Goal: Task Accomplishment & Management: Manage account settings

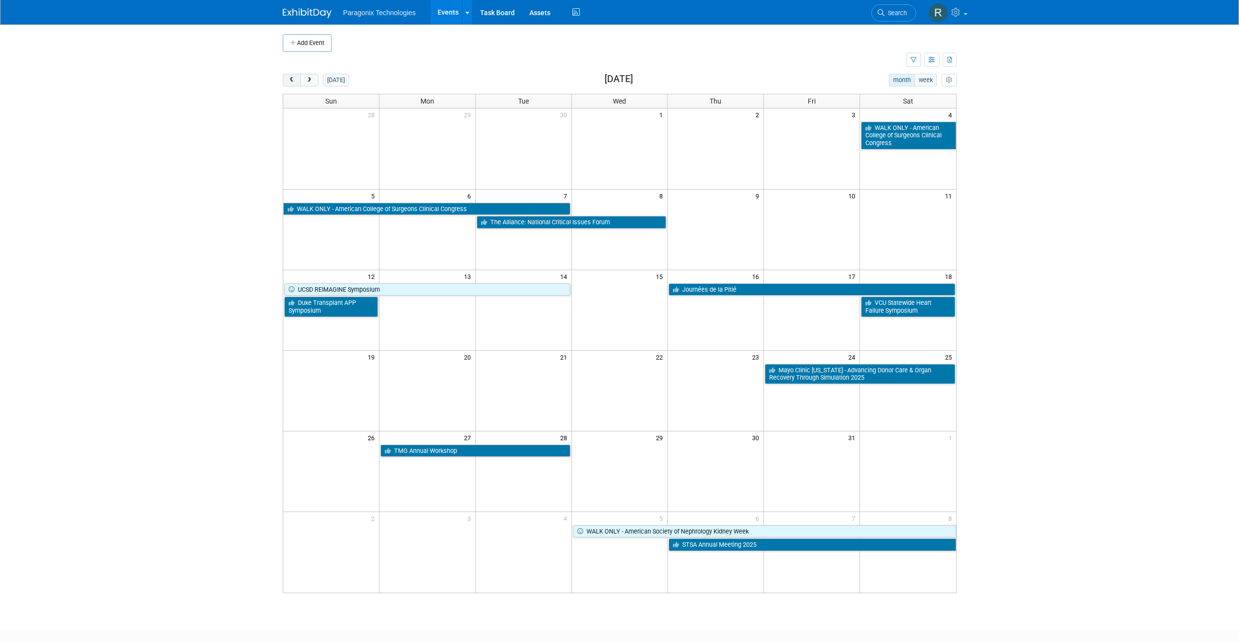
click at [293, 81] on span "prev" at bounding box center [291, 80] width 7 height 6
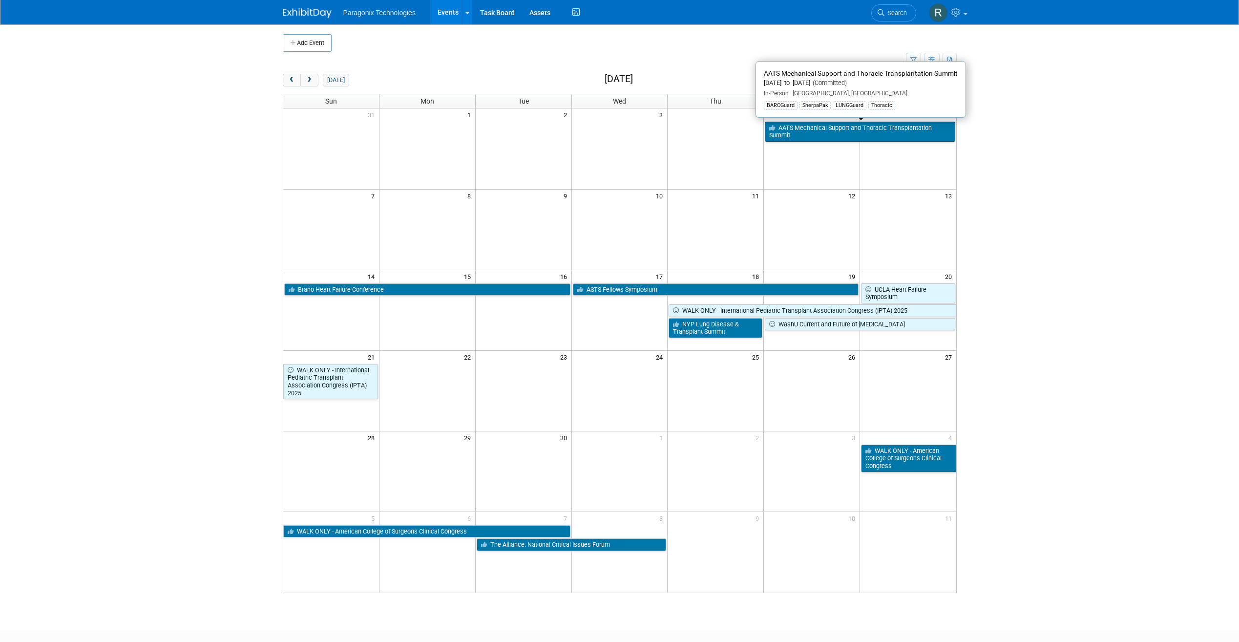
click at [823, 129] on link "AATS Mechanical Support and Thoracic Transplantation Summit" at bounding box center [860, 132] width 190 height 20
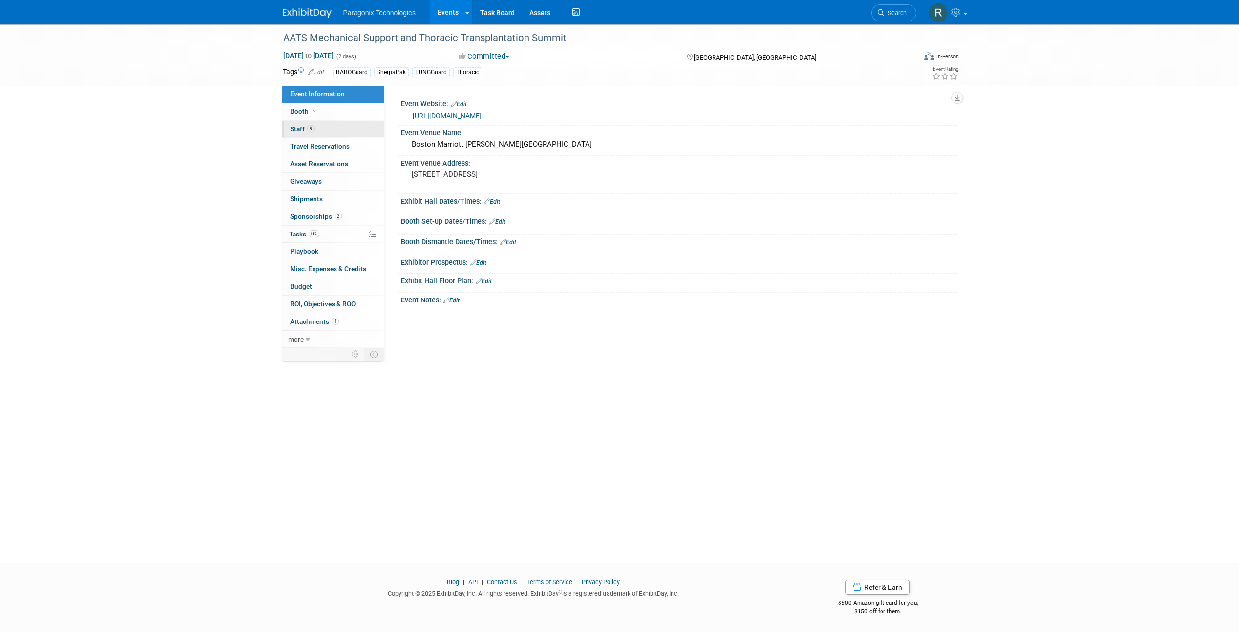
click at [340, 128] on link "9 Staff 9" at bounding box center [333, 129] width 102 height 17
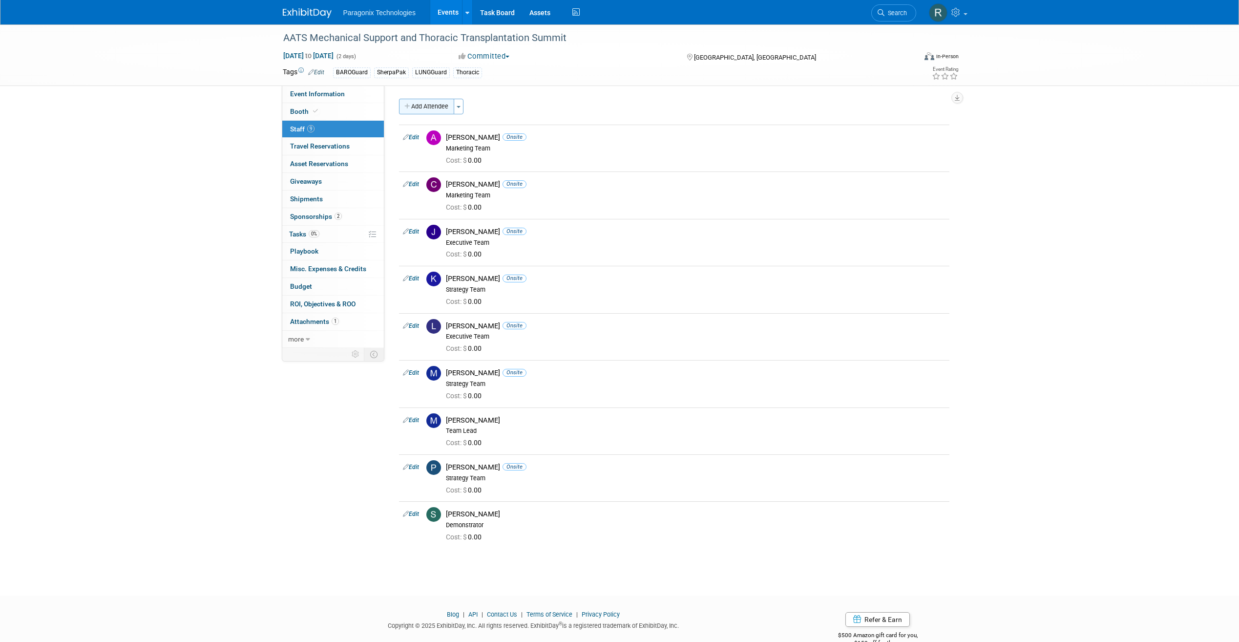
click at [444, 111] on button "Add Attendee" at bounding box center [426, 107] width 55 height 16
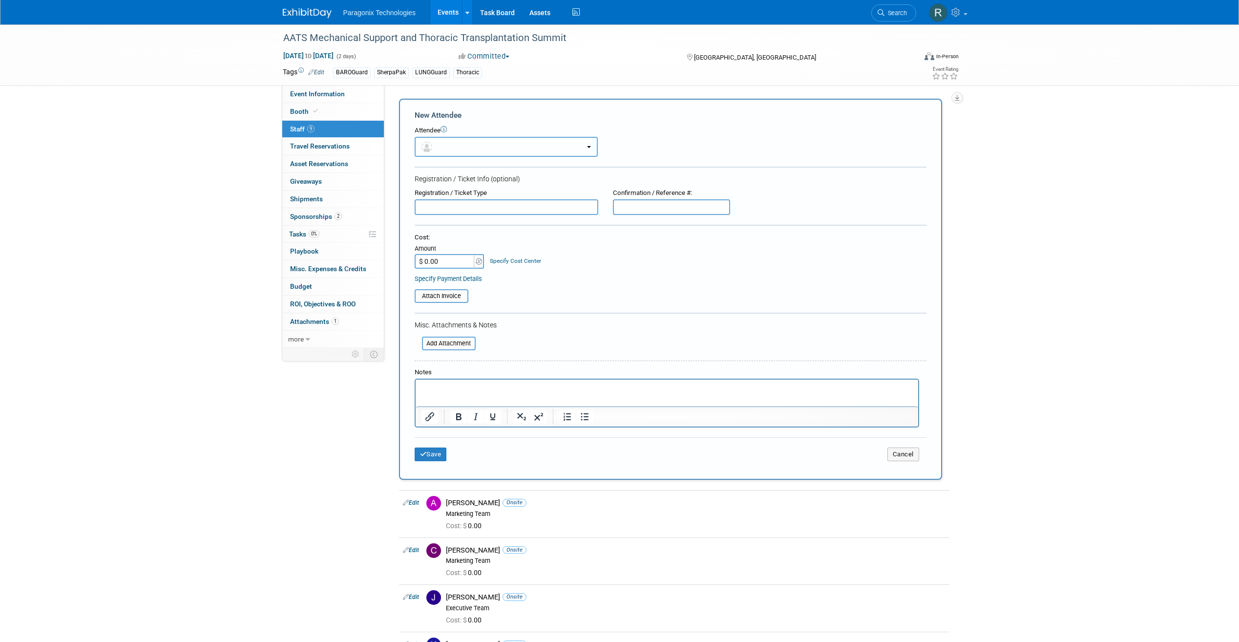
click at [471, 141] on button "button" at bounding box center [506, 147] width 183 height 20
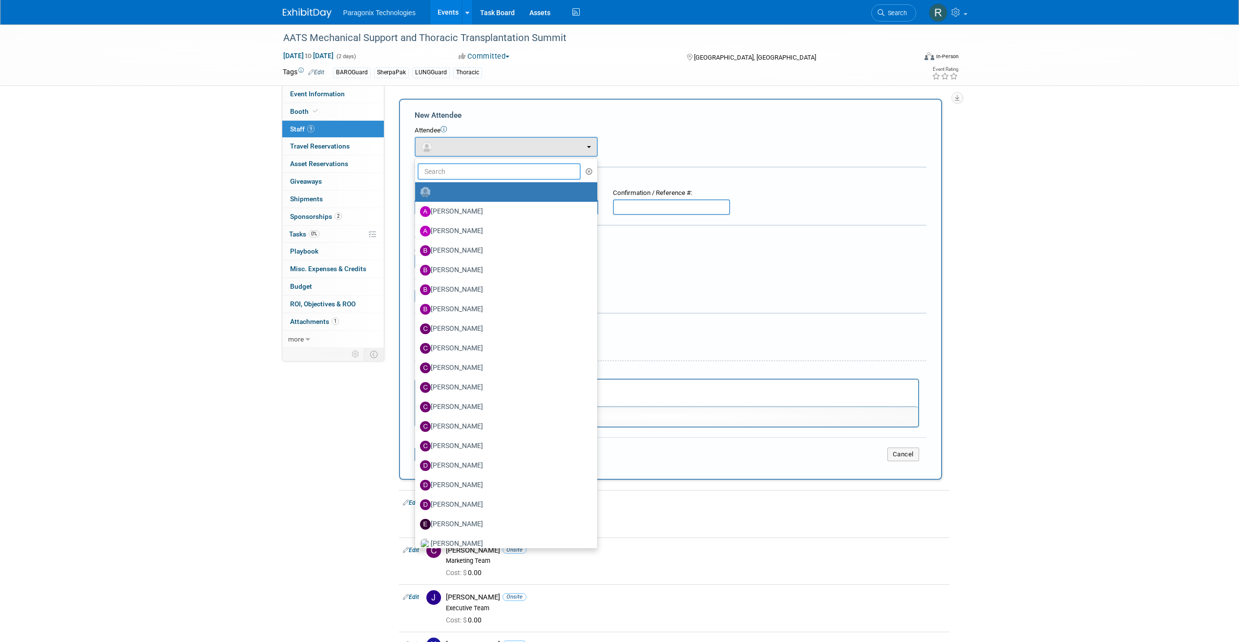
click at [461, 172] on input "text" at bounding box center [500, 171] width 164 height 17
click at [465, 173] on input "text" at bounding box center [500, 171] width 164 height 17
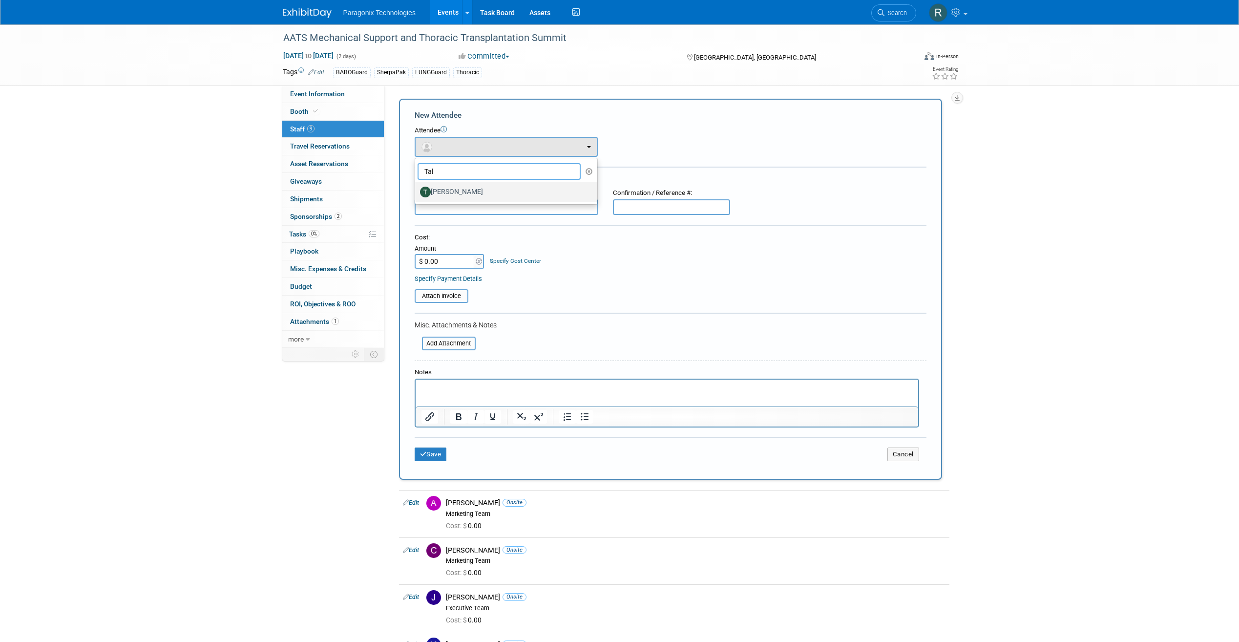
type input "Tal"
click at [475, 193] on label "Tal Richter" at bounding box center [504, 192] width 168 height 16
click at [417, 193] on input "Tal Richter" at bounding box center [413, 191] width 6 height 6
select select "cc2ba955-fc63-4231-98ec-f302e5d4eae2"
select select "300"
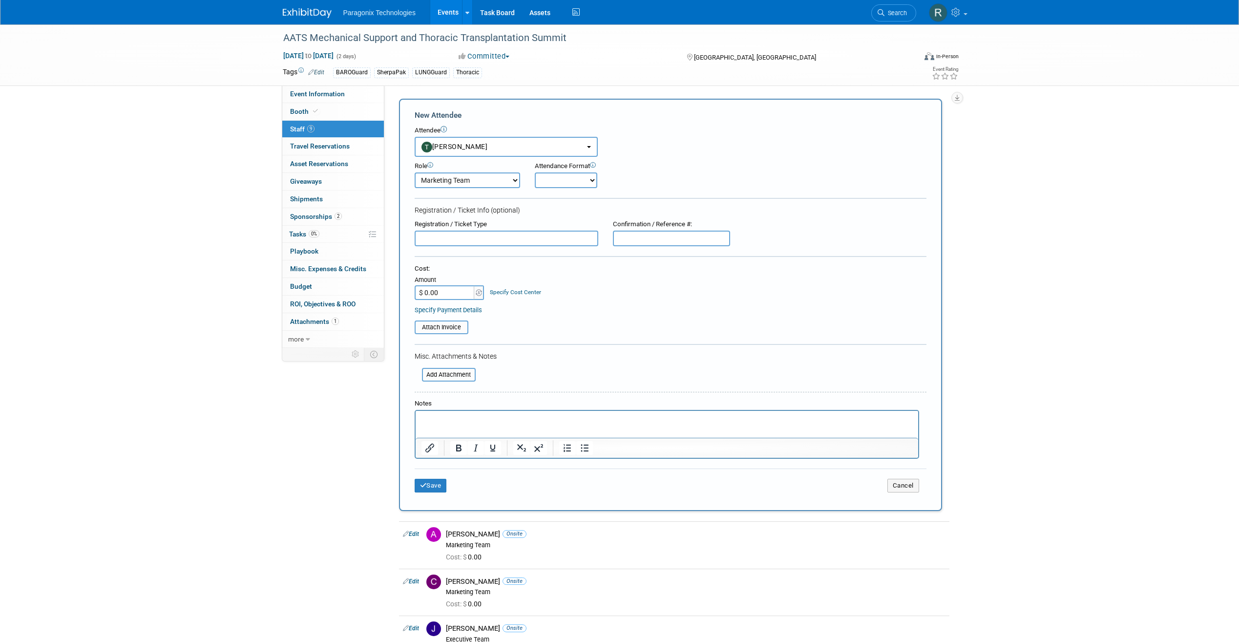
drag, startPoint x: 588, startPoint y: 181, endPoint x: 585, endPoint y: 189, distance: 9.2
click at [588, 181] on select "Onsite Remote" at bounding box center [566, 180] width 63 height 16
select select "1"
click at [535, 172] on select "Onsite Remote" at bounding box center [566, 180] width 63 height 16
click at [434, 484] on button "Save" at bounding box center [431, 486] width 32 height 14
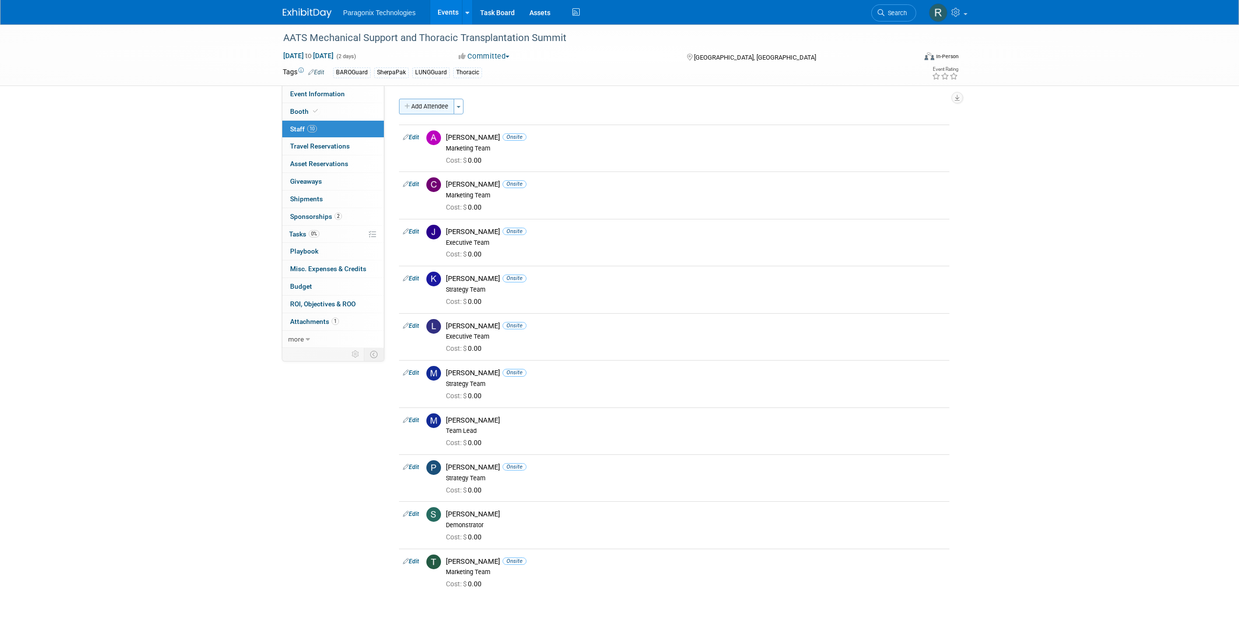
click at [440, 105] on button "Add Attendee" at bounding box center [426, 107] width 55 height 16
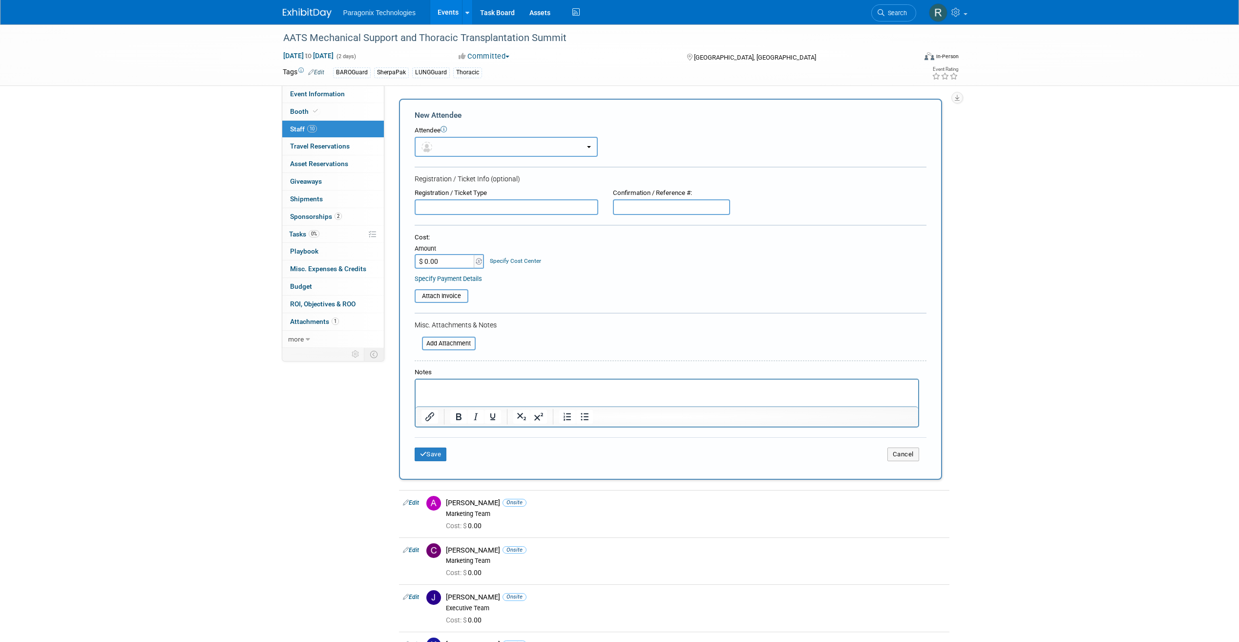
click at [474, 144] on button "button" at bounding box center [506, 147] width 183 height 20
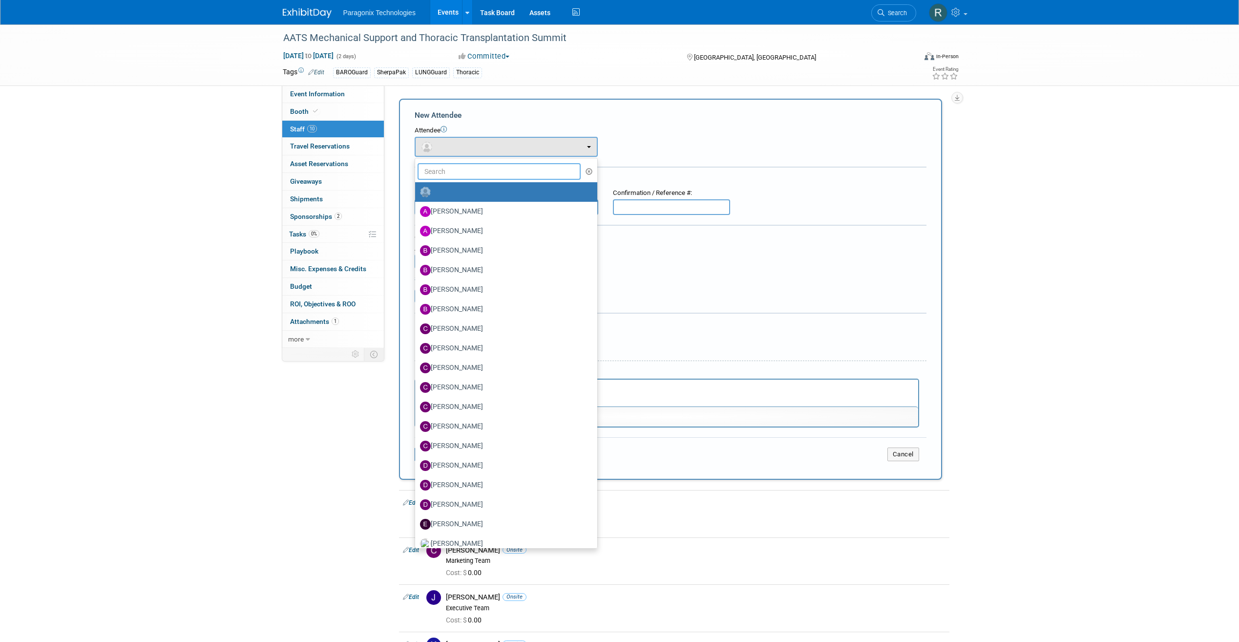
click at [471, 169] on input "text" at bounding box center [500, 171] width 164 height 17
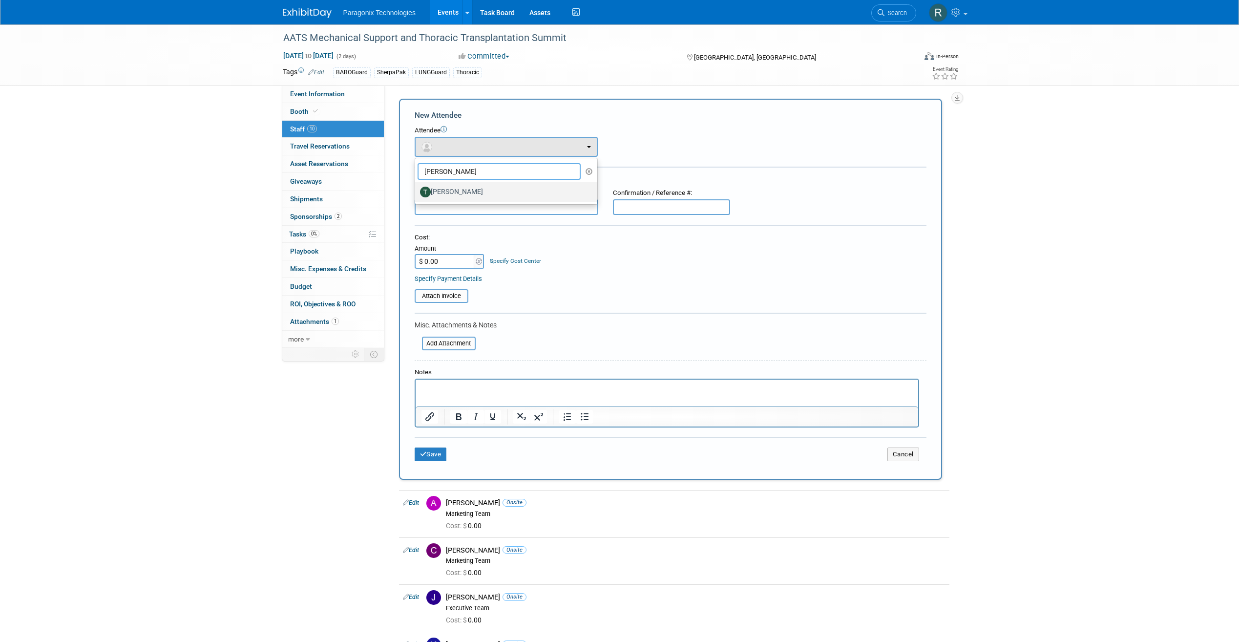
type input "Ted"
drag, startPoint x: 474, startPoint y: 184, endPoint x: 481, endPoint y: 197, distance: 14.9
click at [475, 186] on label "Ted Hancock" at bounding box center [504, 192] width 168 height 16
click at [417, 188] on input "Ted Hancock" at bounding box center [413, 191] width 6 height 6
select select "be9a6b2a-8a61-4956-8a3e-c8985f708f84"
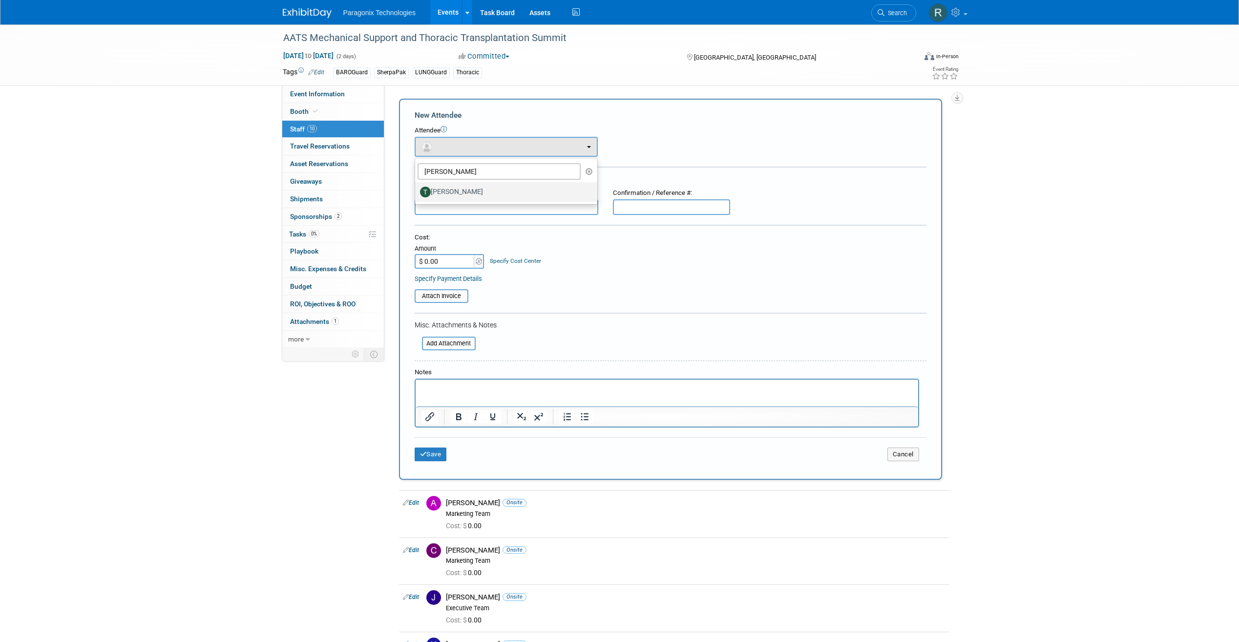
select select "4"
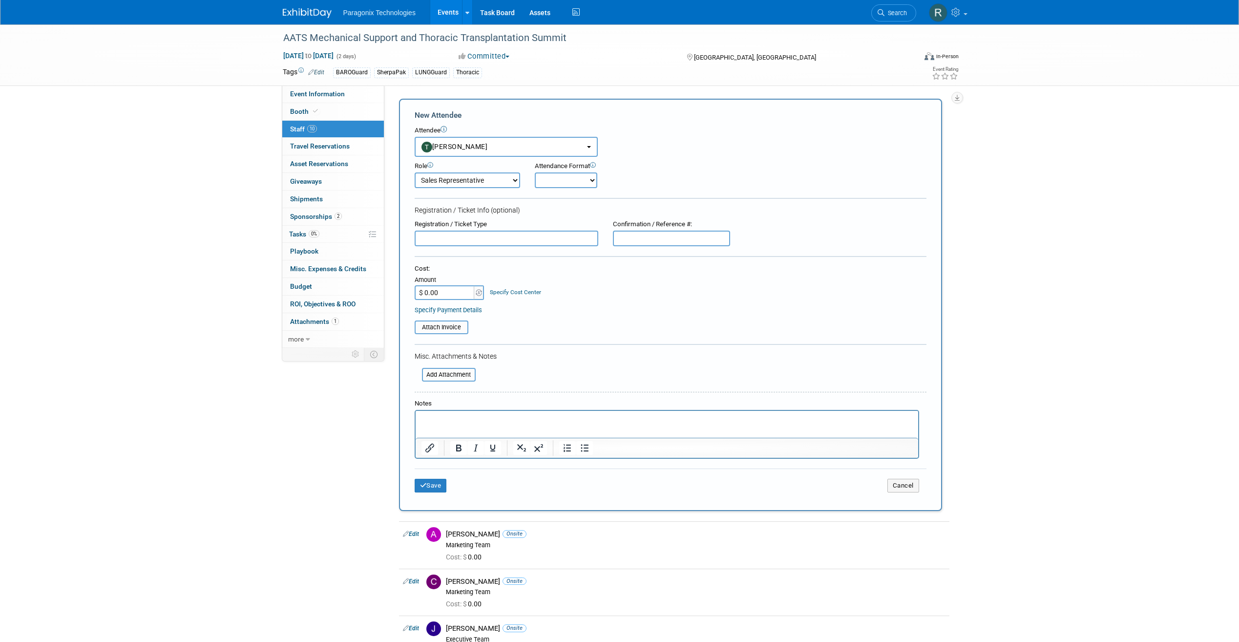
click at [578, 180] on select "Onsite Remote" at bounding box center [566, 180] width 63 height 16
select select "1"
click at [535, 172] on select "Onsite Remote" at bounding box center [566, 180] width 63 height 16
click at [424, 482] on button "Save" at bounding box center [431, 486] width 32 height 14
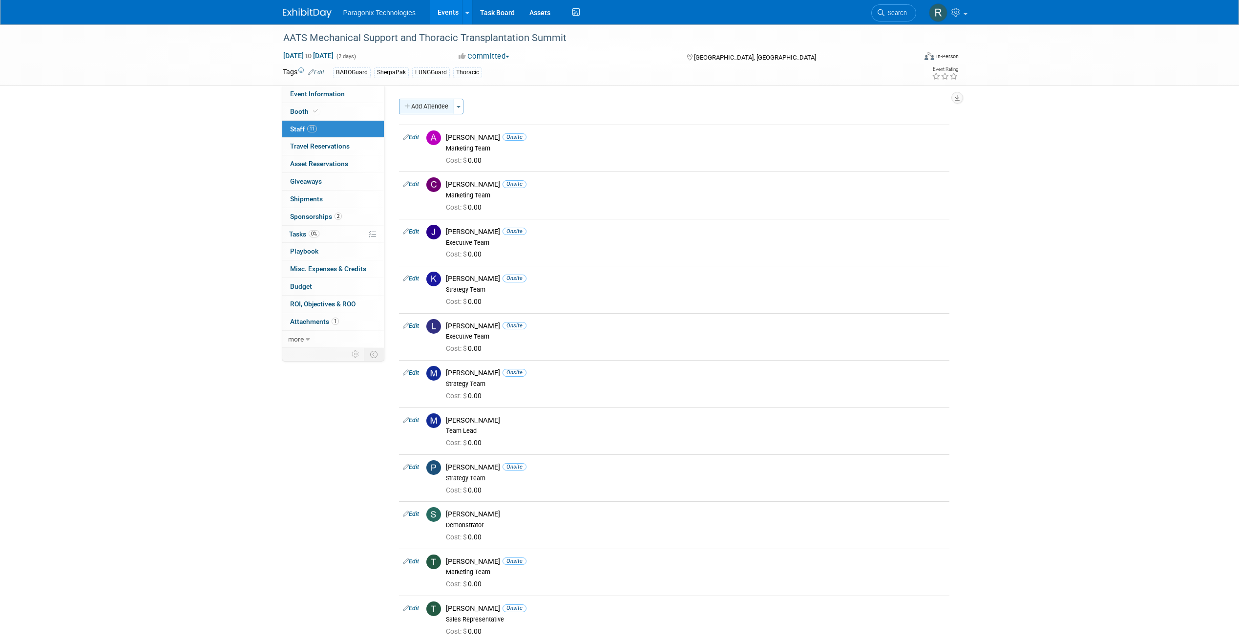
click at [420, 103] on button "Add Attendee" at bounding box center [426, 107] width 55 height 16
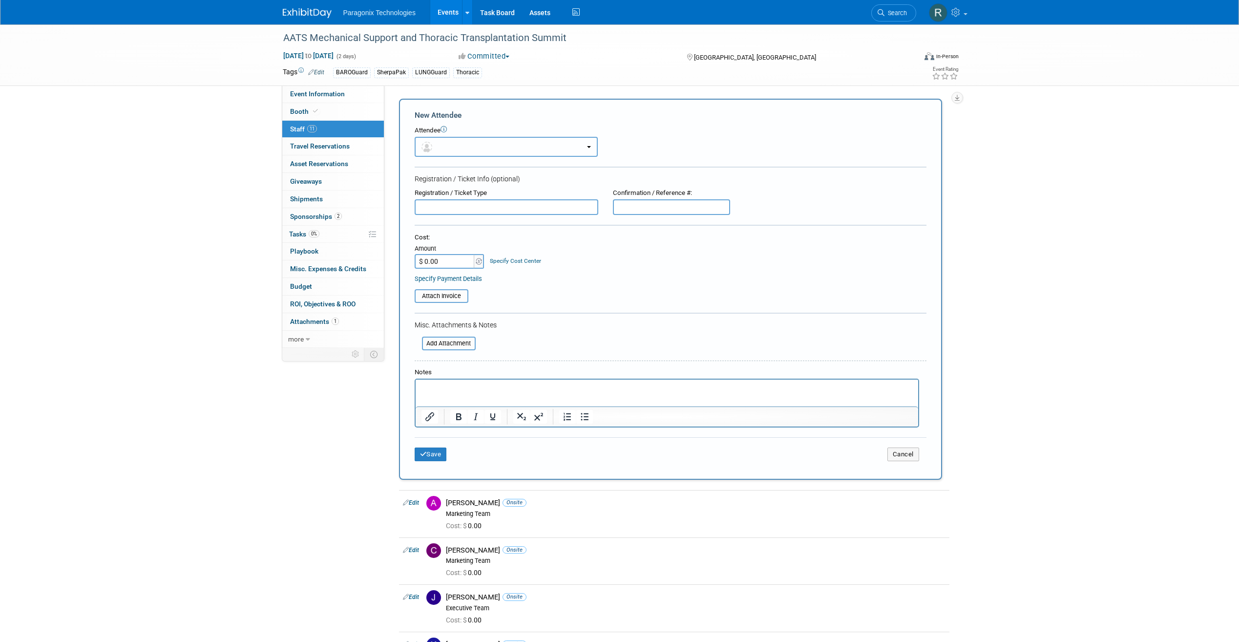
click at [566, 152] on button "button" at bounding box center [506, 147] width 183 height 20
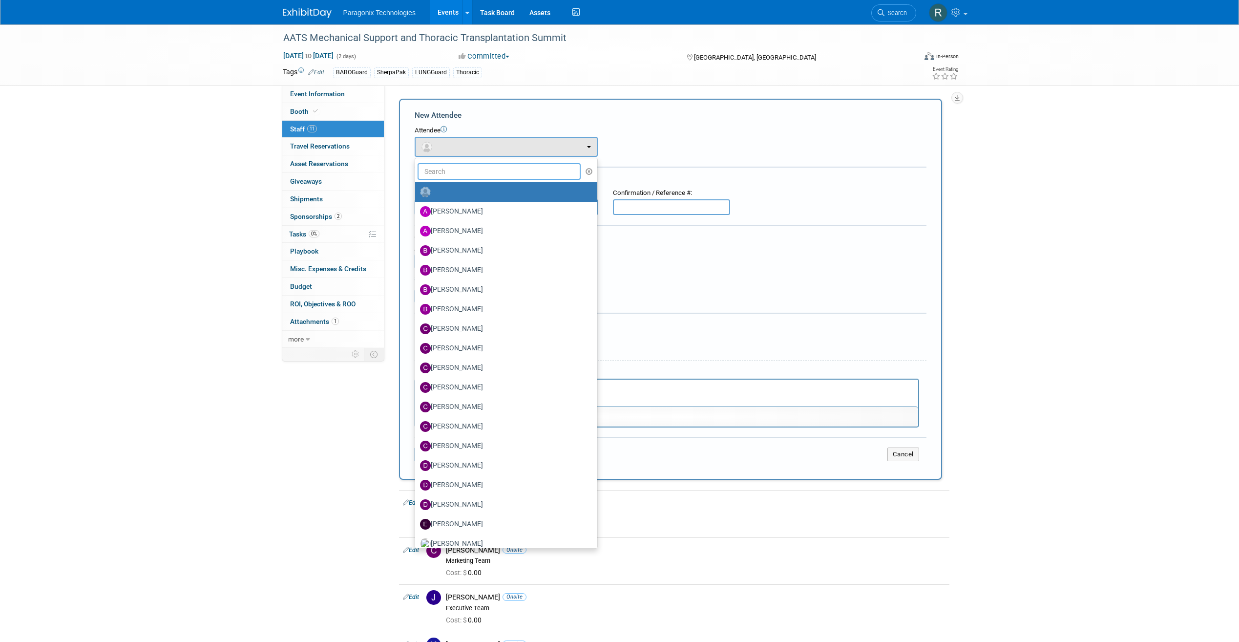
click at [466, 164] on input "text" at bounding box center [500, 171] width 164 height 17
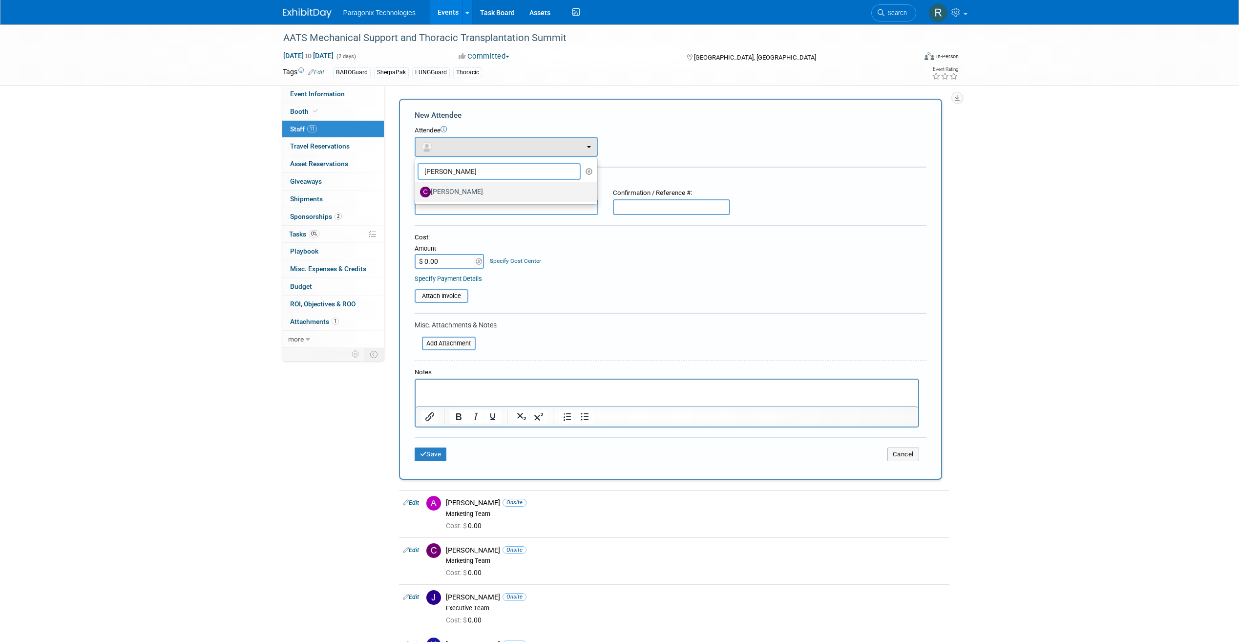
type input "carson"
click at [481, 189] on label "[PERSON_NAME]" at bounding box center [504, 192] width 168 height 16
click at [417, 189] on input "[PERSON_NAME]" at bounding box center [413, 191] width 6 height 6
select select "b4fcfb17-0dc2-4ff8-a00a-bc87d018def8"
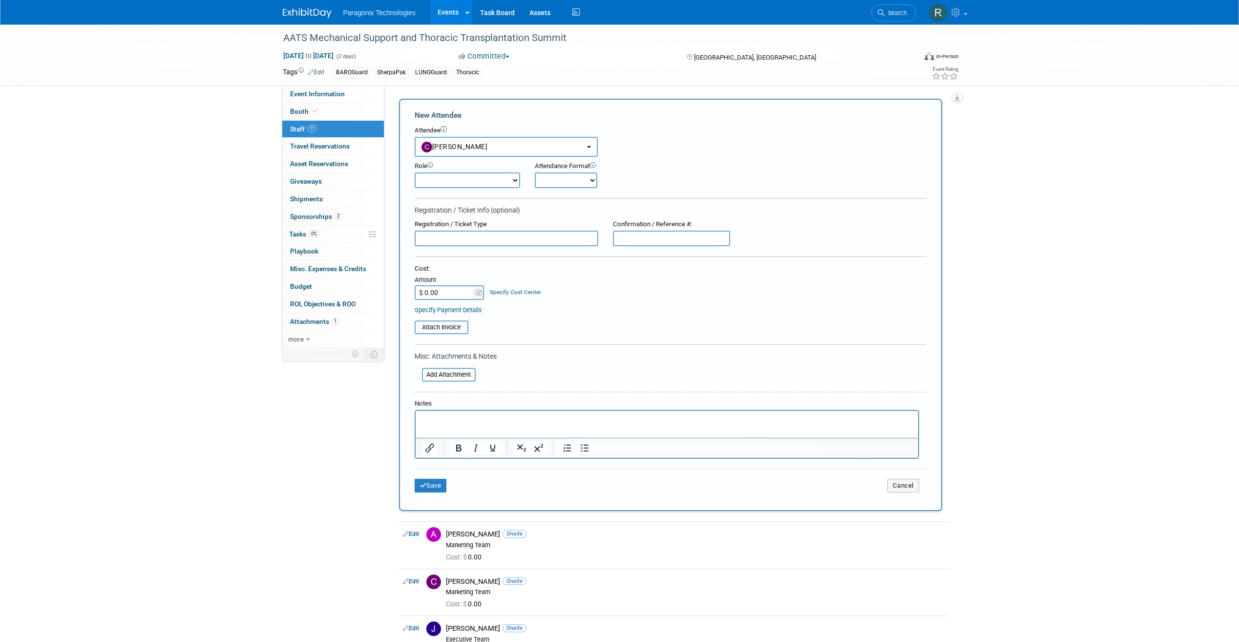
click at [525, 183] on div "Role Clinical Team Demonstrator Executive Team Host Marketing Team" at bounding box center [467, 175] width 120 height 26
click at [556, 189] on form "New Attendee Attendee <img src="https://www.exhibitday.com/Images/Unassigned-Us…" at bounding box center [671, 305] width 512 height 390
click at [557, 183] on select "Onsite Remote" at bounding box center [566, 180] width 63 height 16
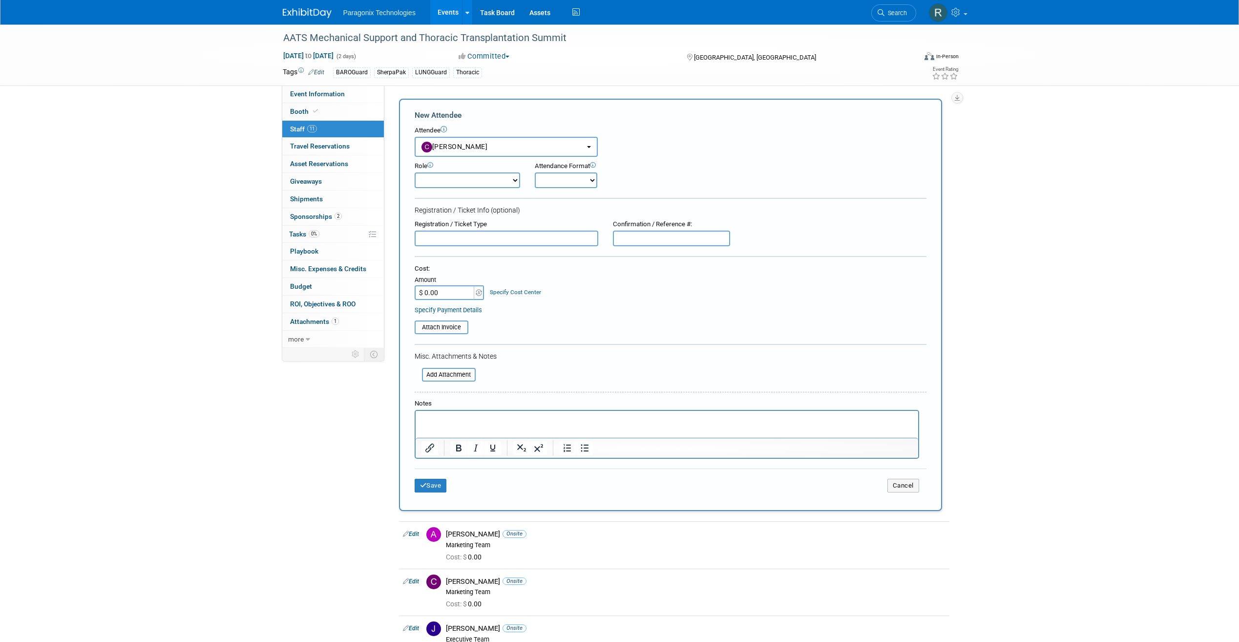
click at [535, 172] on select "Onsite Remote" at bounding box center [566, 180] width 63 height 16
click at [551, 186] on select "Onsite Remote" at bounding box center [566, 180] width 63 height 16
select select "1"
click at [535, 172] on select "Onsite Remote" at bounding box center [566, 180] width 63 height 16
click at [488, 175] on select "Clinical Team Demonstrator Executive Team Host Marketing Team Planner Presenter" at bounding box center [467, 180] width 105 height 16
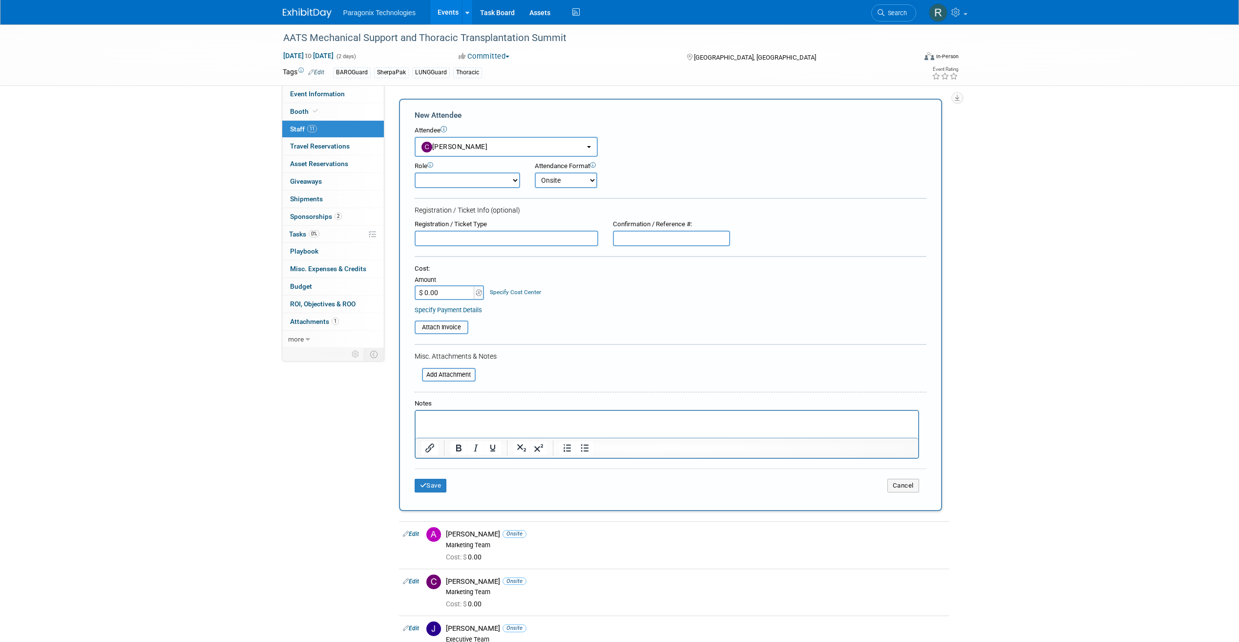
select select "200"
click at [415, 172] on select "Clinical Team Demonstrator Executive Team Host Marketing Team Planner Presenter" at bounding box center [467, 180] width 105 height 16
click at [434, 487] on button "Save" at bounding box center [431, 486] width 32 height 14
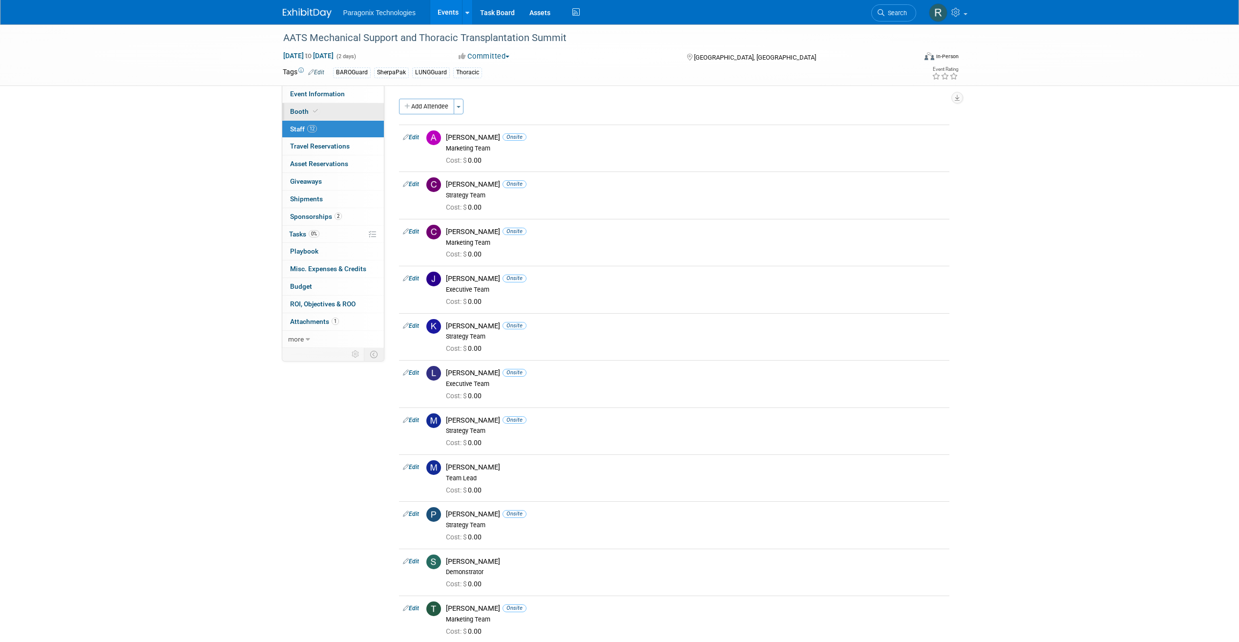
click at [342, 111] on link "Booth" at bounding box center [333, 111] width 102 height 17
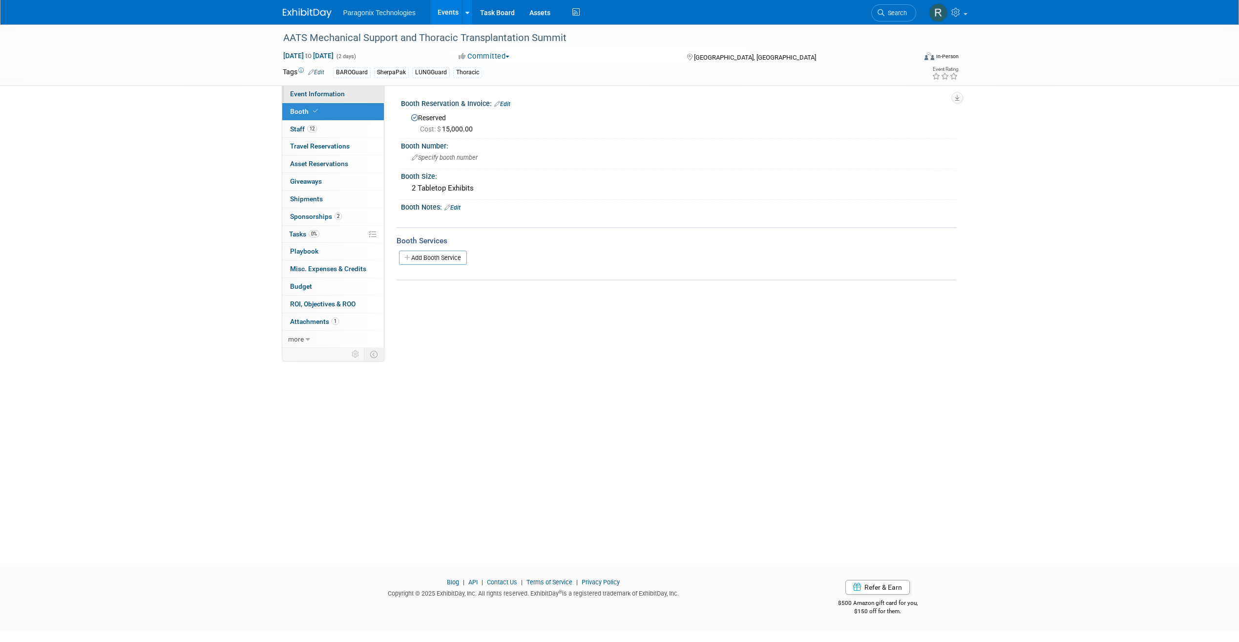
click at [346, 95] on link "Event Information" at bounding box center [333, 93] width 102 height 17
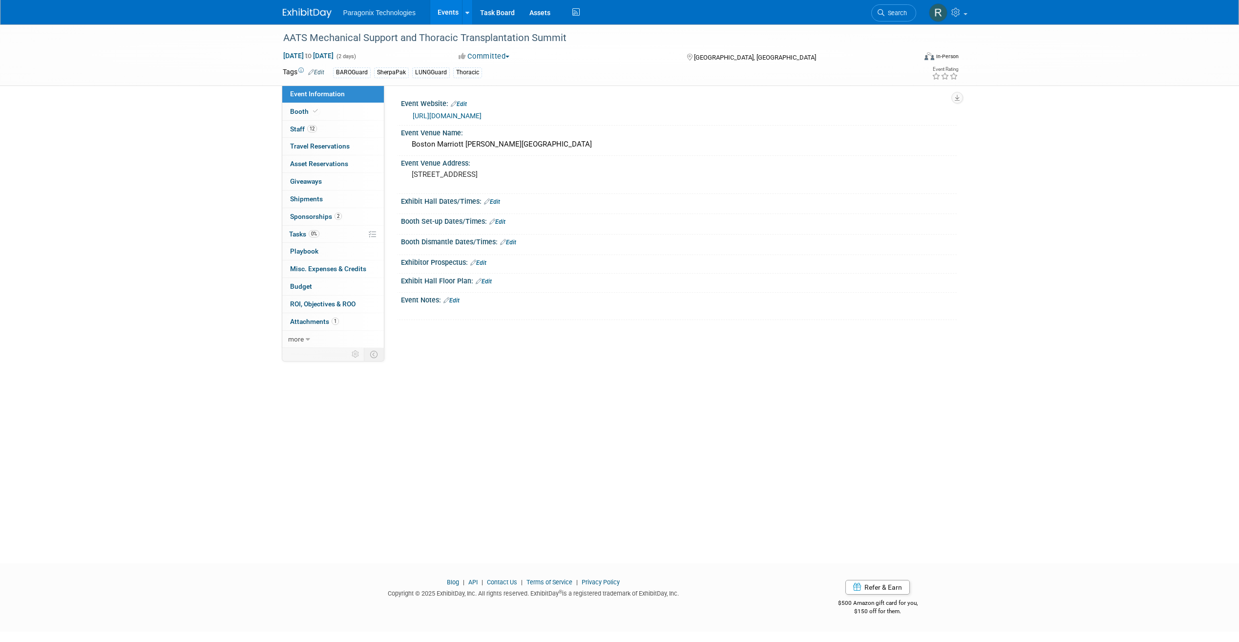
click at [446, 14] on link "Events" at bounding box center [448, 12] width 36 height 24
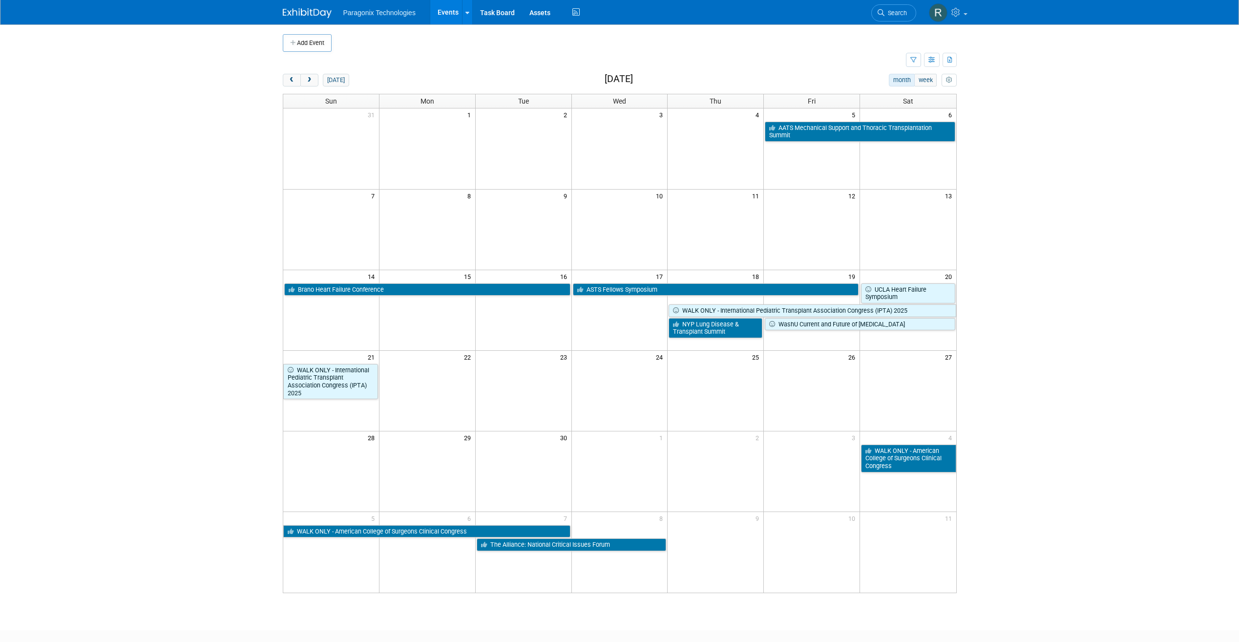
click at [633, 82] on h2 "September 2025" at bounding box center [619, 79] width 28 height 11
click at [633, 80] on h2 "September 2025" at bounding box center [619, 79] width 28 height 11
drag, startPoint x: 641, startPoint y: 80, endPoint x: 582, endPoint y: 77, distance: 59.2
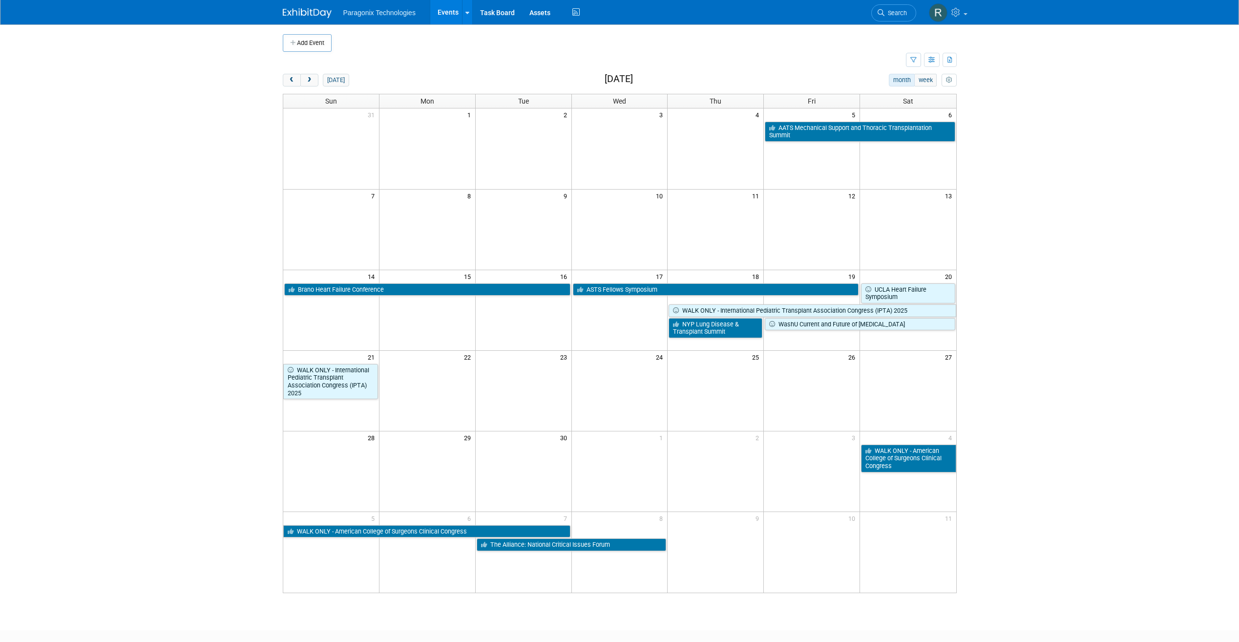
click at [582, 77] on div "today month week September 2025" at bounding box center [620, 80] width 674 height 13
drag, startPoint x: 582, startPoint y: 77, endPoint x: 673, endPoint y: 80, distance: 91.4
click at [673, 80] on div "today month week September 2025" at bounding box center [620, 80] width 674 height 13
click at [291, 83] on span "prev" at bounding box center [291, 80] width 7 height 6
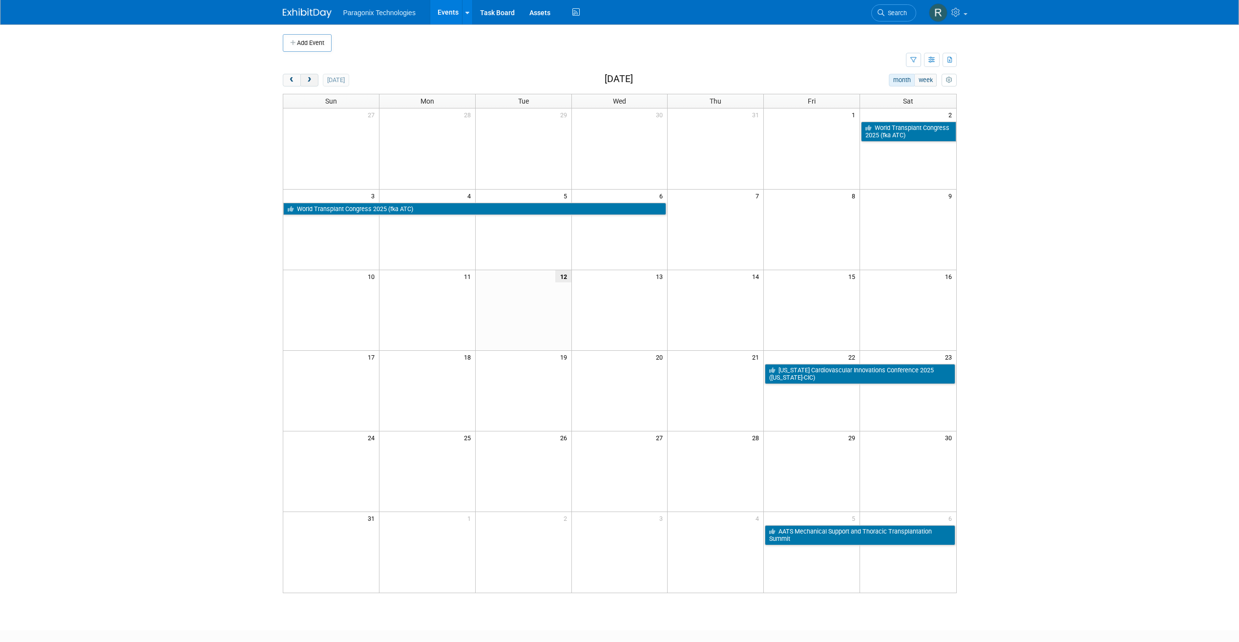
click at [310, 77] on span "next" at bounding box center [309, 80] width 7 height 6
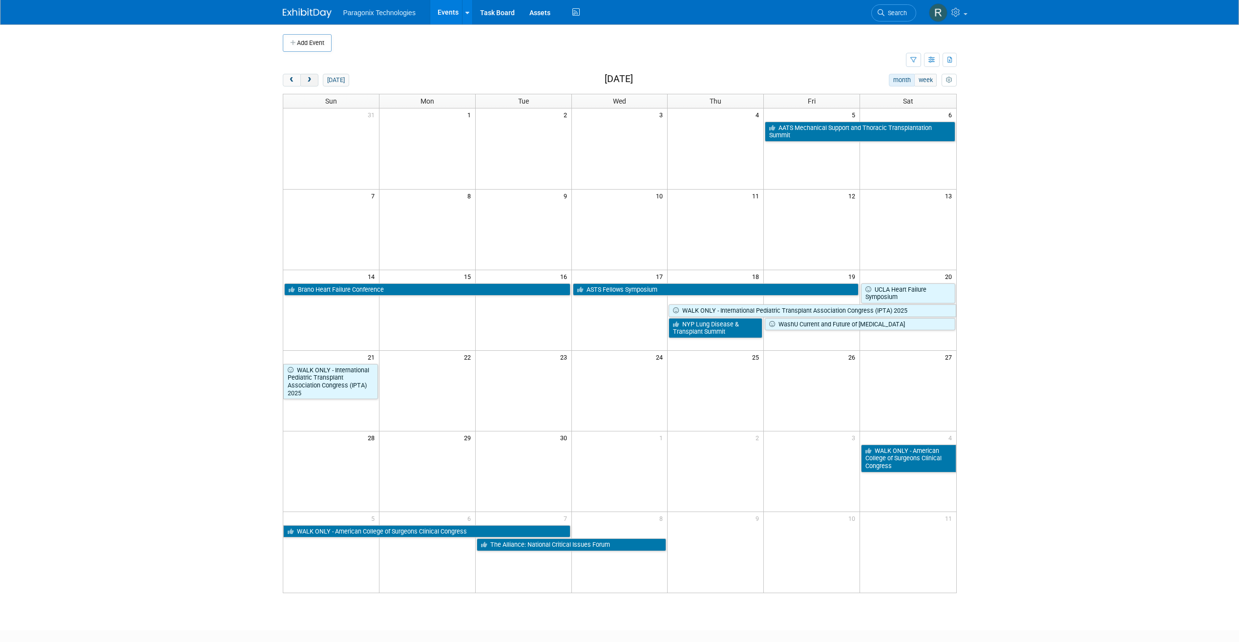
click at [306, 78] on span "next" at bounding box center [309, 80] width 7 height 6
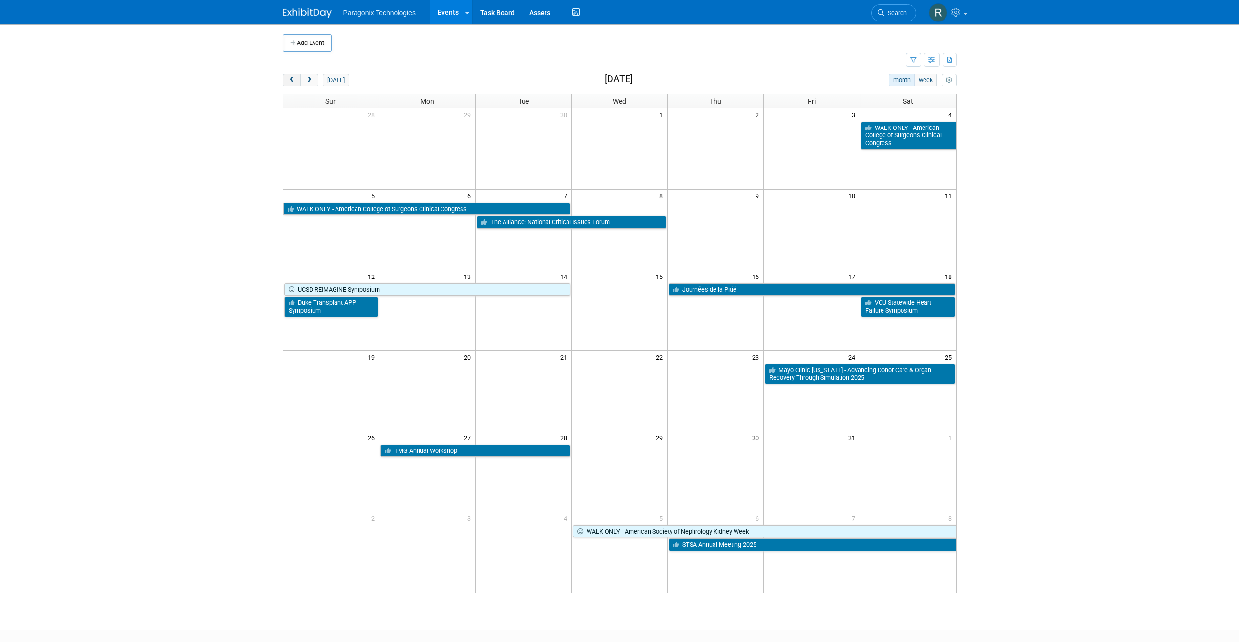
click at [285, 79] on button "prev" at bounding box center [292, 80] width 18 height 13
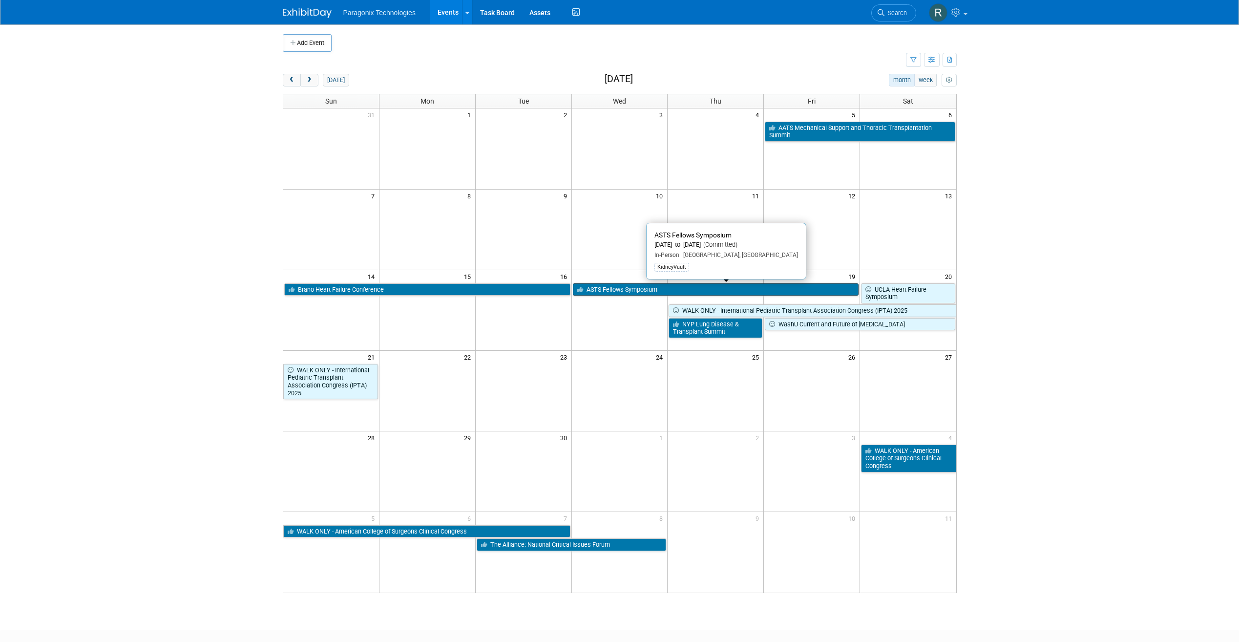
click at [651, 290] on link "ASTS Fellows Symposium" at bounding box center [716, 289] width 286 height 13
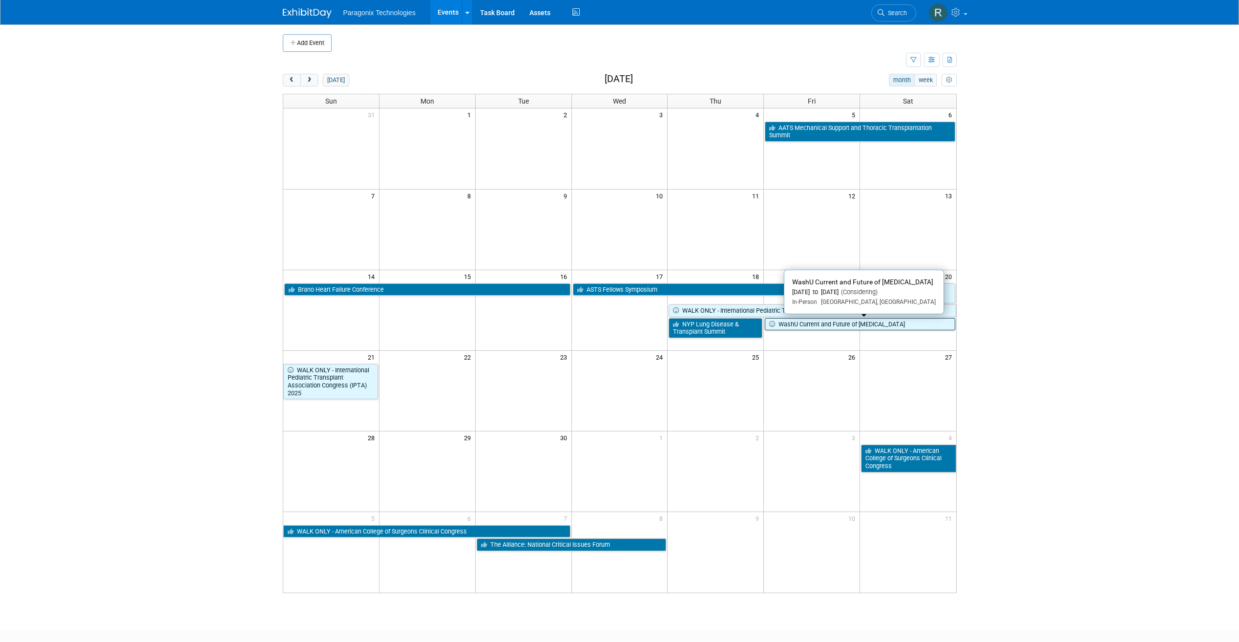
click at [807, 329] on link "WashU Current and Future of [MEDICAL_DATA]" at bounding box center [860, 324] width 190 height 13
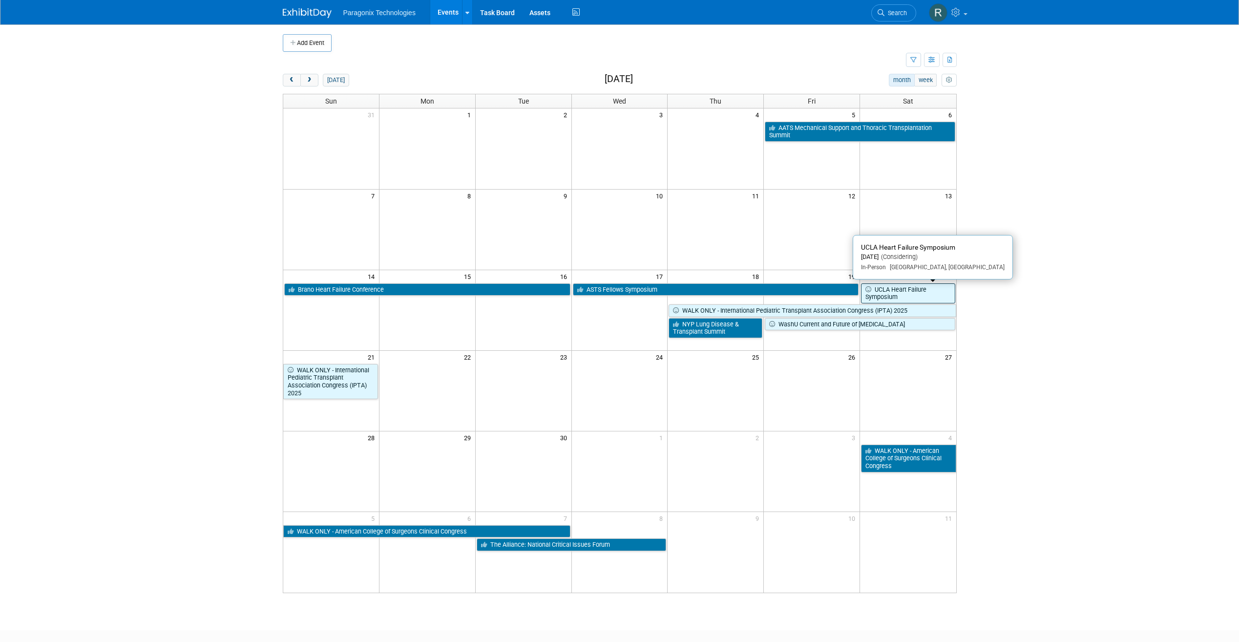
click at [899, 296] on link "UCLA Heart Failure Symposium" at bounding box center [908, 293] width 94 height 20
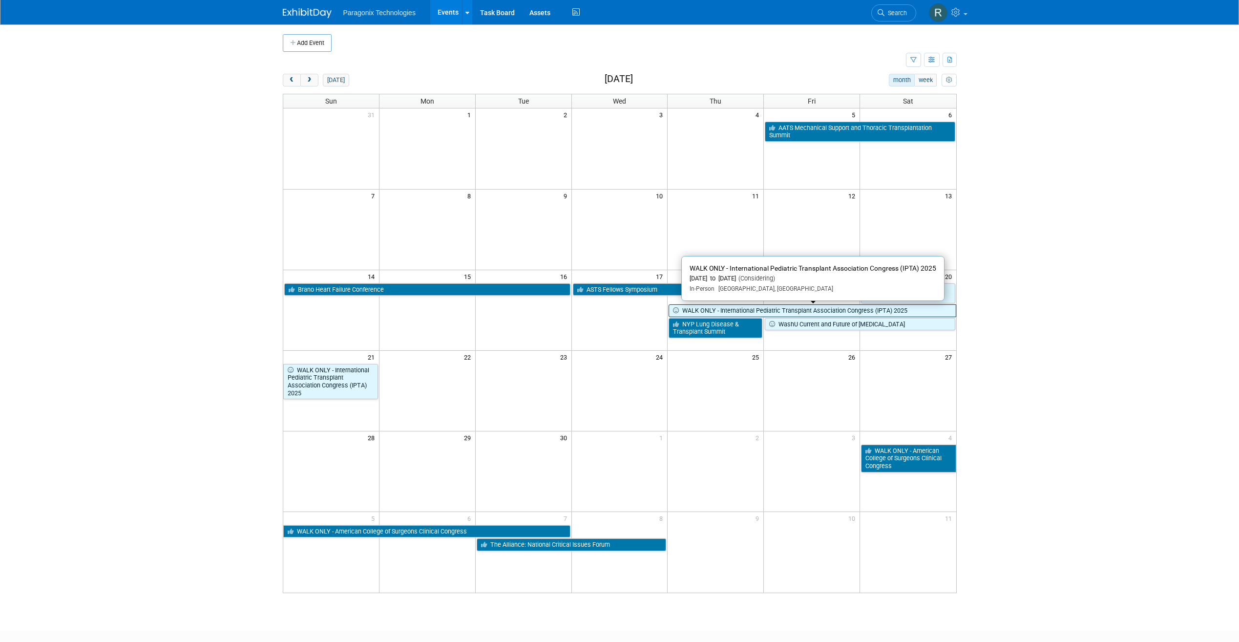
click at [708, 311] on link "WALK ONLY - International Pediatric Transplant Association Congress (IPTA) 2025" at bounding box center [812, 310] width 287 height 13
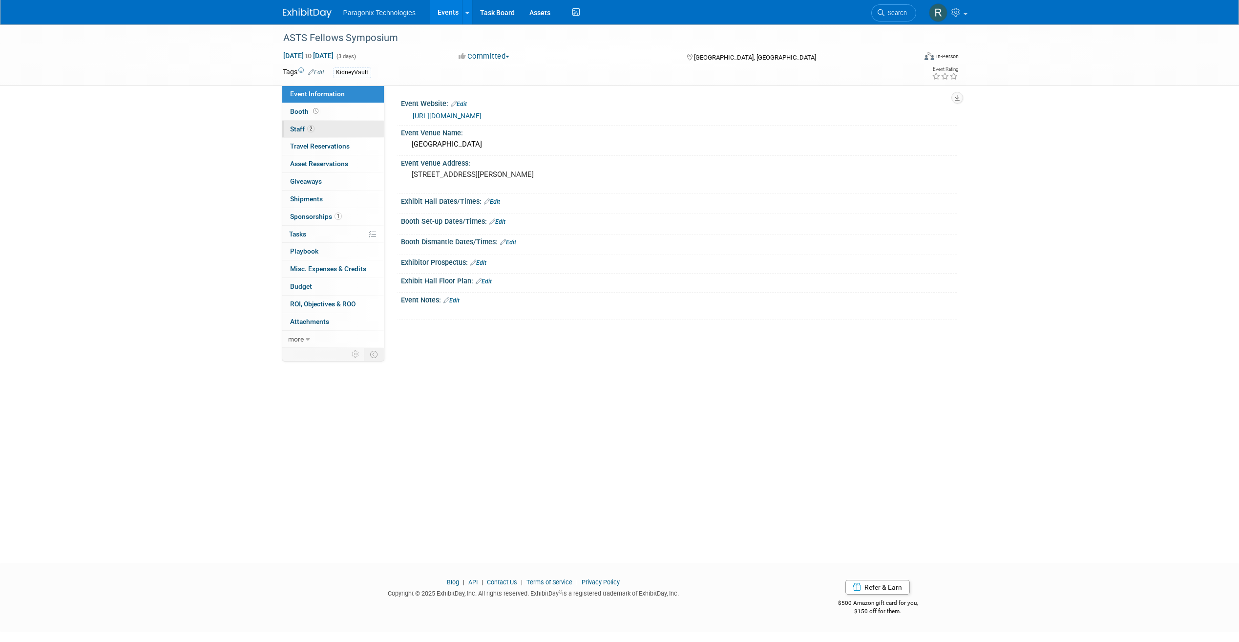
click at [336, 130] on link "2 Staff 2" at bounding box center [333, 129] width 102 height 17
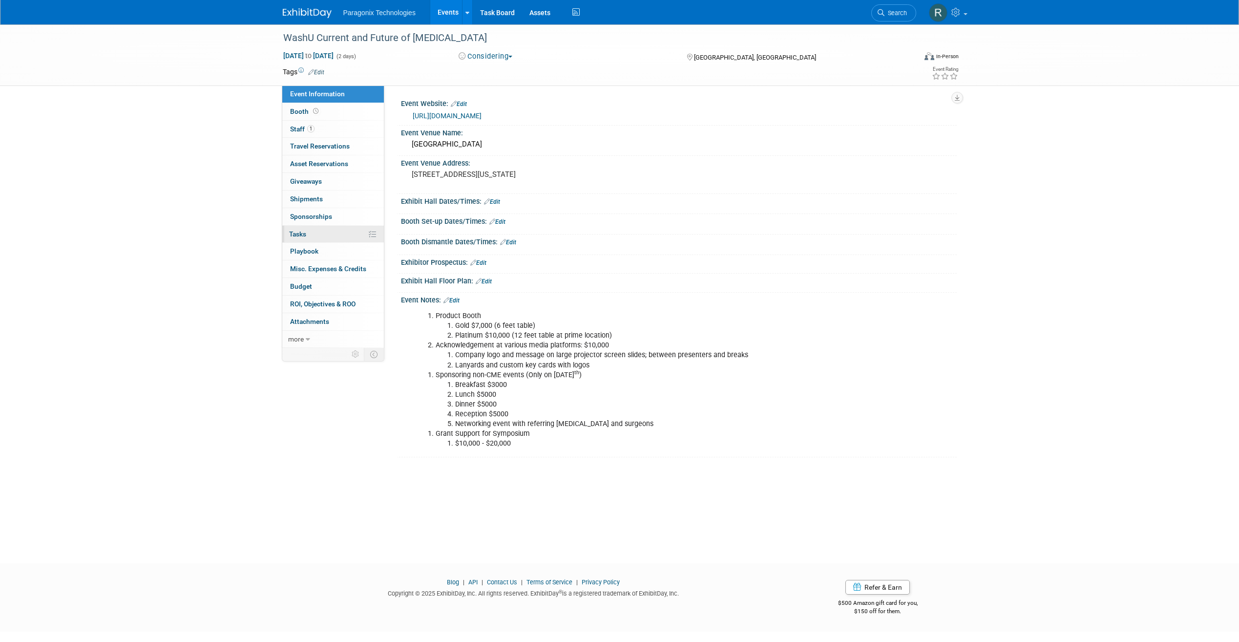
click at [337, 240] on link "0% Tasks 0%" at bounding box center [333, 234] width 102 height 17
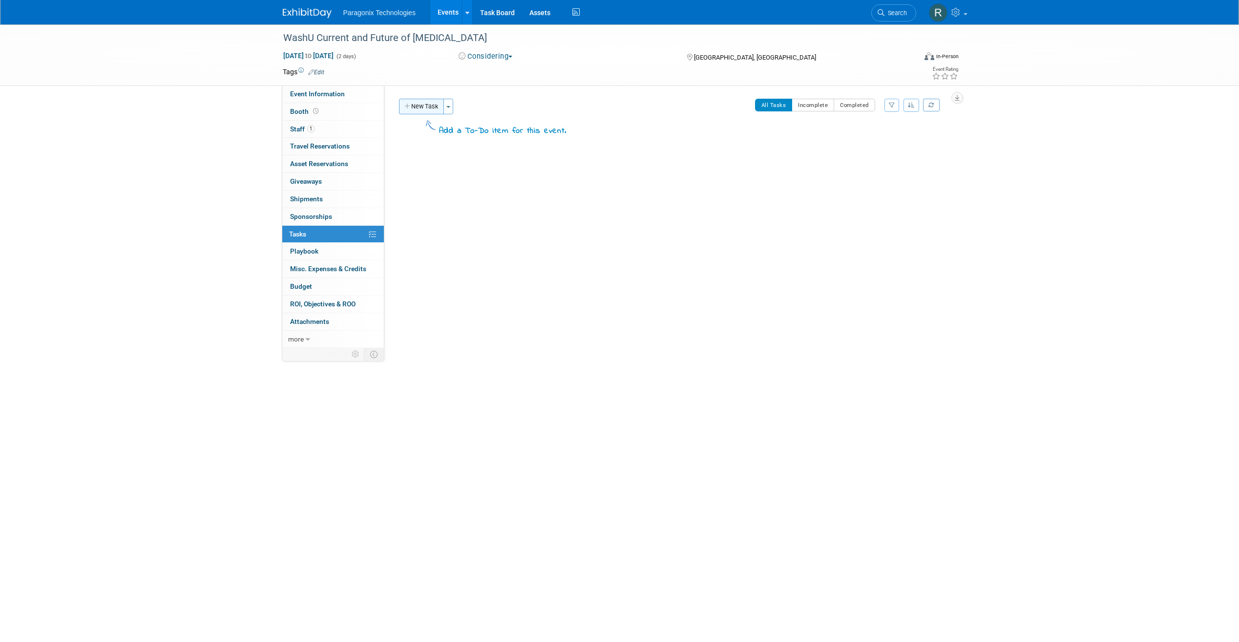
click at [429, 103] on button "New Task" at bounding box center [421, 107] width 45 height 16
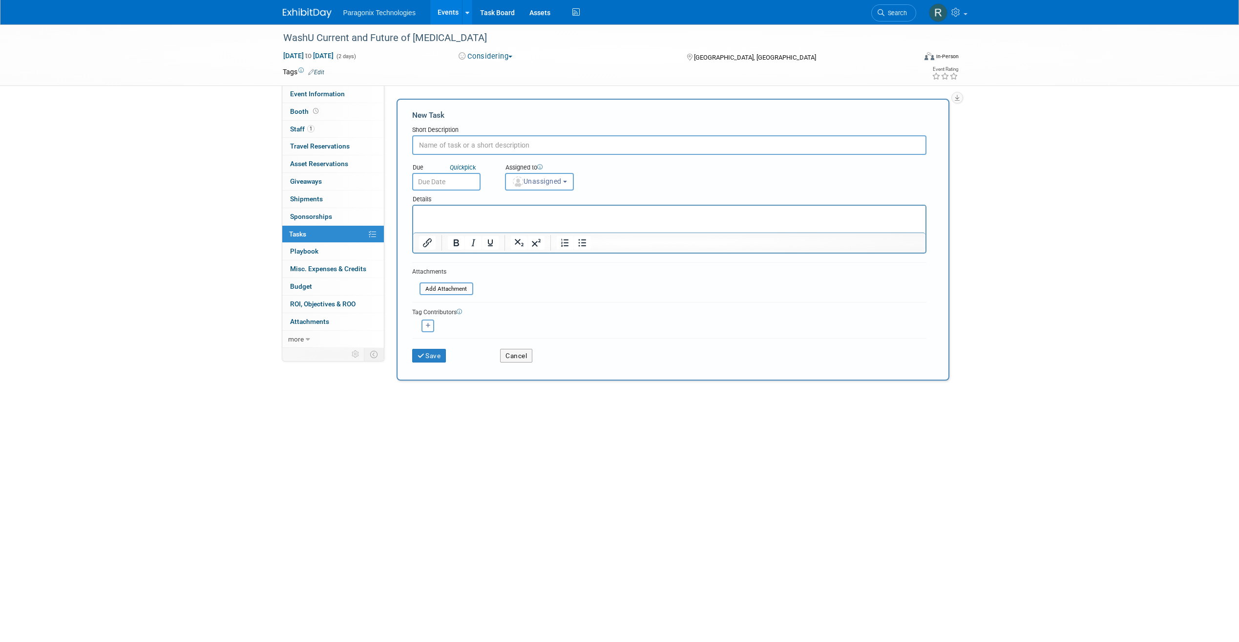
click at [467, 143] on input "text" at bounding box center [669, 145] width 514 height 20
type input "Brandon to review agenda"
click at [531, 184] on span "Unassigned" at bounding box center [537, 181] width 50 height 8
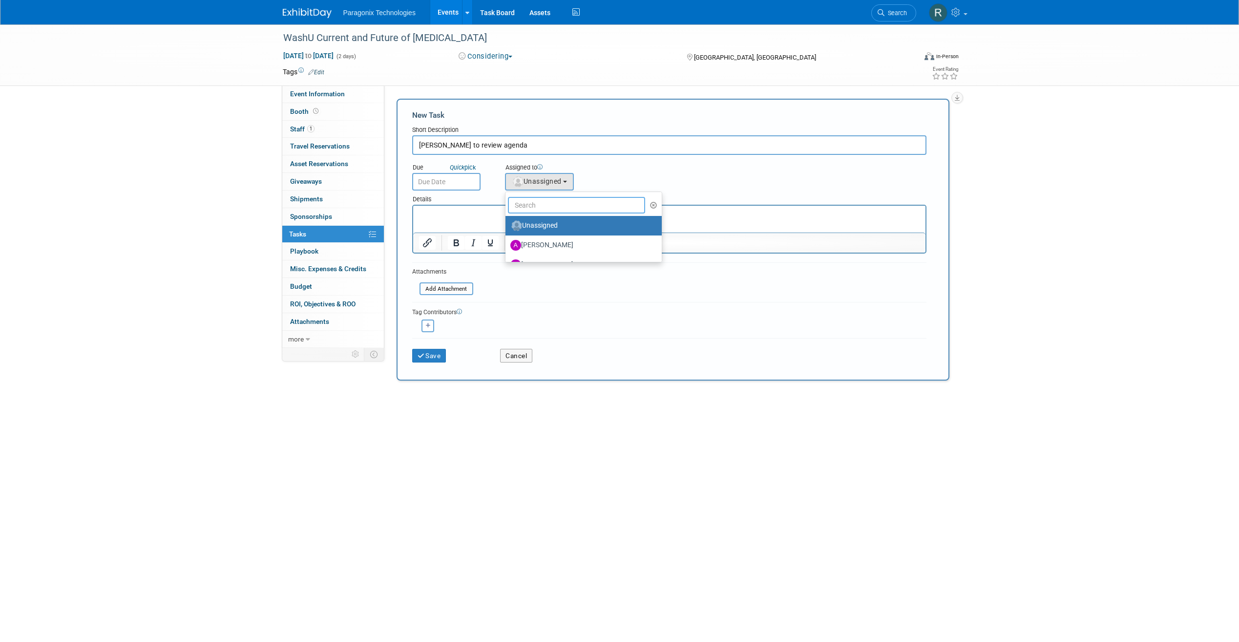
click at [533, 204] on input "text" at bounding box center [577, 205] width 138 height 17
type input "N"
type input "Bran"
click at [538, 228] on label "[PERSON_NAME]" at bounding box center [561, 226] width 102 height 16
click at [507, 228] on input "[PERSON_NAME]" at bounding box center [504, 224] width 6 height 6
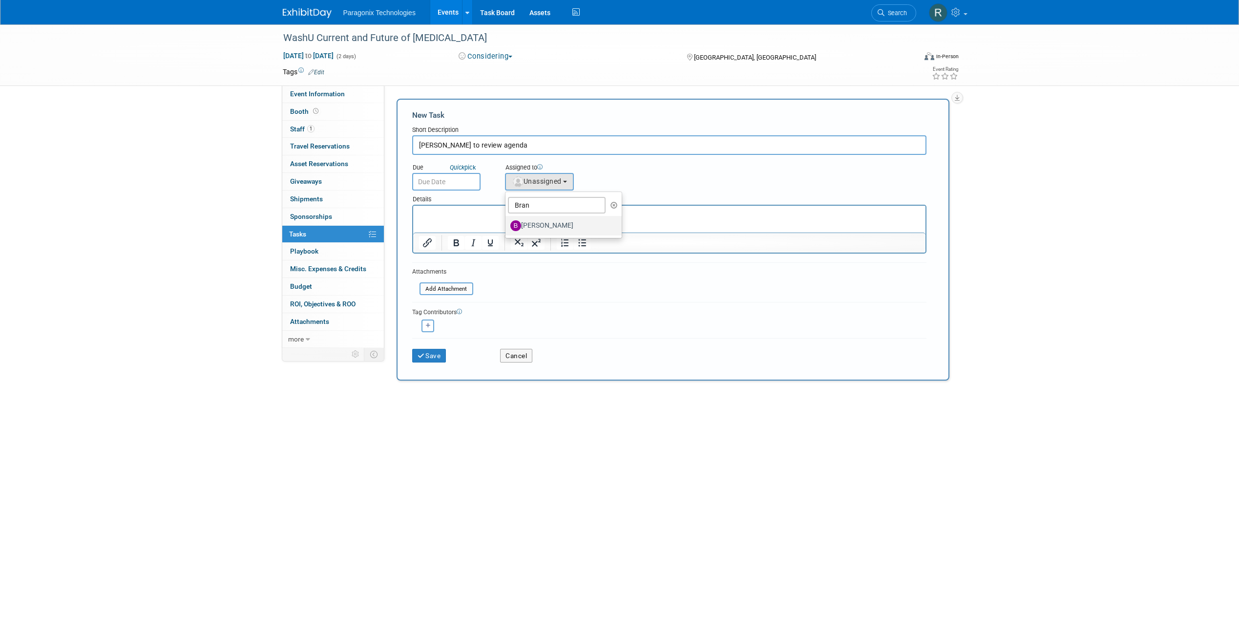
select select "a0fc5d56-33d4-4da6-89e5-2c756ab6e4a8"
click at [431, 361] on button "Save" at bounding box center [429, 356] width 34 height 14
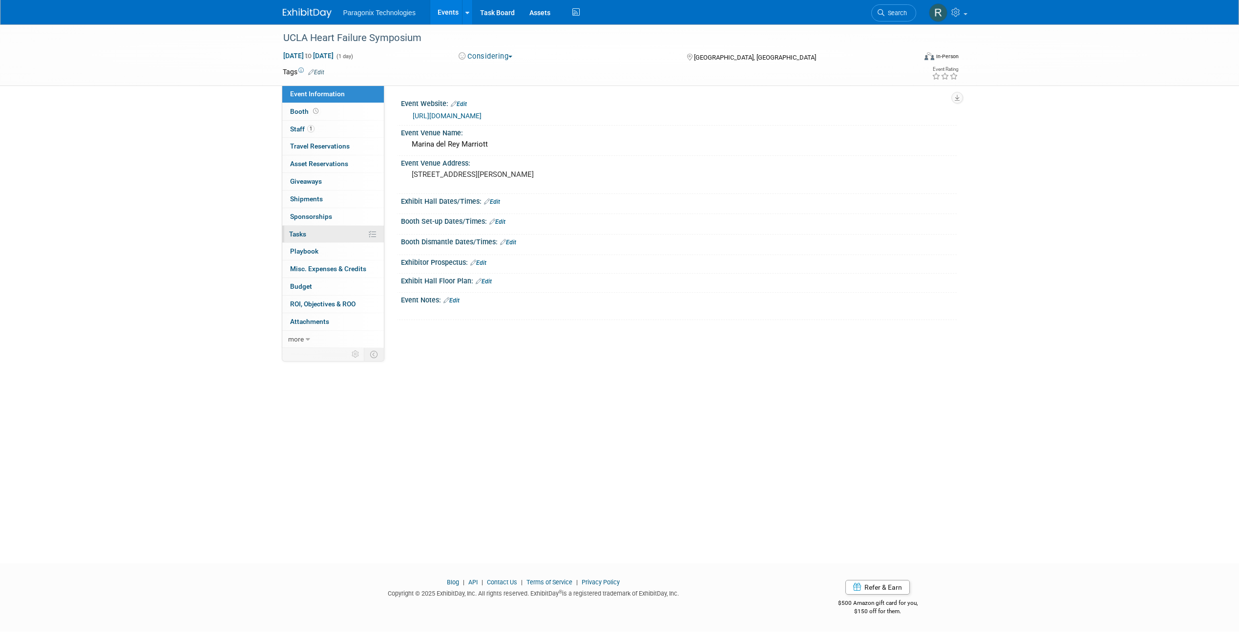
click at [323, 238] on link "0% Tasks 0%" at bounding box center [333, 234] width 102 height 17
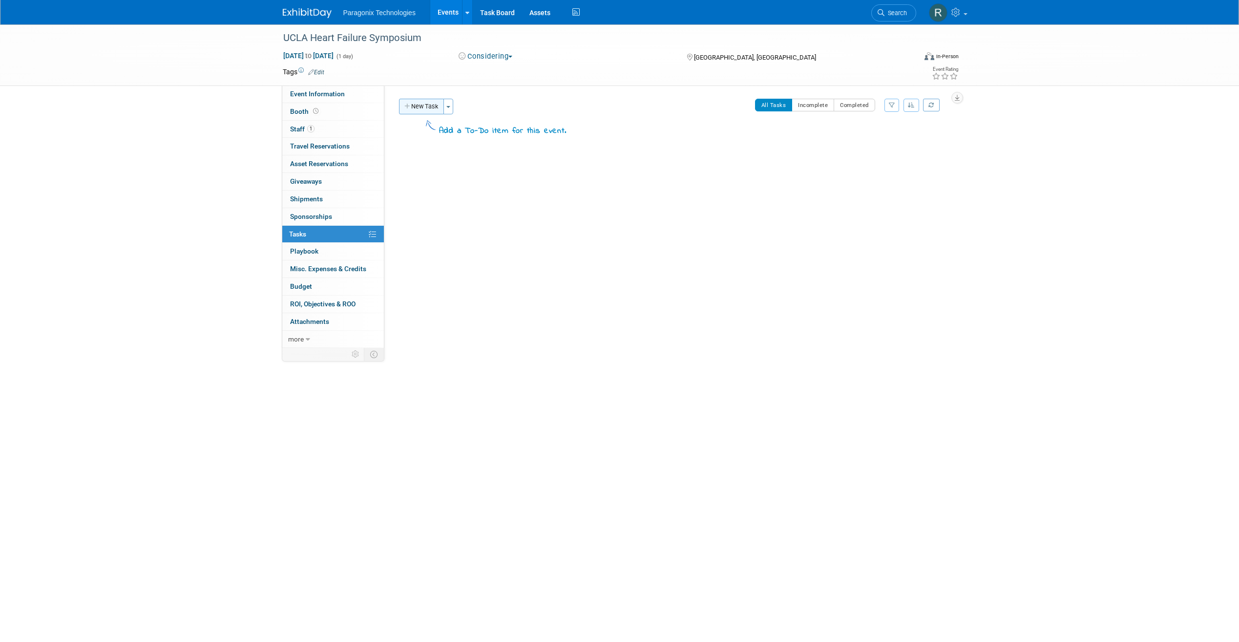
click at [416, 101] on button "New Task" at bounding box center [421, 107] width 45 height 16
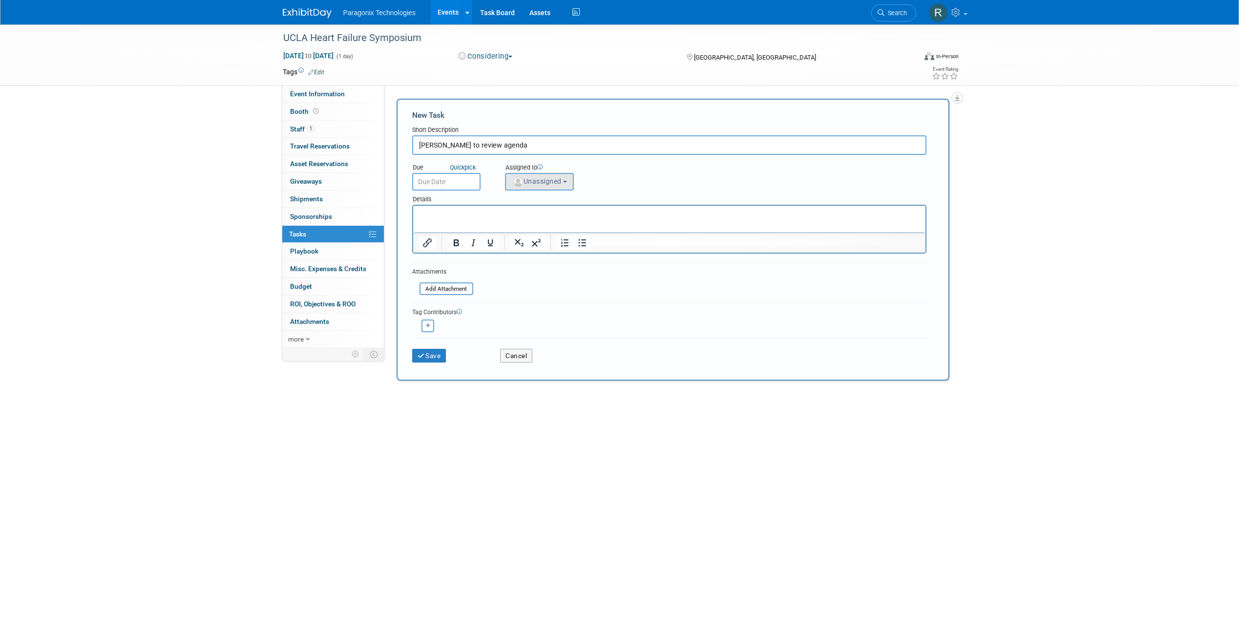
type input "[PERSON_NAME] to review agenda"
click at [562, 183] on span "Unassigned" at bounding box center [537, 181] width 50 height 8
click at [549, 208] on input "text" at bounding box center [577, 205] width 138 height 17
type input "[PERSON_NAME]"
click at [549, 232] on label "[PERSON_NAME]" at bounding box center [561, 226] width 102 height 16
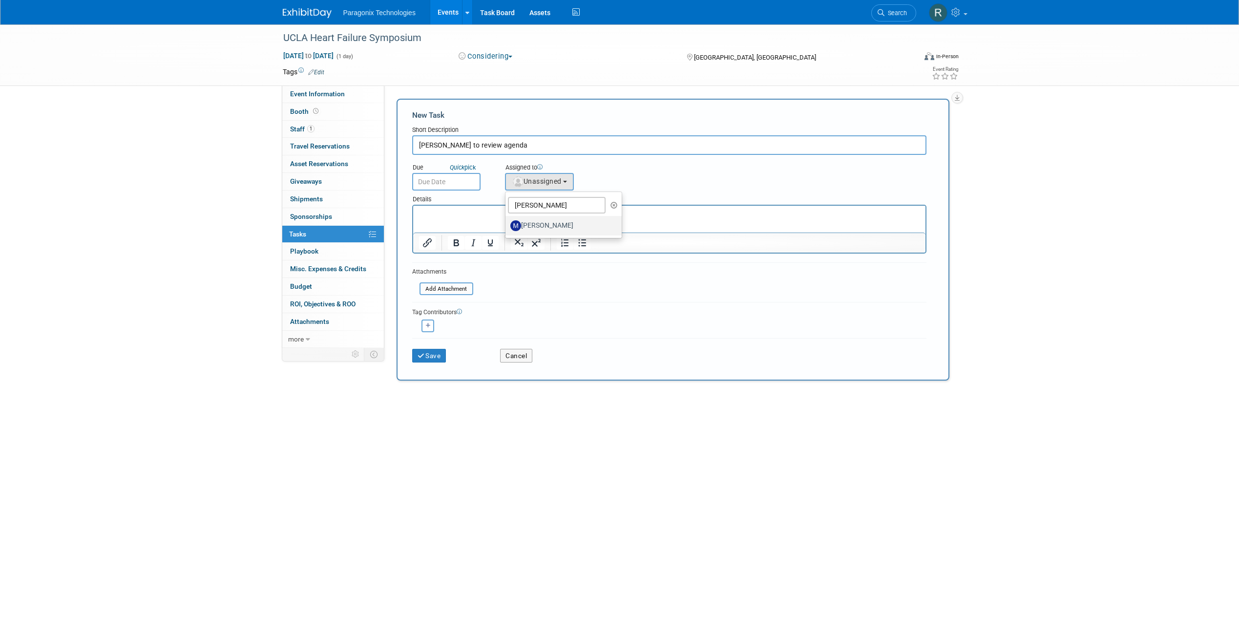
click at [507, 228] on input "[PERSON_NAME]" at bounding box center [504, 224] width 6 height 6
select select "92b91968-7edd-47d1-9aef-97442e169b99"
click at [427, 357] on button "Save" at bounding box center [429, 356] width 34 height 14
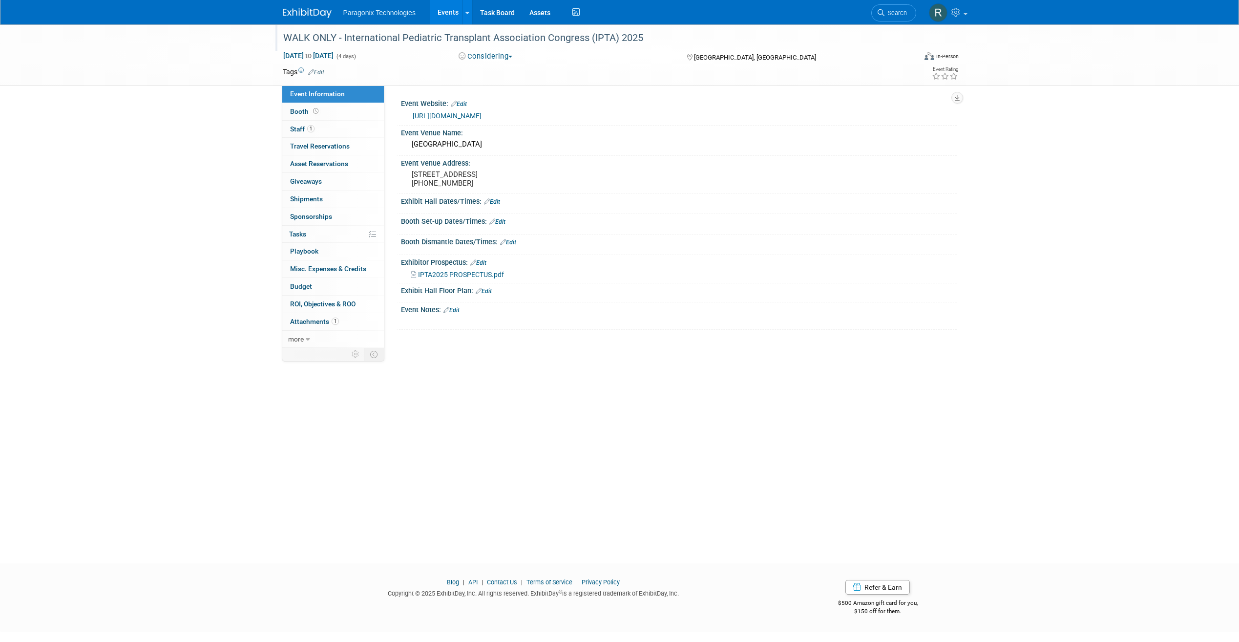
click at [527, 43] on div "WALK ONLY - International Pediatric Transplant Association Congress (IPTA) 2025" at bounding box center [591, 38] width 622 height 18
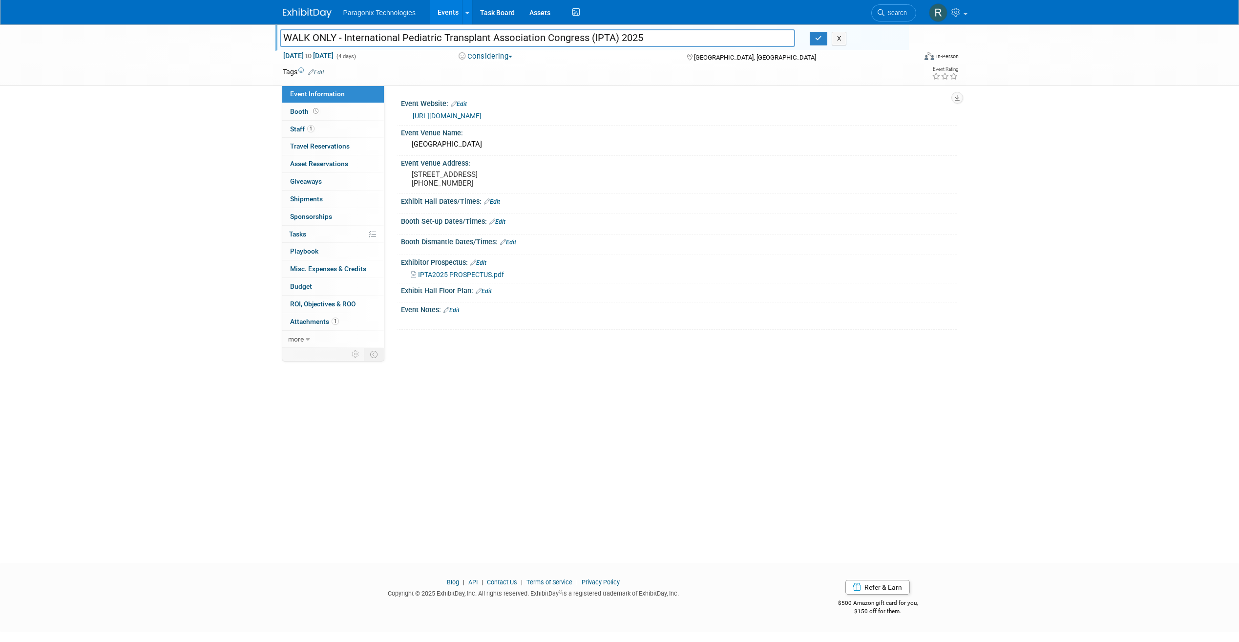
click at [507, 58] on button "Considering" at bounding box center [485, 56] width 61 height 10
click at [507, 101] on link "Not Going" at bounding box center [494, 100] width 77 height 14
click at [440, 18] on link "Events" at bounding box center [448, 12] width 36 height 24
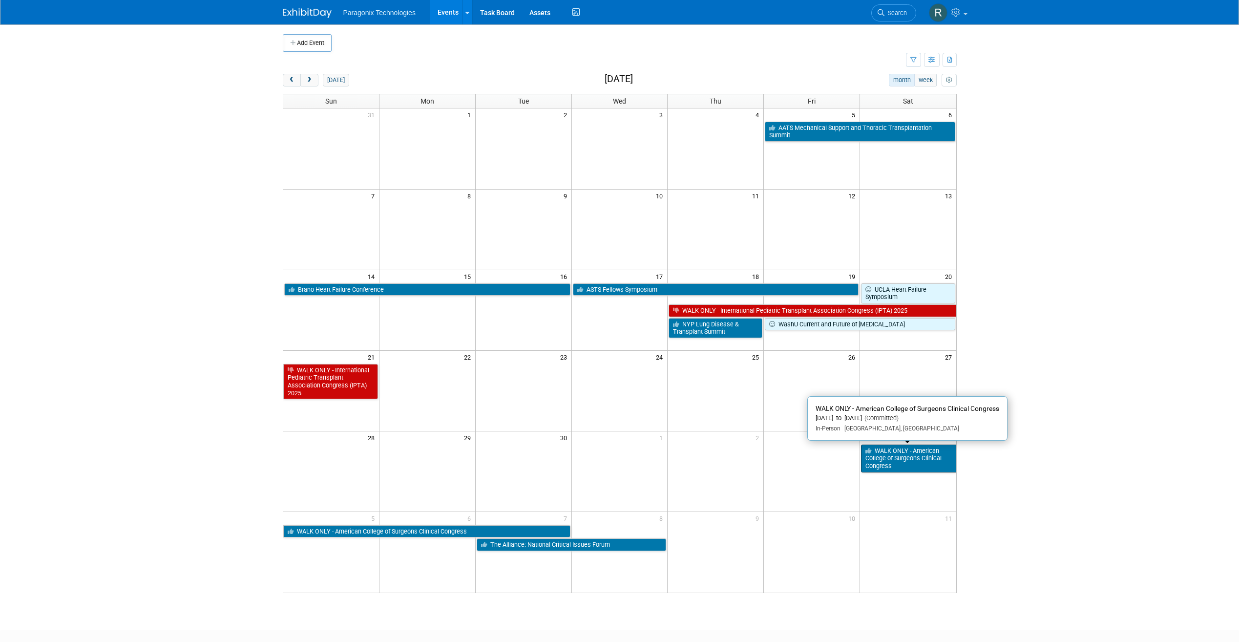
click at [886, 465] on link "WALK ONLY - American College of Surgeons Clinical Congress" at bounding box center [908, 458] width 95 height 28
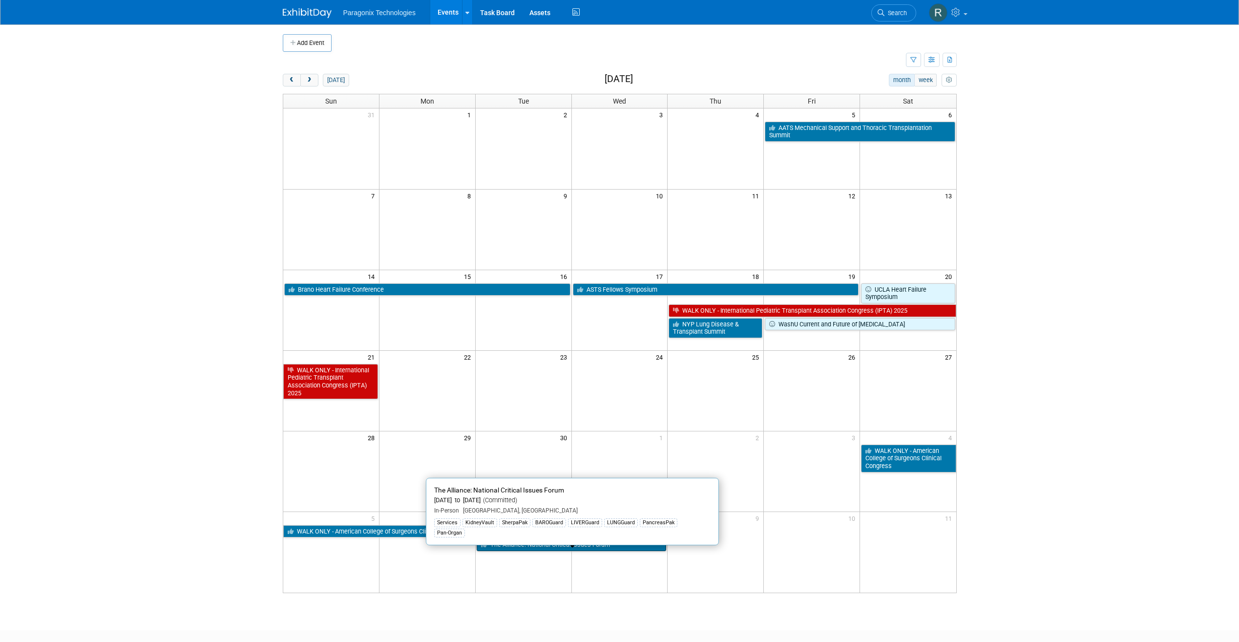
click at [537, 544] on link "The Alliance: National Critical Issues Forum" at bounding box center [572, 544] width 190 height 13
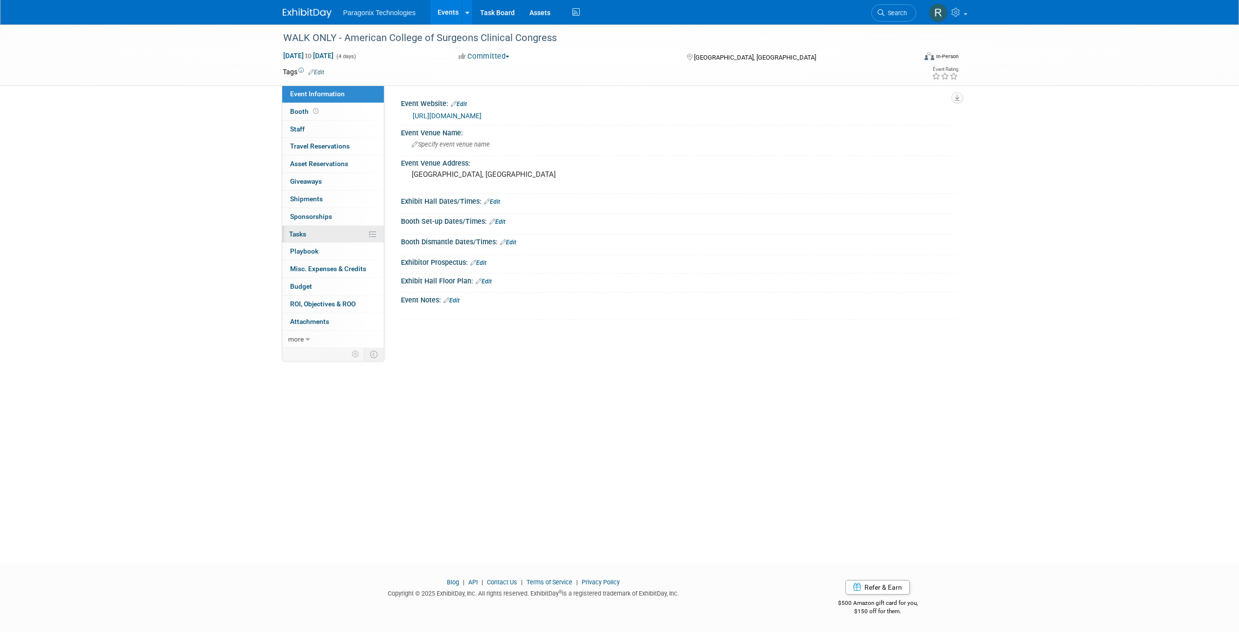
click at [317, 234] on link "0% Tasks 0%" at bounding box center [333, 234] width 102 height 17
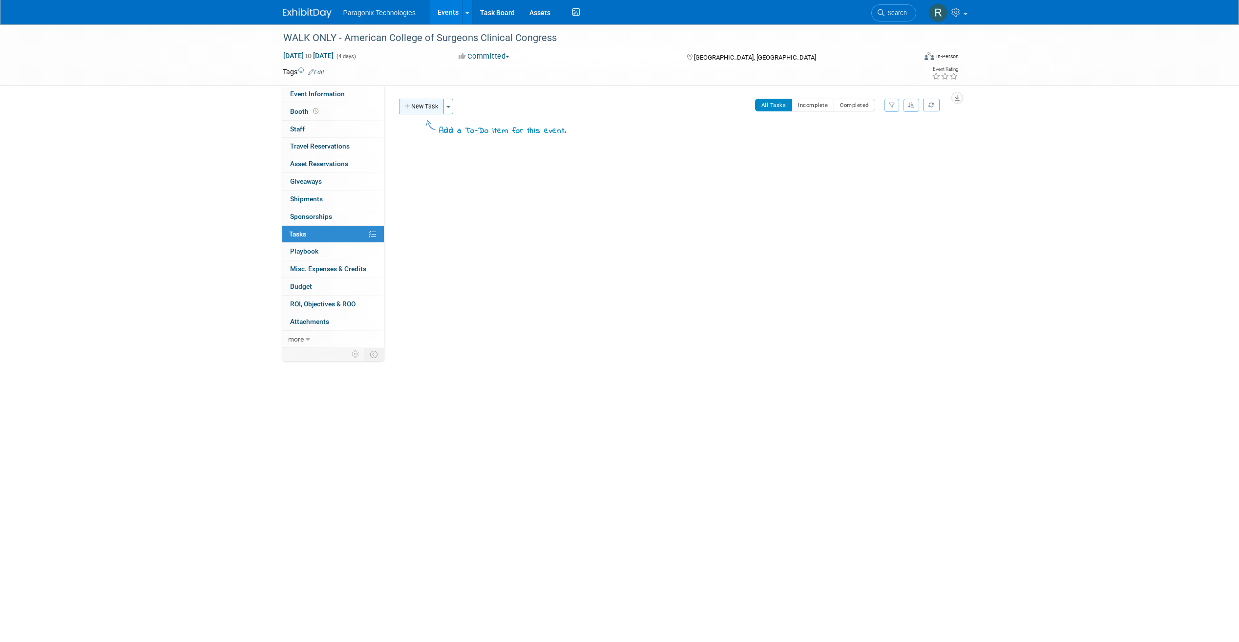
click at [429, 102] on button "New Task" at bounding box center [421, 107] width 45 height 16
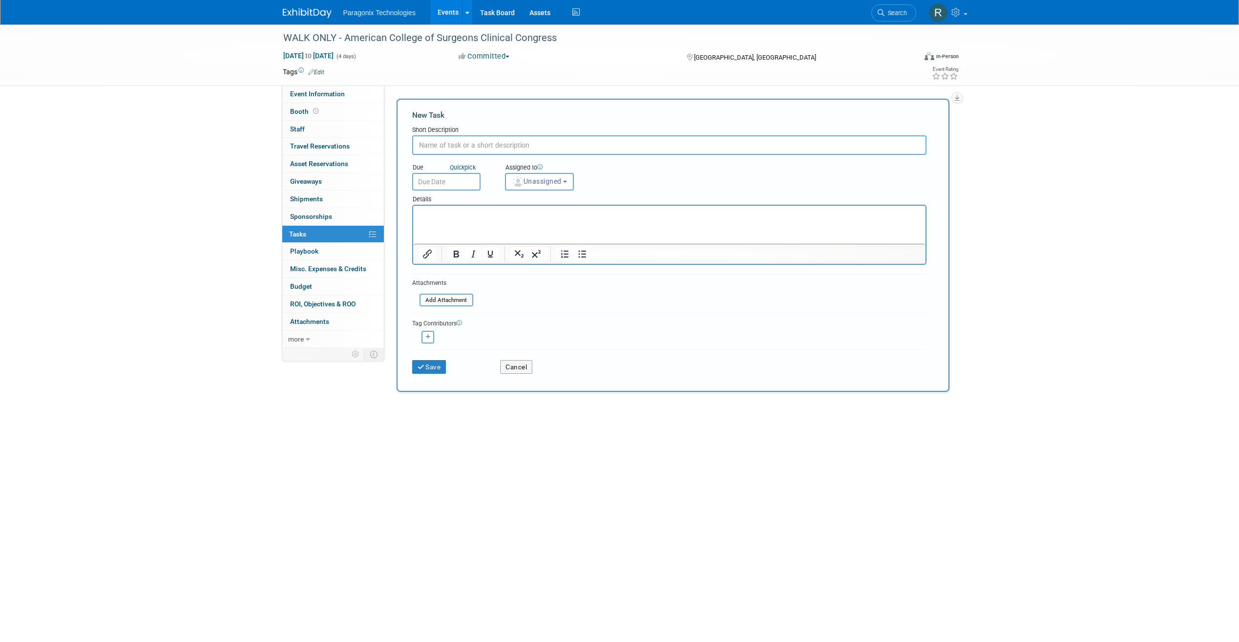
click at [452, 140] on input "text" at bounding box center [669, 145] width 514 height 20
type input "Krista to review agenda"
click at [531, 187] on button "Unassigned" at bounding box center [539, 182] width 69 height 18
click at [555, 207] on input "text" at bounding box center [577, 205] width 138 height 17
type input "Kris"
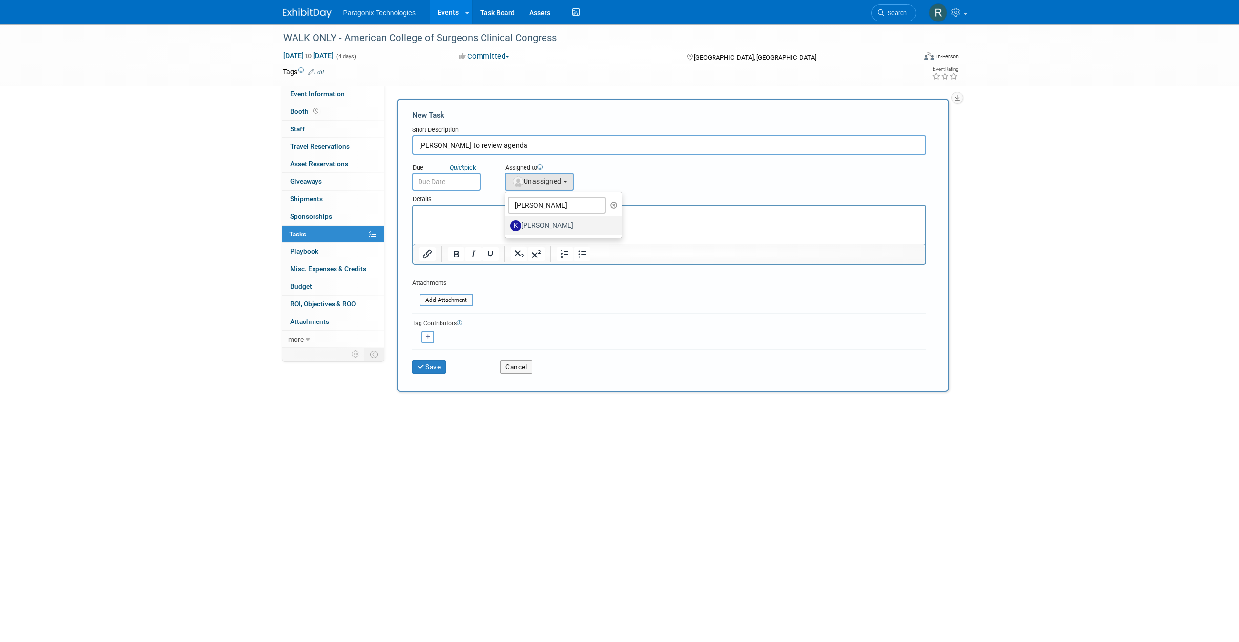
click at [561, 221] on label "[PERSON_NAME]" at bounding box center [561, 226] width 102 height 16
click at [507, 221] on input "[PERSON_NAME]" at bounding box center [504, 224] width 6 height 6
select select "af9079e6-1d85-46bc-81b5-5bbbecb18fb9"
click at [429, 362] on button "Save" at bounding box center [429, 367] width 34 height 14
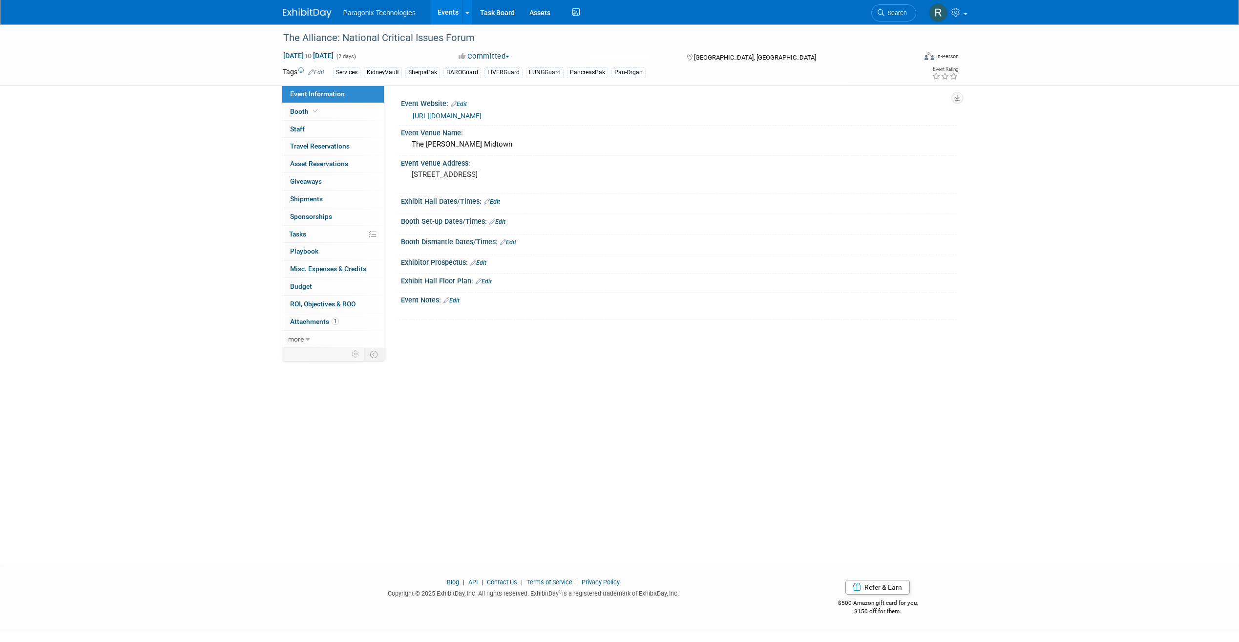
click at [482, 116] on link "[URL][DOMAIN_NAME]" at bounding box center [447, 116] width 69 height 8
click at [482, 119] on link "[URL][DOMAIN_NAME]" at bounding box center [447, 116] width 69 height 8
click at [342, 236] on link "0% Tasks 0%" at bounding box center [333, 234] width 102 height 17
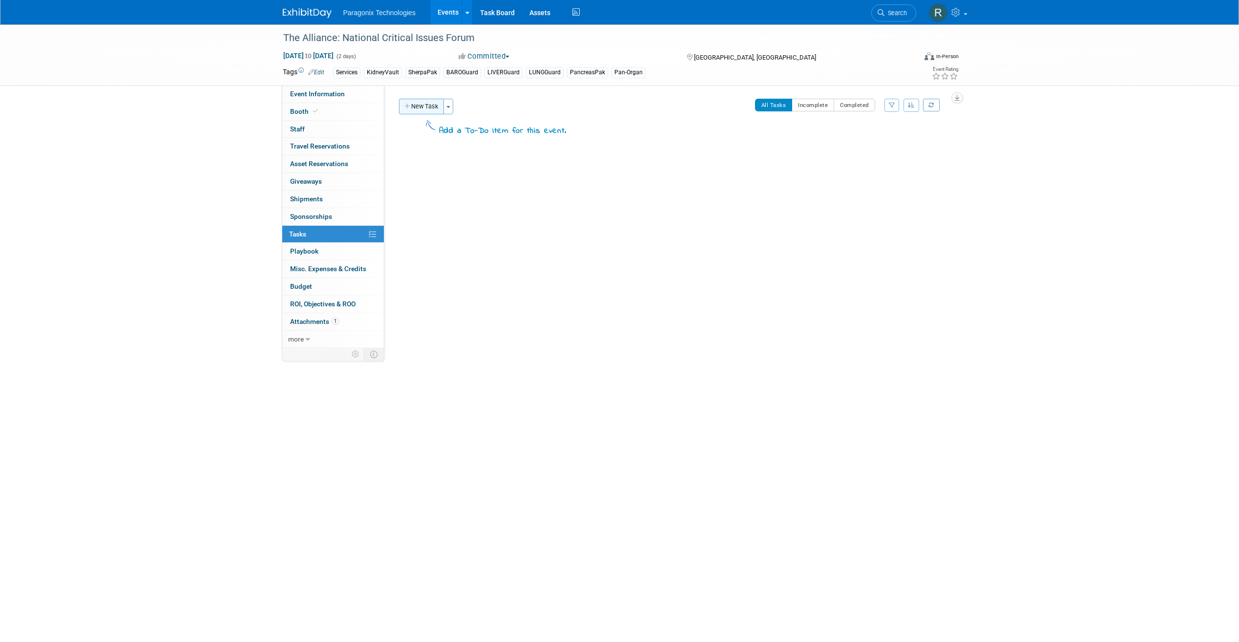
click at [429, 108] on button "New Task" at bounding box center [421, 107] width 45 height 16
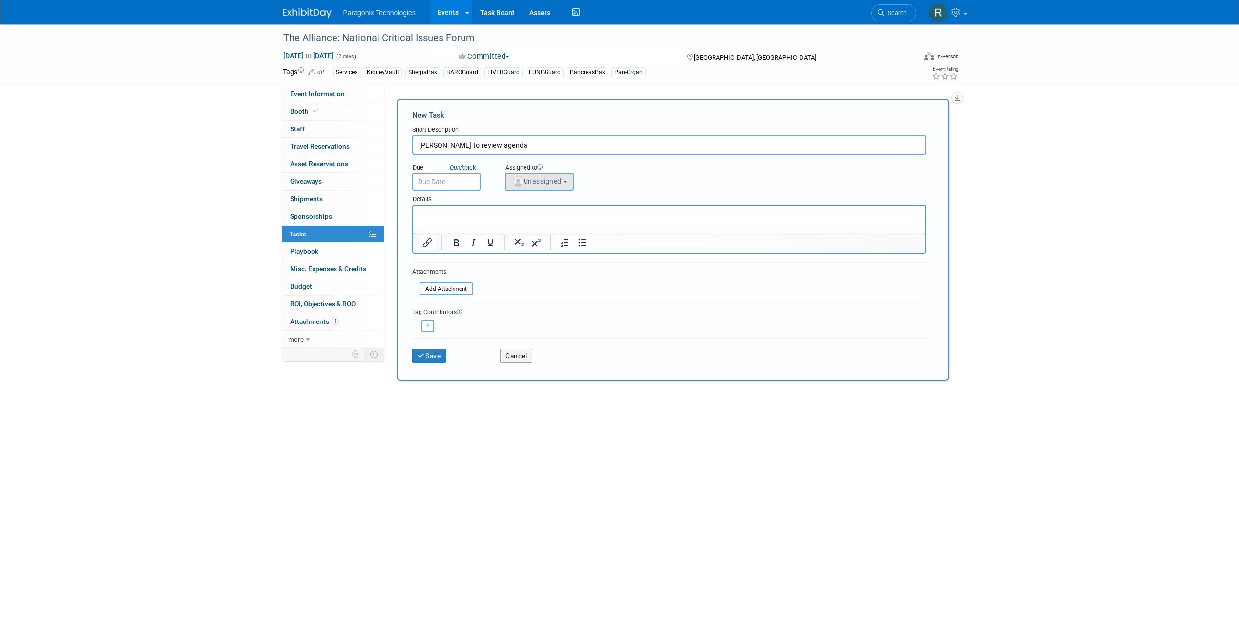
type input "[PERSON_NAME] to review agenda"
click at [543, 187] on button "Unassigned" at bounding box center [539, 182] width 69 height 18
click at [550, 210] on input "text" at bounding box center [577, 205] width 138 height 17
type input "[PERSON_NAME]"
click at [559, 227] on label "[PERSON_NAME]" at bounding box center [561, 226] width 102 height 16
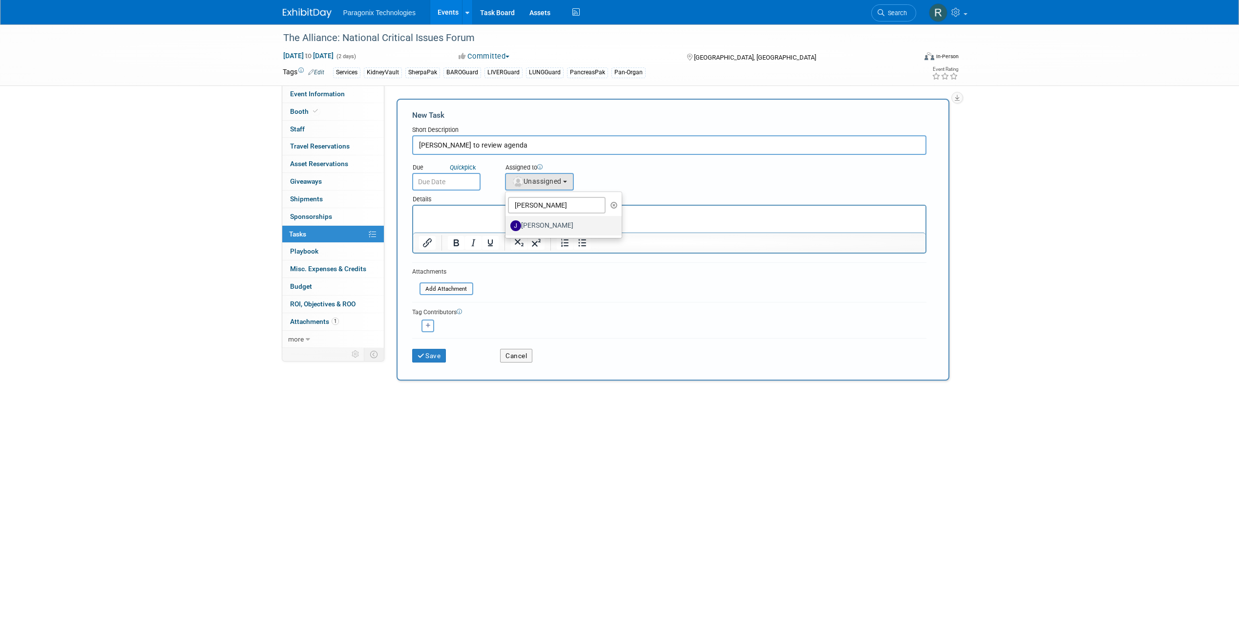
click at [507, 227] on input "[PERSON_NAME]" at bounding box center [504, 224] width 6 height 6
select select "8485a627-bf8c-4939-b2a6-e306511a9e93"
click at [434, 353] on button "Save" at bounding box center [429, 356] width 34 height 14
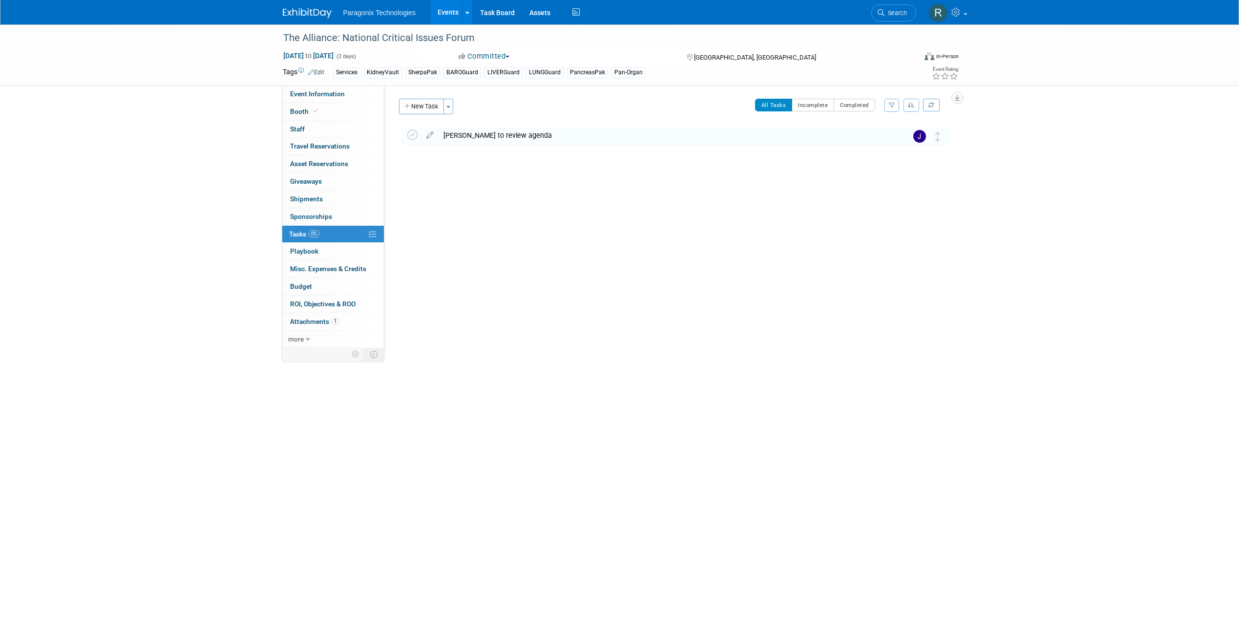
click at [449, 10] on link "Events" at bounding box center [448, 12] width 36 height 24
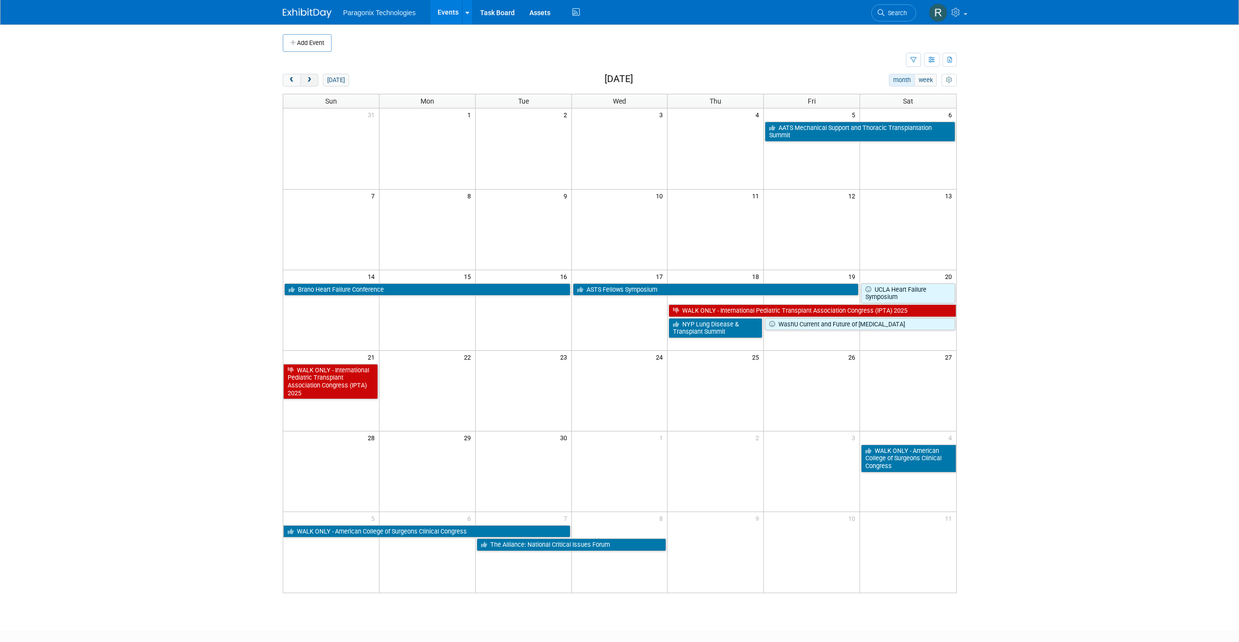
click at [312, 83] on span "next" at bounding box center [309, 80] width 7 height 6
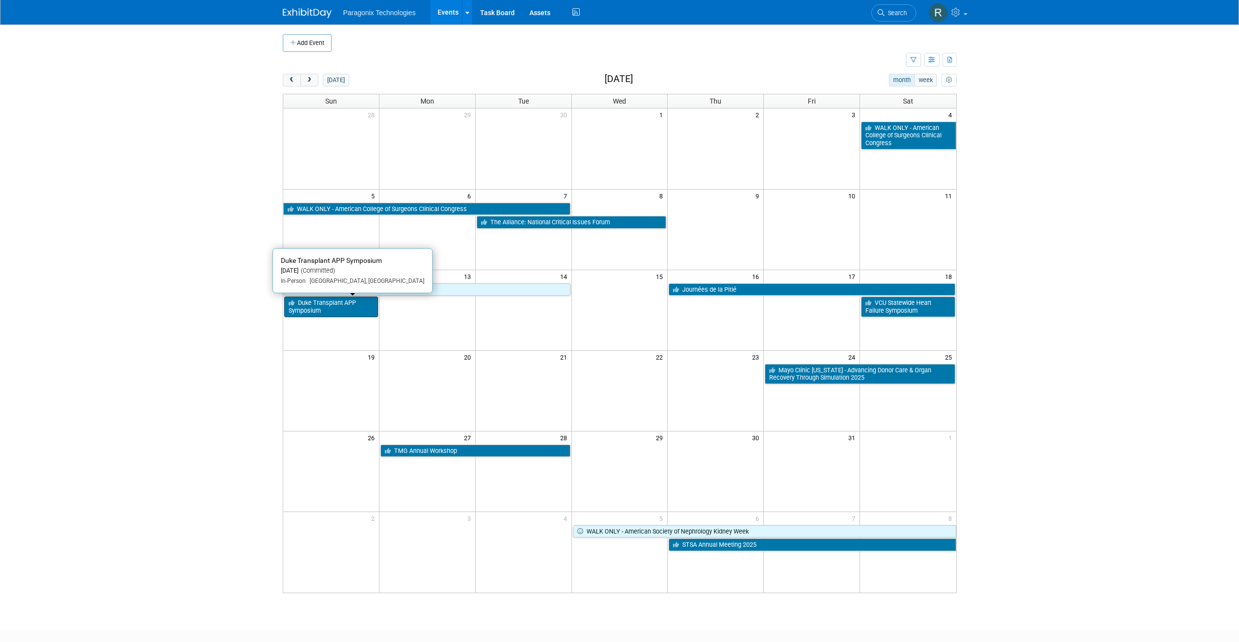
click at [344, 306] on link "Duke Transplant APP Symposium" at bounding box center [331, 306] width 94 height 20
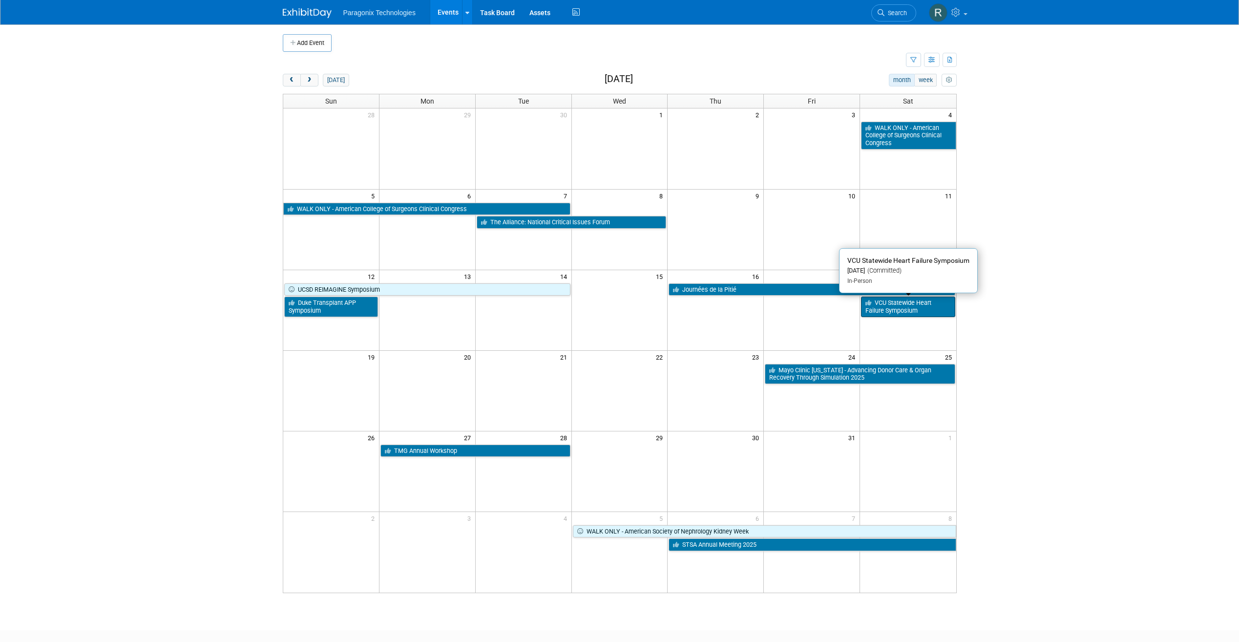
click at [890, 308] on link "VCU Statewide Heart Failure Symposium" at bounding box center [908, 306] width 94 height 20
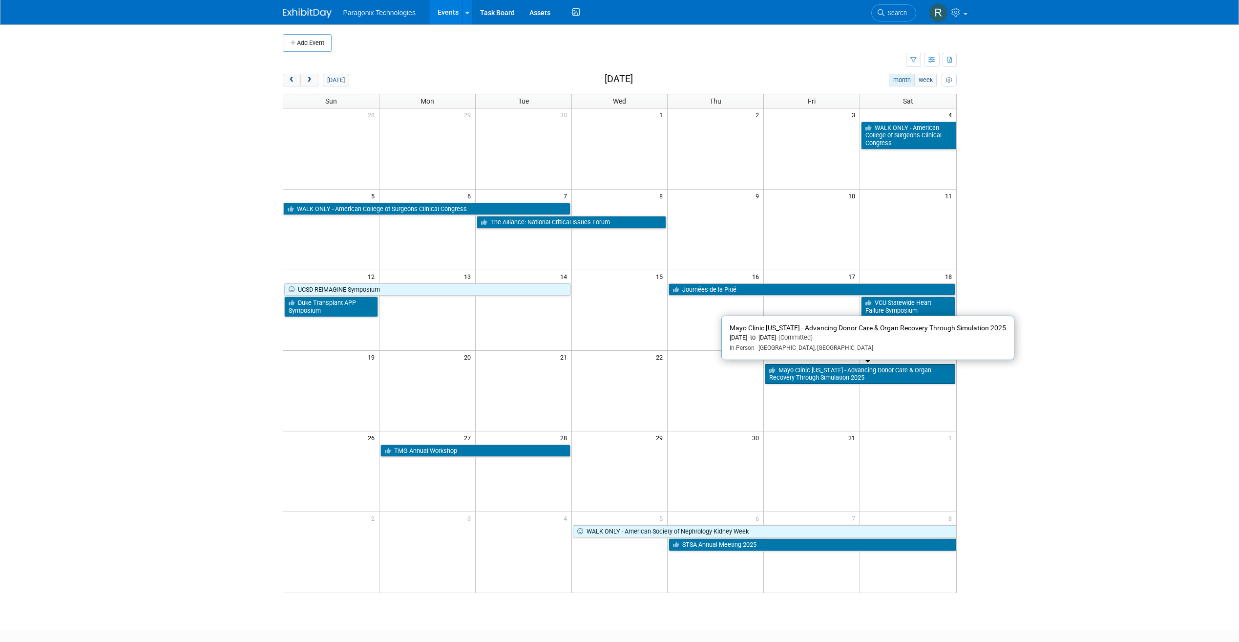
click at [804, 379] on link "Mayo Clinic [US_STATE] - Advancing Donor Care & Organ Recovery Through Simulati…" at bounding box center [860, 374] width 190 height 20
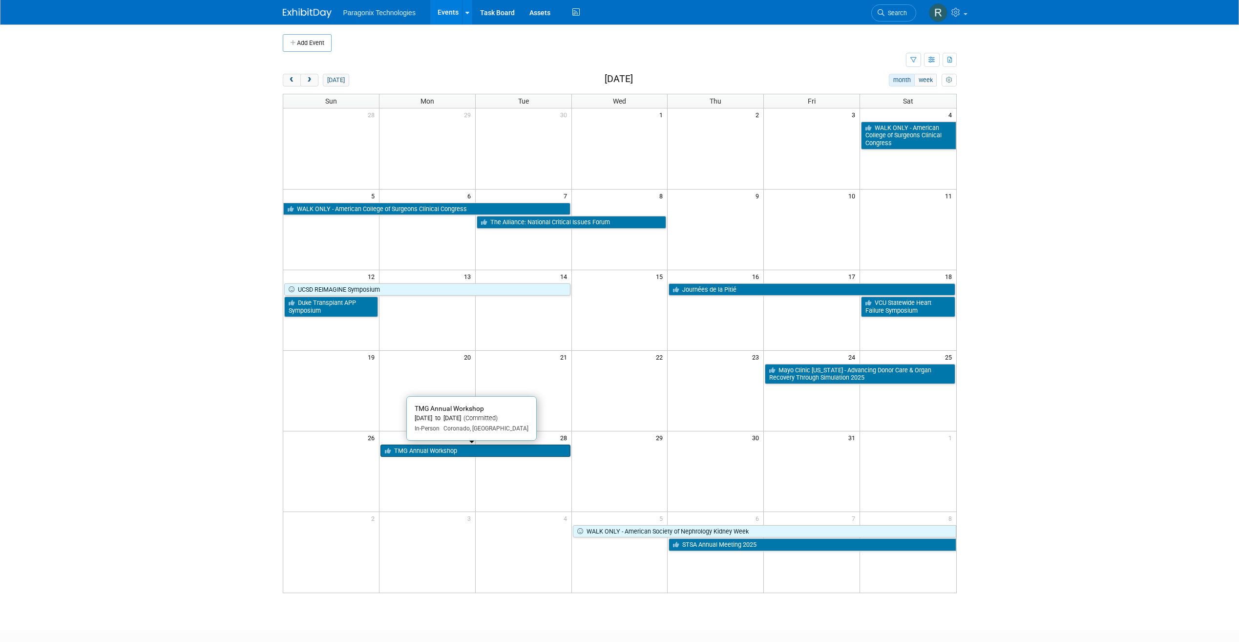
click at [469, 452] on link "TMG Annual Workshop" at bounding box center [475, 450] width 190 height 13
click at [307, 81] on span "next" at bounding box center [309, 80] width 7 height 6
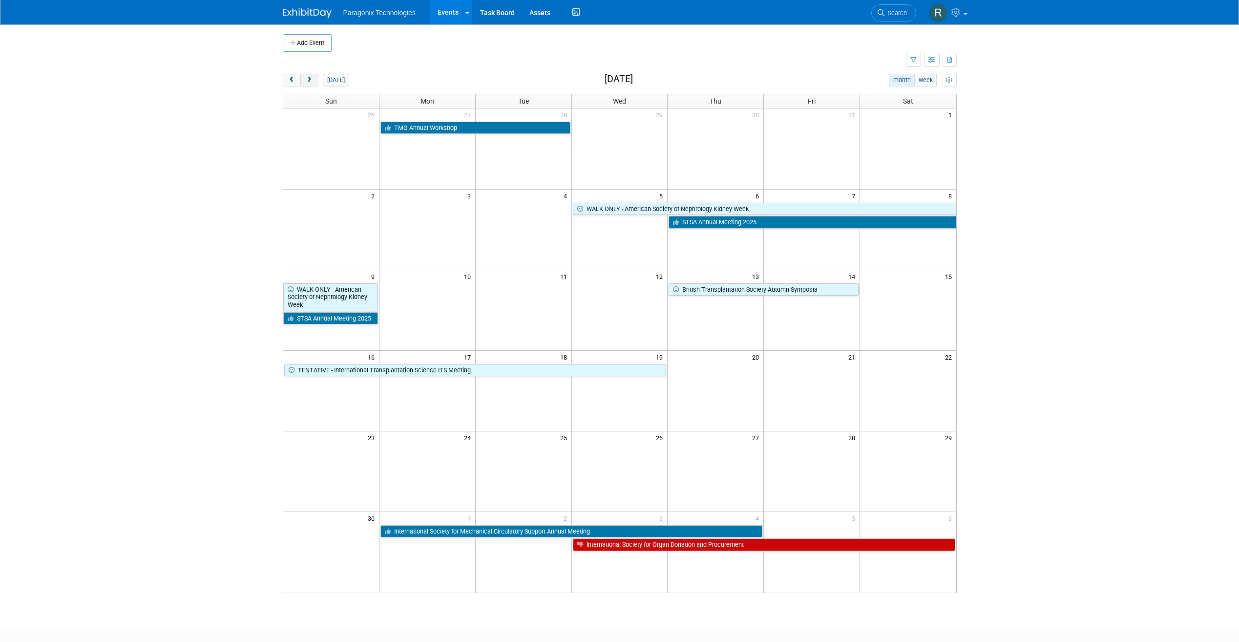
click at [305, 78] on button "next" at bounding box center [309, 80] width 18 height 13
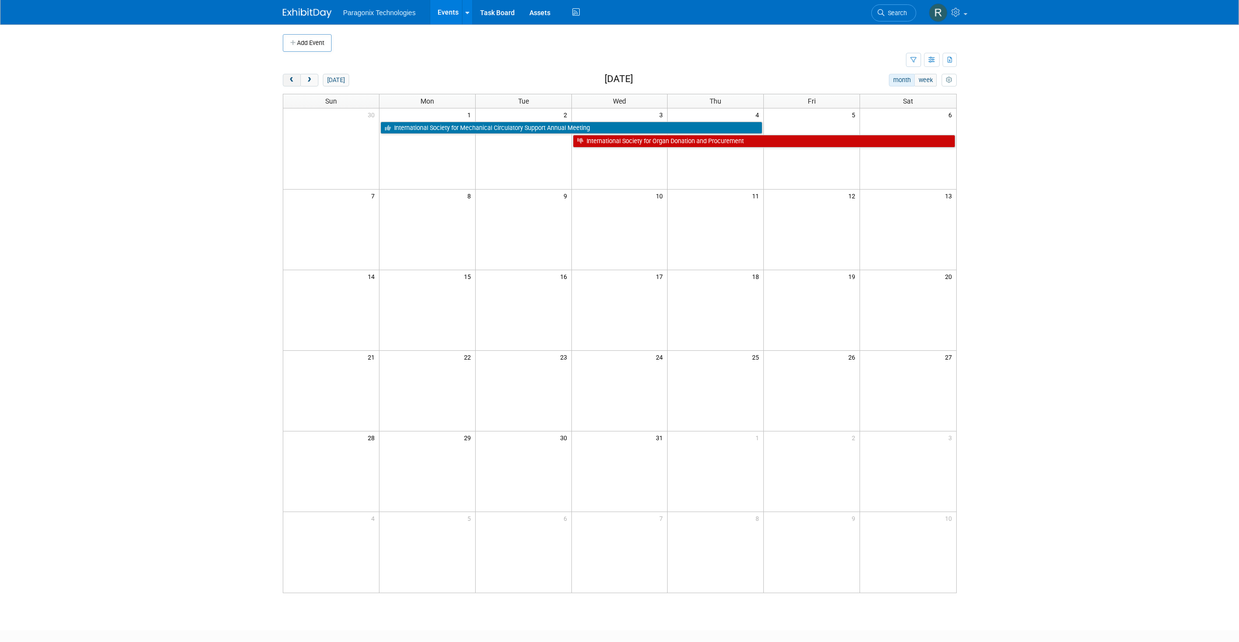
click at [291, 80] on span "prev" at bounding box center [291, 80] width 7 height 6
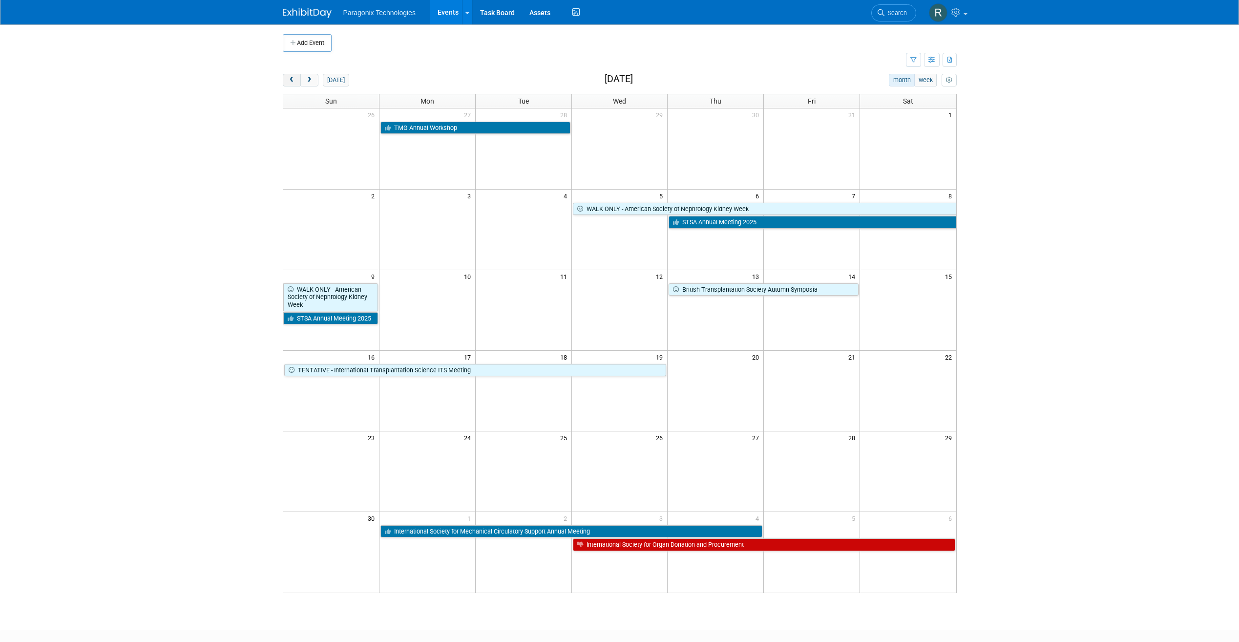
click at [292, 82] on span "prev" at bounding box center [291, 80] width 7 height 6
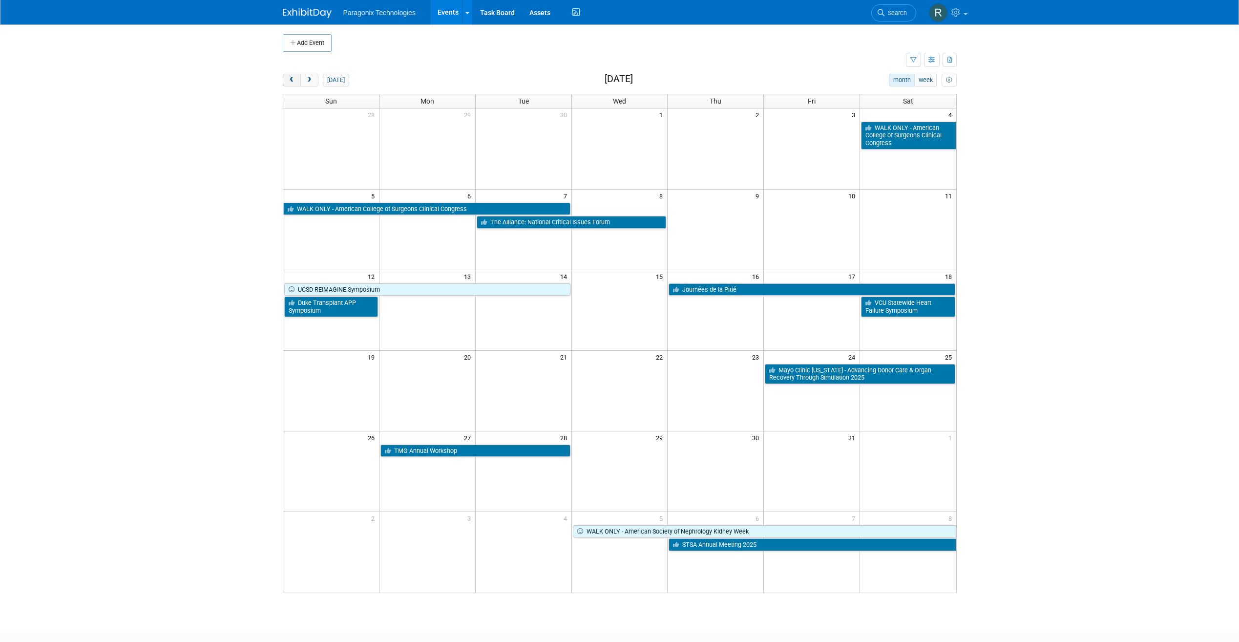
click at [292, 82] on span "prev" at bounding box center [291, 80] width 7 height 6
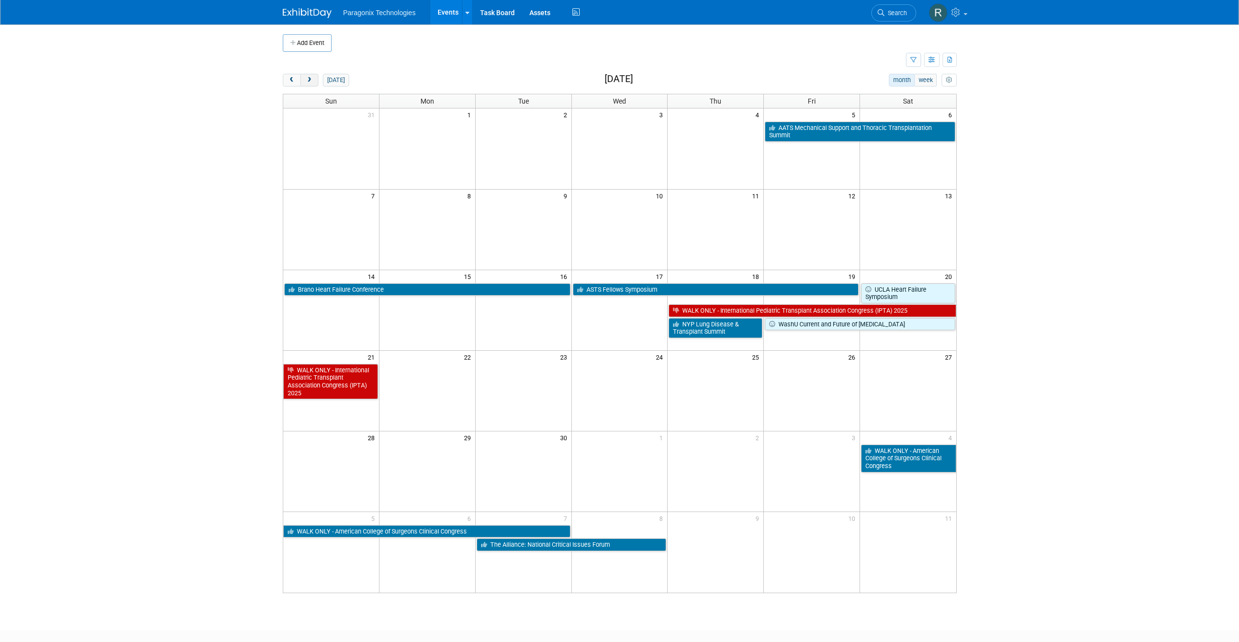
click at [317, 85] on button "next" at bounding box center [309, 80] width 18 height 13
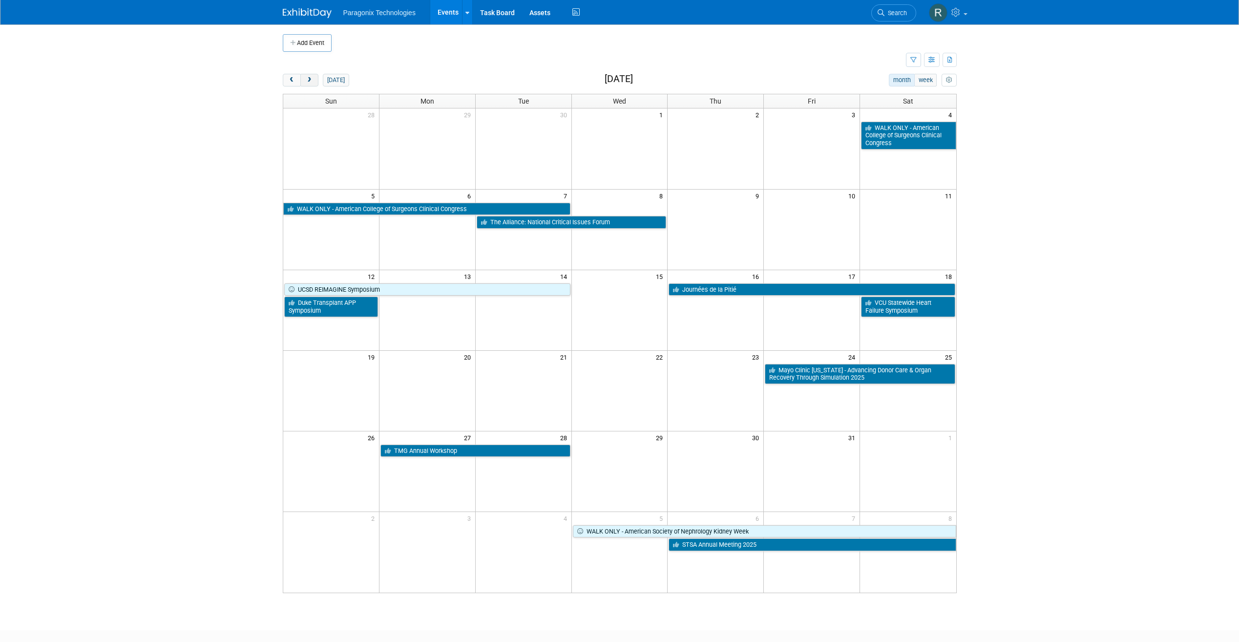
click at [317, 85] on button "next" at bounding box center [309, 80] width 18 height 13
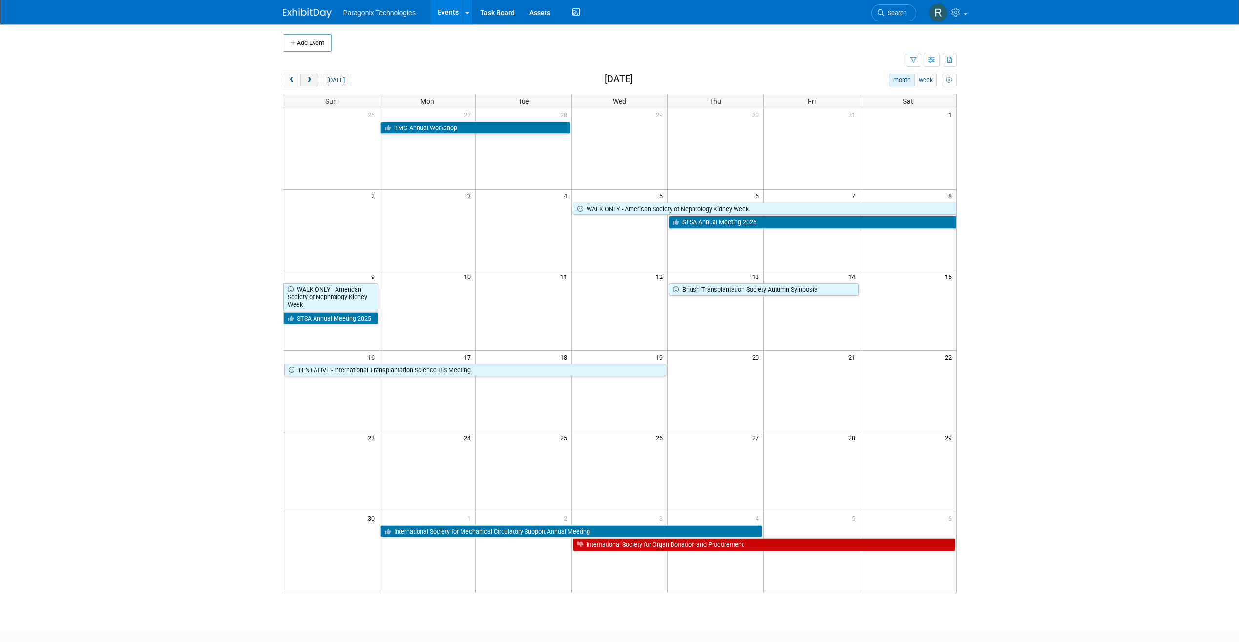
click at [317, 85] on button "next" at bounding box center [309, 80] width 18 height 13
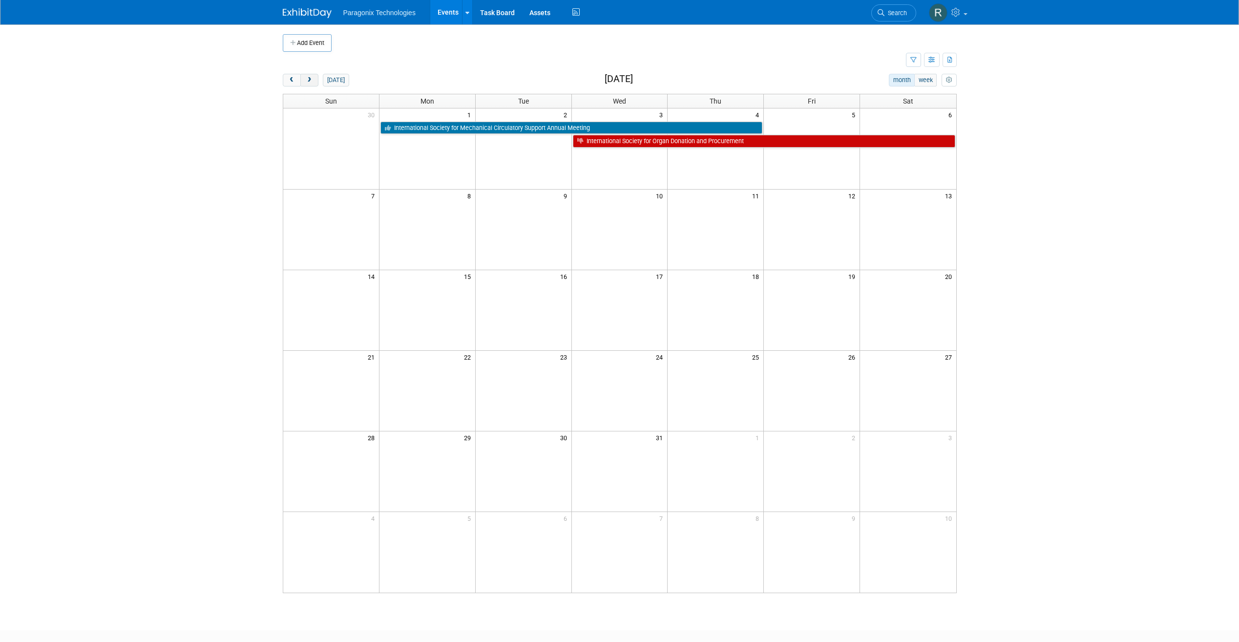
click at [317, 85] on button "next" at bounding box center [309, 80] width 18 height 13
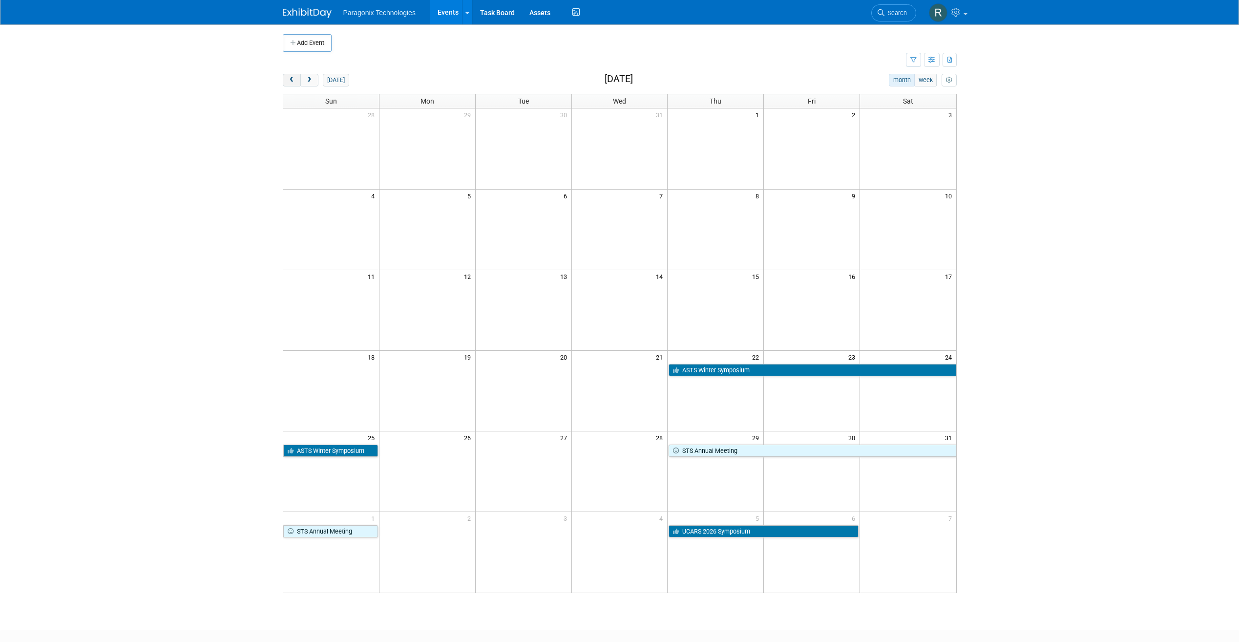
click at [291, 76] on button "prev" at bounding box center [292, 80] width 18 height 13
click at [291, 77] on span "prev" at bounding box center [291, 80] width 7 height 6
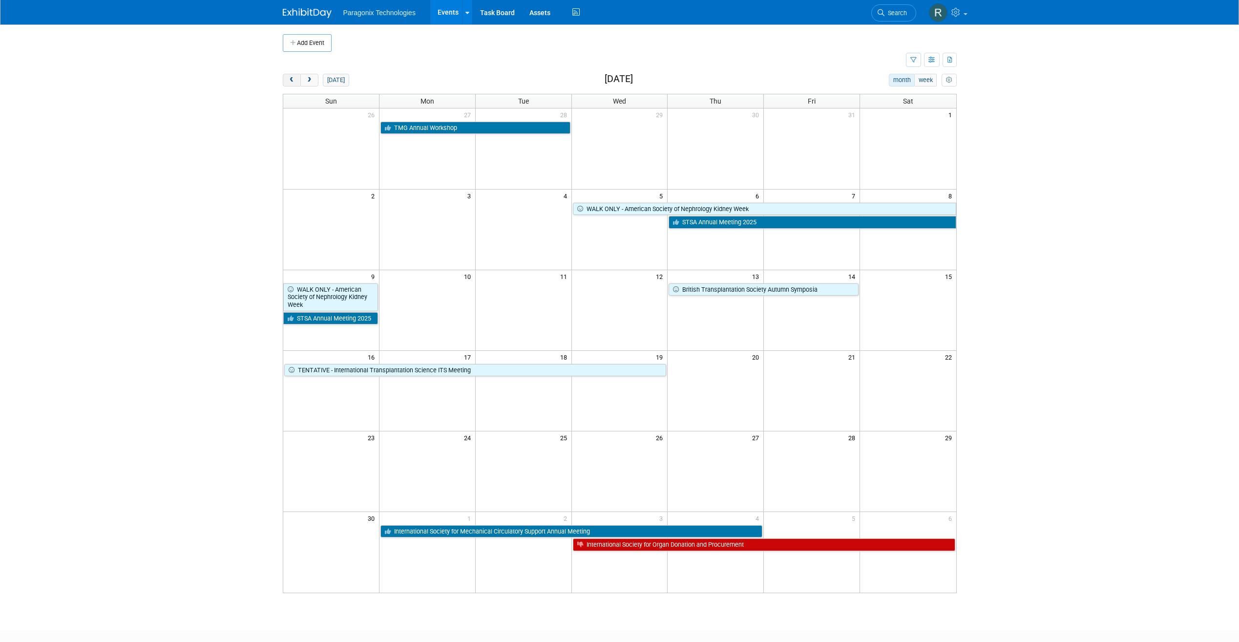
click at [291, 77] on span "prev" at bounding box center [291, 80] width 7 height 6
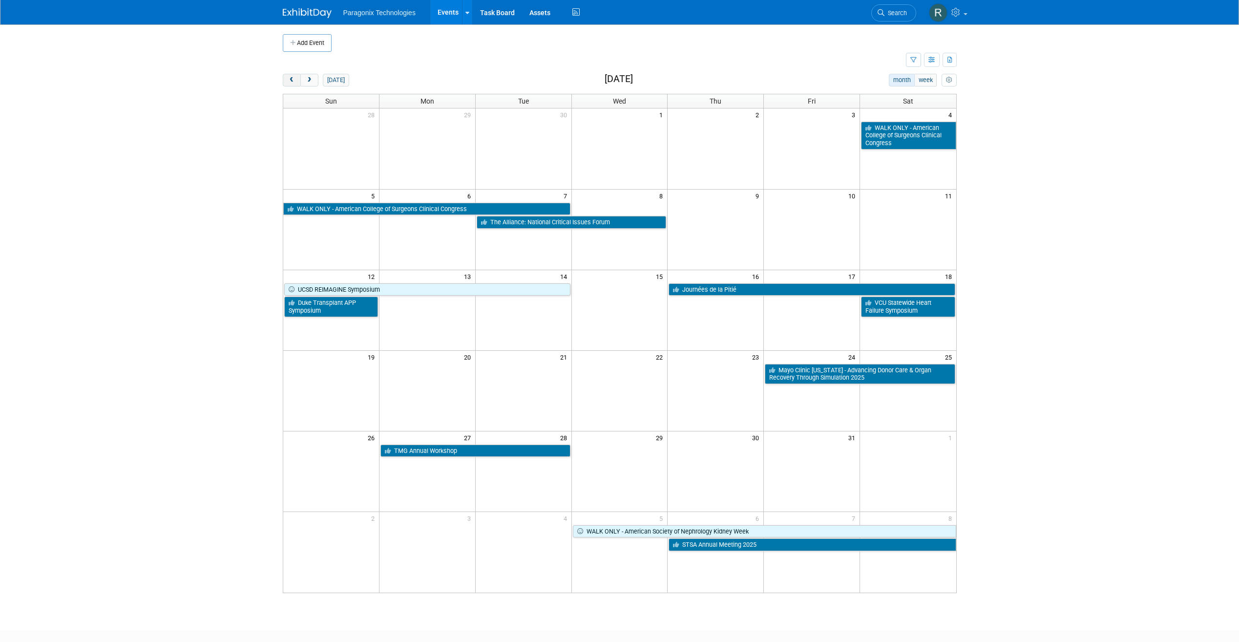
click at [291, 77] on span "prev" at bounding box center [291, 80] width 7 height 6
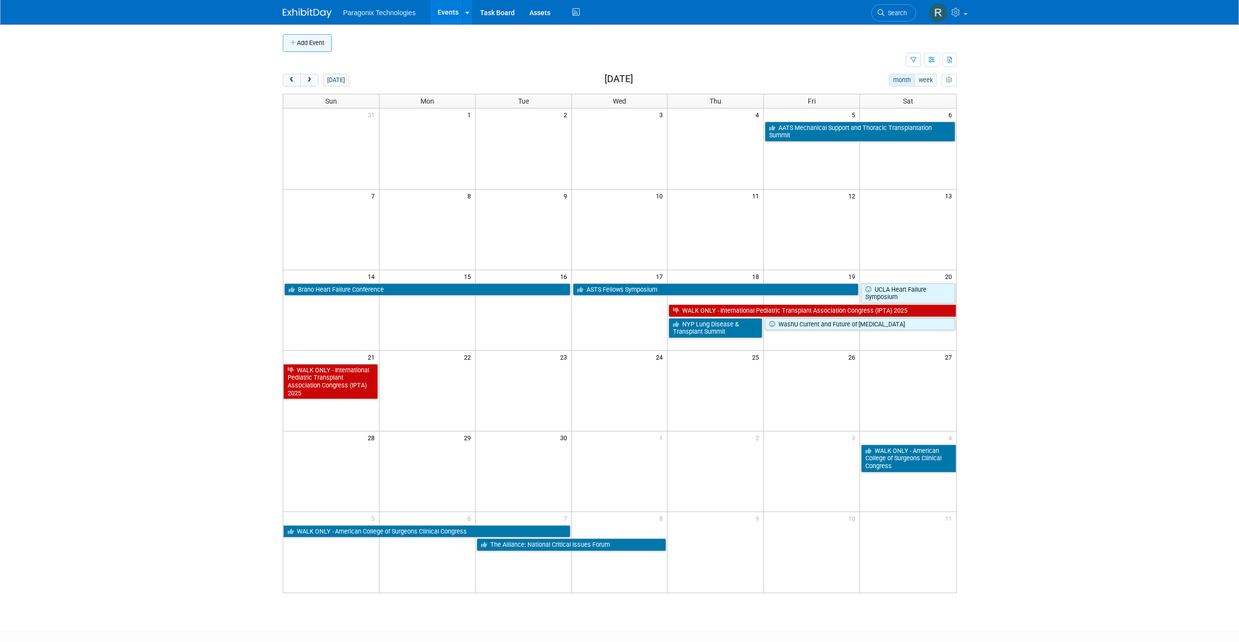
click at [313, 41] on button "Add Event" at bounding box center [307, 43] width 49 height 18
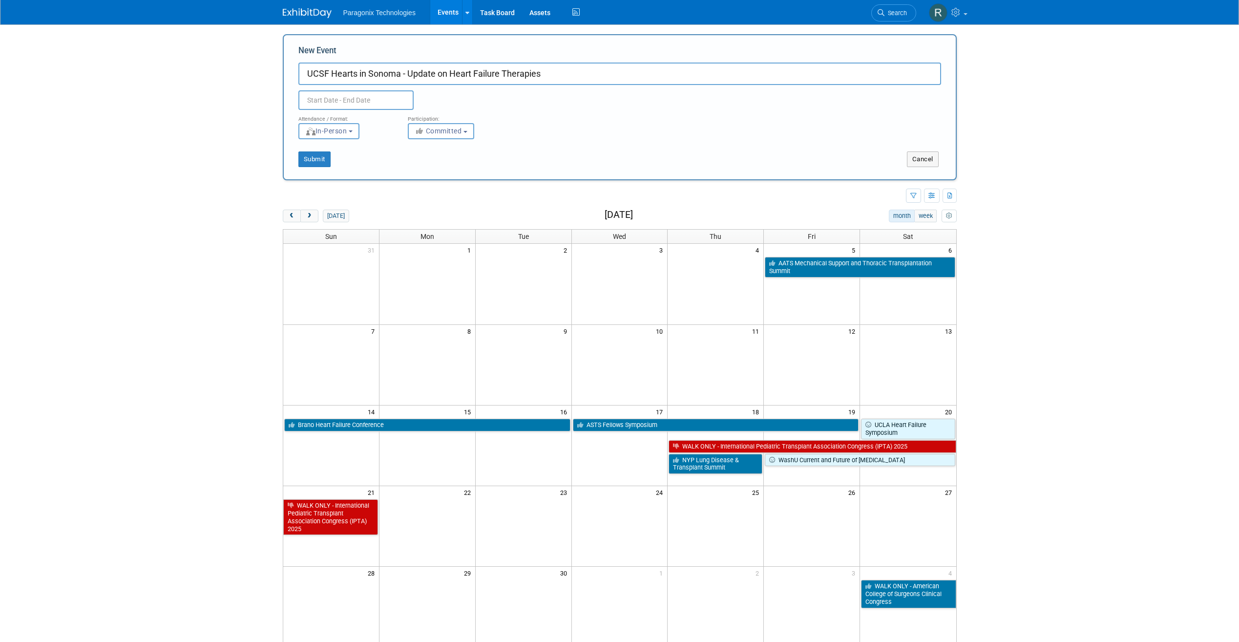
type input "UCSF Hearts in Sonoma - Update on Heart Failure Therapies"
click at [393, 95] on input "text" at bounding box center [355, 100] width 115 height 20
click at [443, 123] on span at bounding box center [438, 121] width 18 height 17
select select "8"
click at [417, 170] on span "12" at bounding box center [416, 172] width 19 height 19
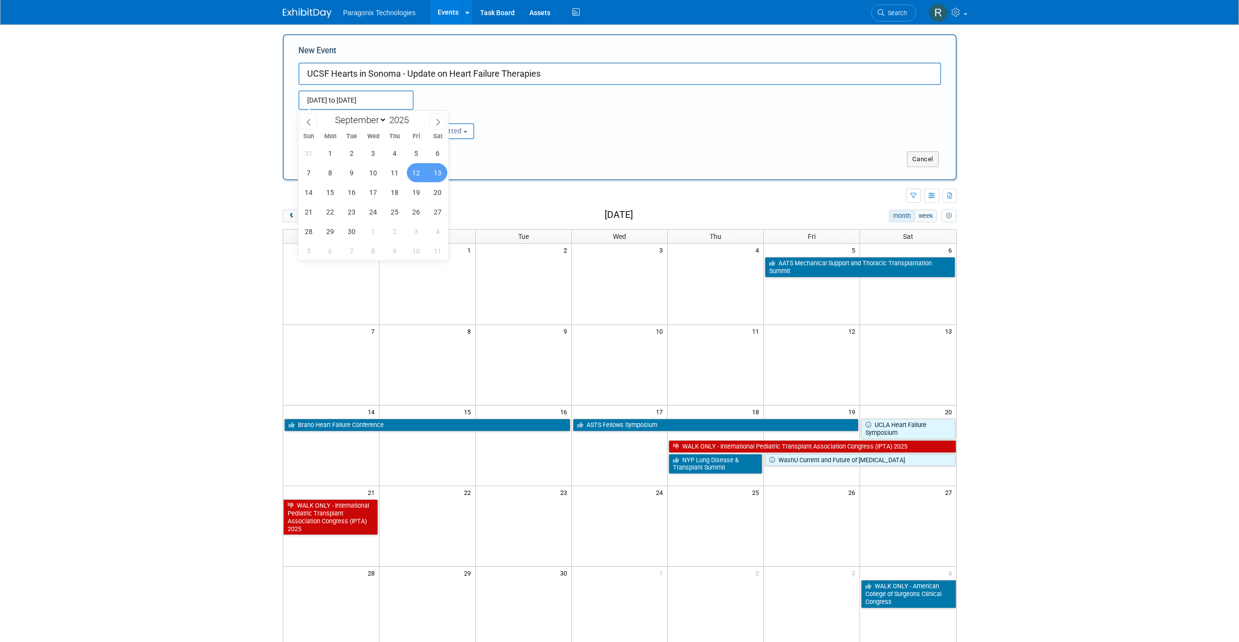
click at [439, 170] on span "13" at bounding box center [437, 172] width 19 height 19
type input "Sep 12, 2025 to Sep 13, 2025"
click at [327, 156] on button "Submit" at bounding box center [314, 159] width 32 height 16
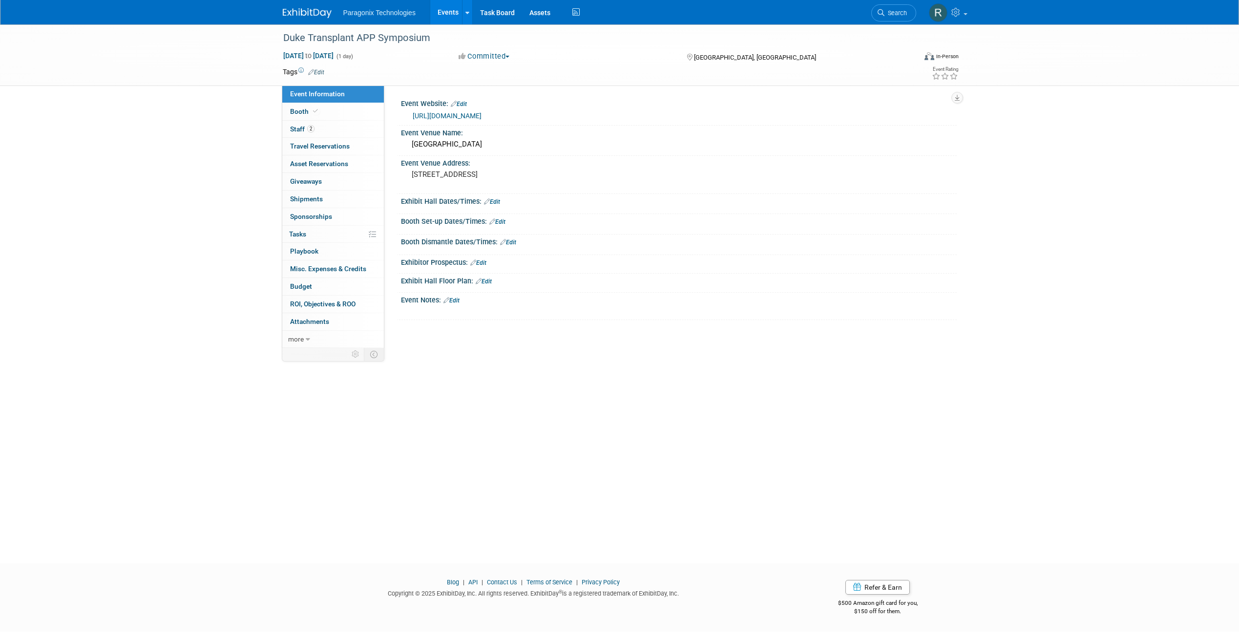
click at [482, 112] on link "[URL][DOMAIN_NAME]" at bounding box center [447, 116] width 69 height 8
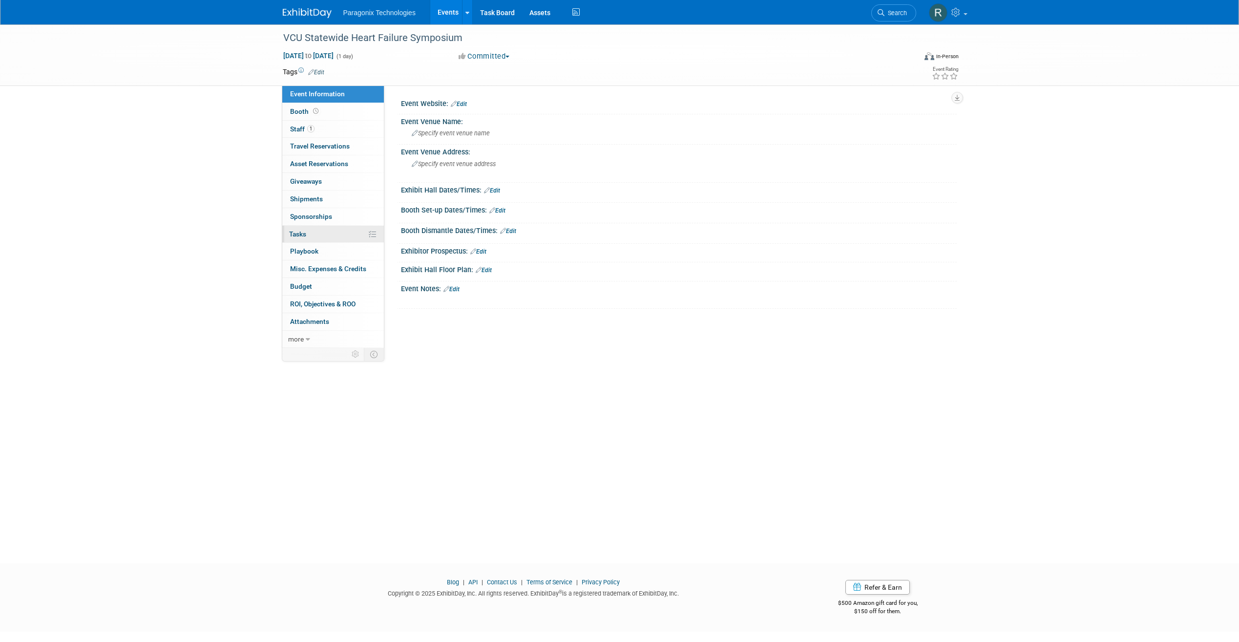
click at [335, 233] on link "0% Tasks 0%" at bounding box center [333, 234] width 102 height 17
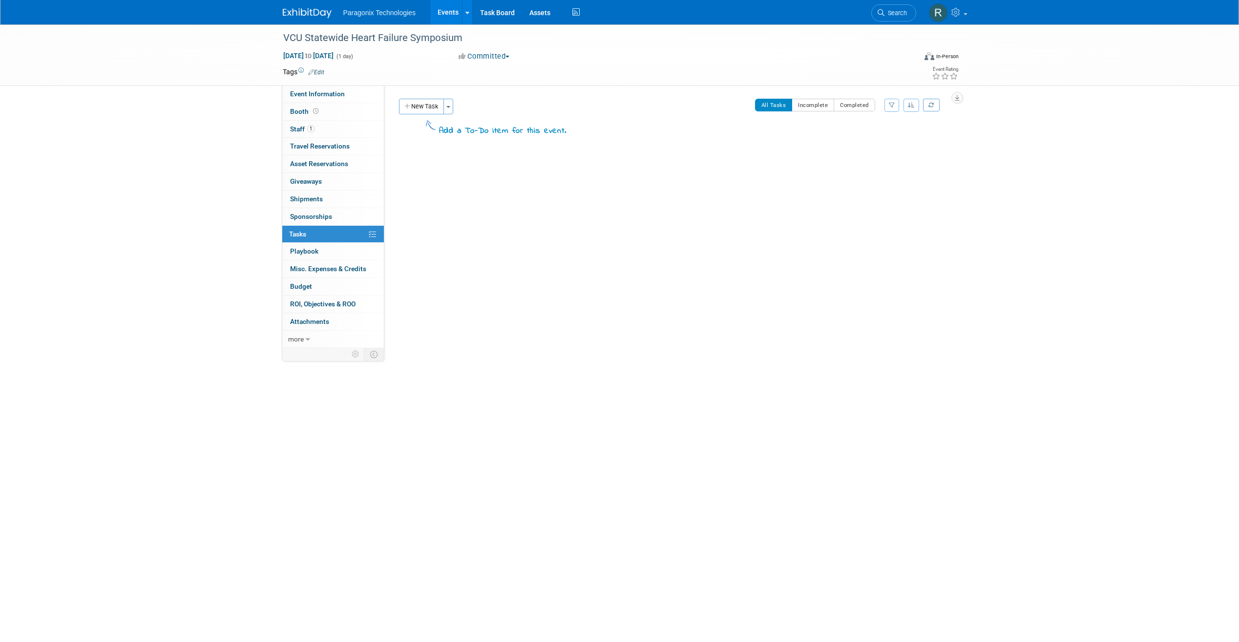
click at [429, 96] on div "Event Website: Edit Event Venue Name: Specify event venue name Event Venue Addr…" at bounding box center [670, 216] width 572 height 262
click at [429, 99] on button "New Task" at bounding box center [421, 107] width 45 height 16
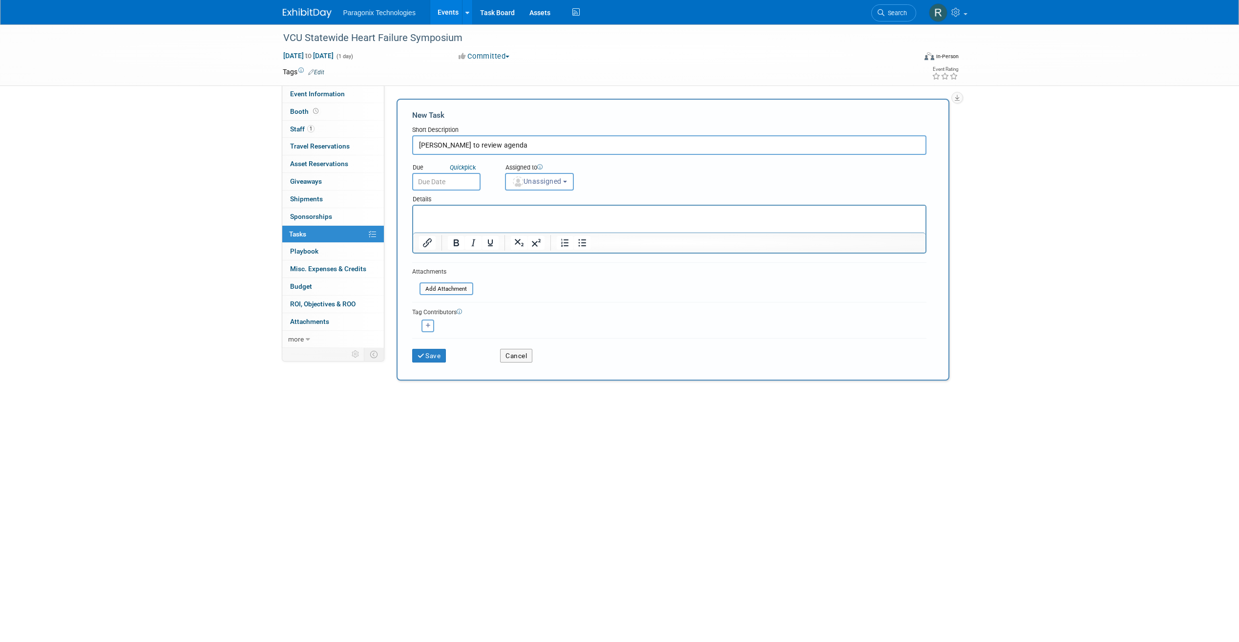
type input "[PERSON_NAME] to review agenda"
click at [500, 182] on div "Assigned to <img src="[URL][DOMAIN_NAME]" style="width: 22px; height: 22px; bor…" at bounding box center [564, 175] width 132 height 32
click at [537, 184] on span "Unassigned" at bounding box center [537, 181] width 50 height 8
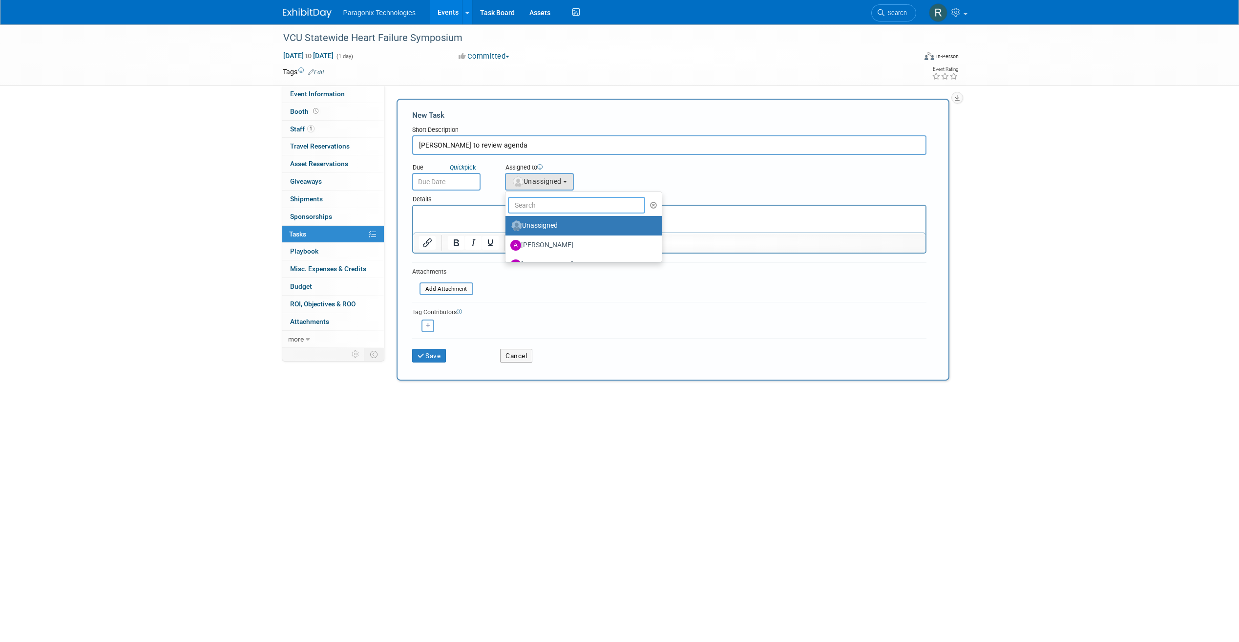
click at [544, 201] on input "text" at bounding box center [577, 205] width 138 height 17
type input "Bran"
click at [555, 226] on label "[PERSON_NAME]" at bounding box center [561, 226] width 102 height 16
click at [507, 226] on input "[PERSON_NAME]" at bounding box center [504, 224] width 6 height 6
select select "a0fc5d56-33d4-4da6-89e5-2c756ab6e4a8"
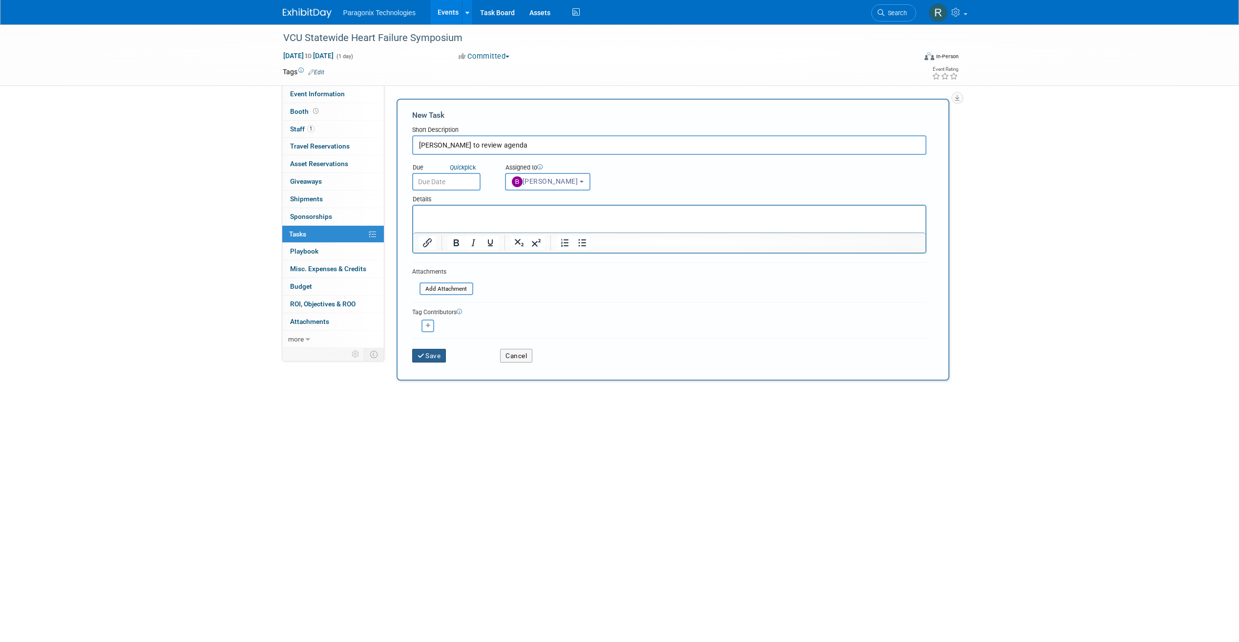
click at [436, 349] on button "Save" at bounding box center [429, 356] width 34 height 14
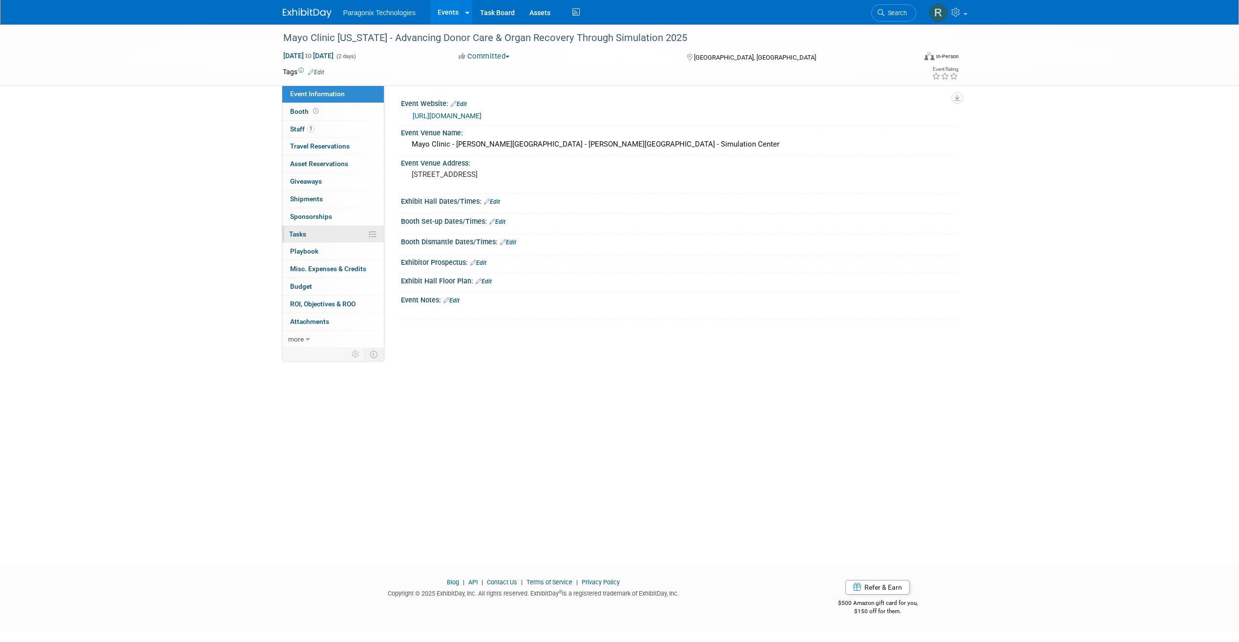
click at [314, 242] on link "0% Tasks 0%" at bounding box center [333, 234] width 102 height 17
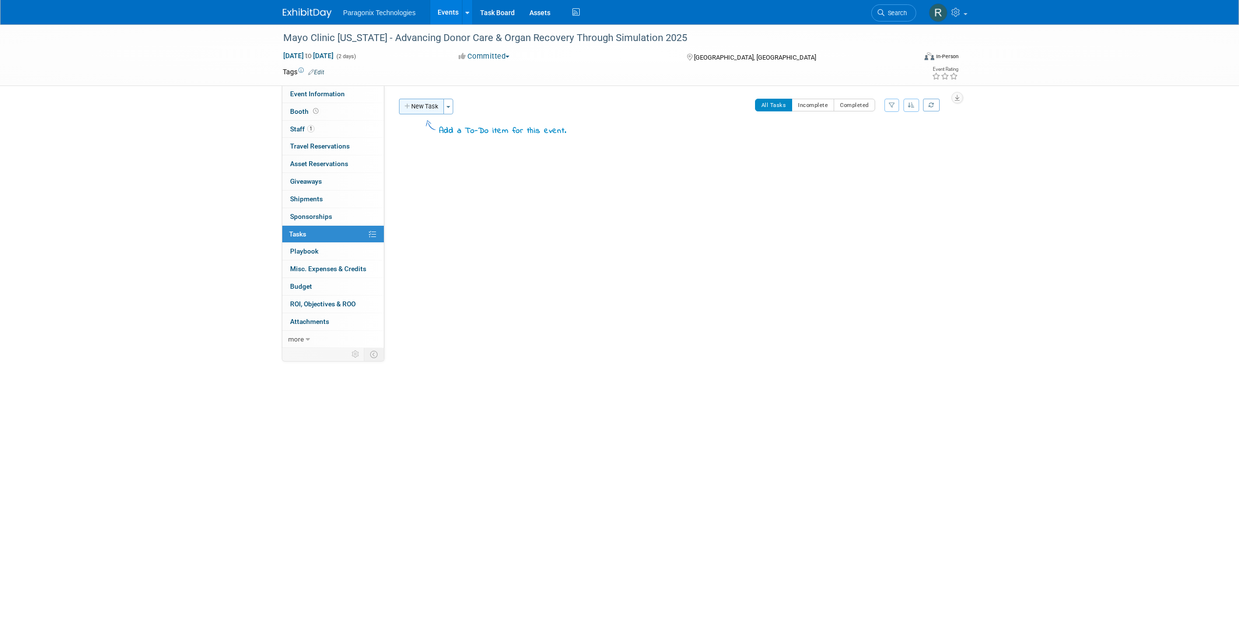
click at [425, 107] on button "New Task" at bounding box center [421, 107] width 45 height 16
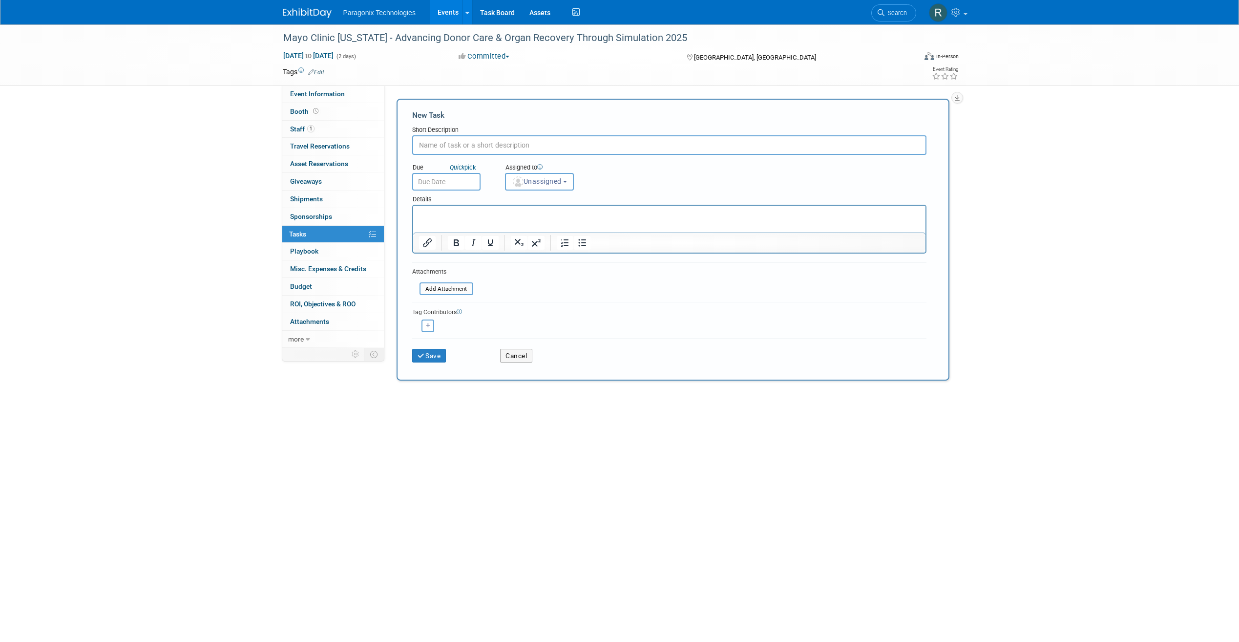
click at [451, 145] on input "text" at bounding box center [669, 145] width 514 height 20
type input "Brandon ot review agenda"
click at [547, 184] on span "Unassigned" at bounding box center [537, 181] width 50 height 8
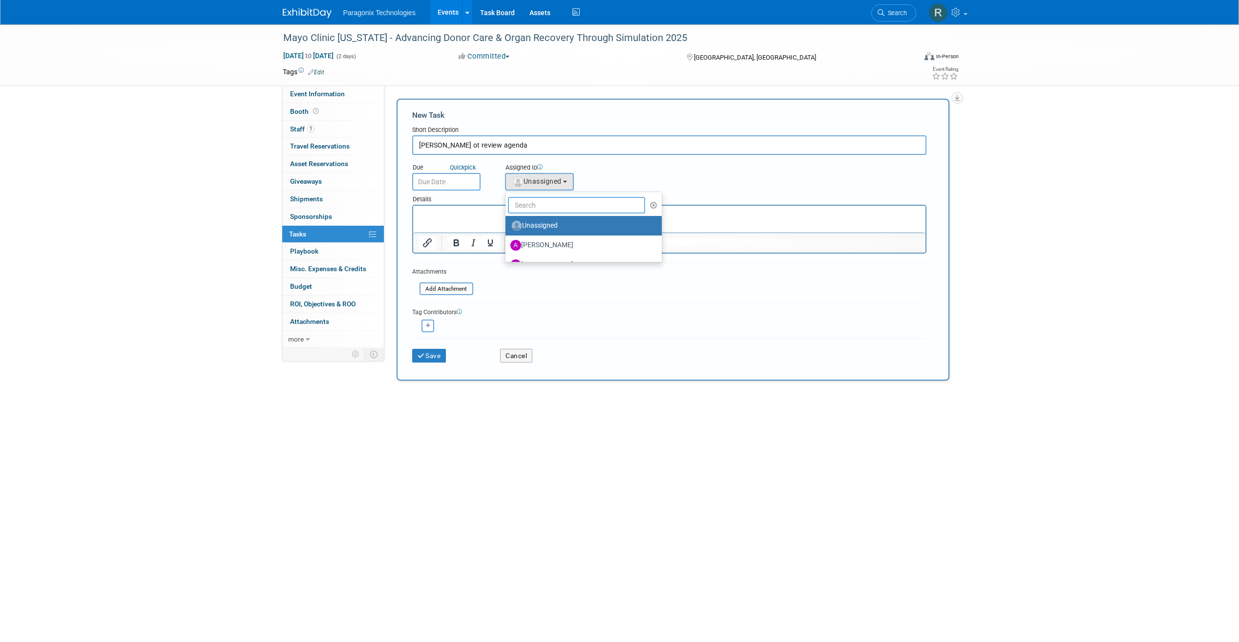
click at [543, 206] on input "text" at bounding box center [577, 205] width 138 height 17
type input "Bran"
click at [546, 225] on label "Brandon Boelts" at bounding box center [561, 226] width 102 height 16
click at [507, 225] on input "Brandon Boelts" at bounding box center [504, 224] width 6 height 6
select select "a0fc5d56-33d4-4da6-89e5-2c756ab6e4a8"
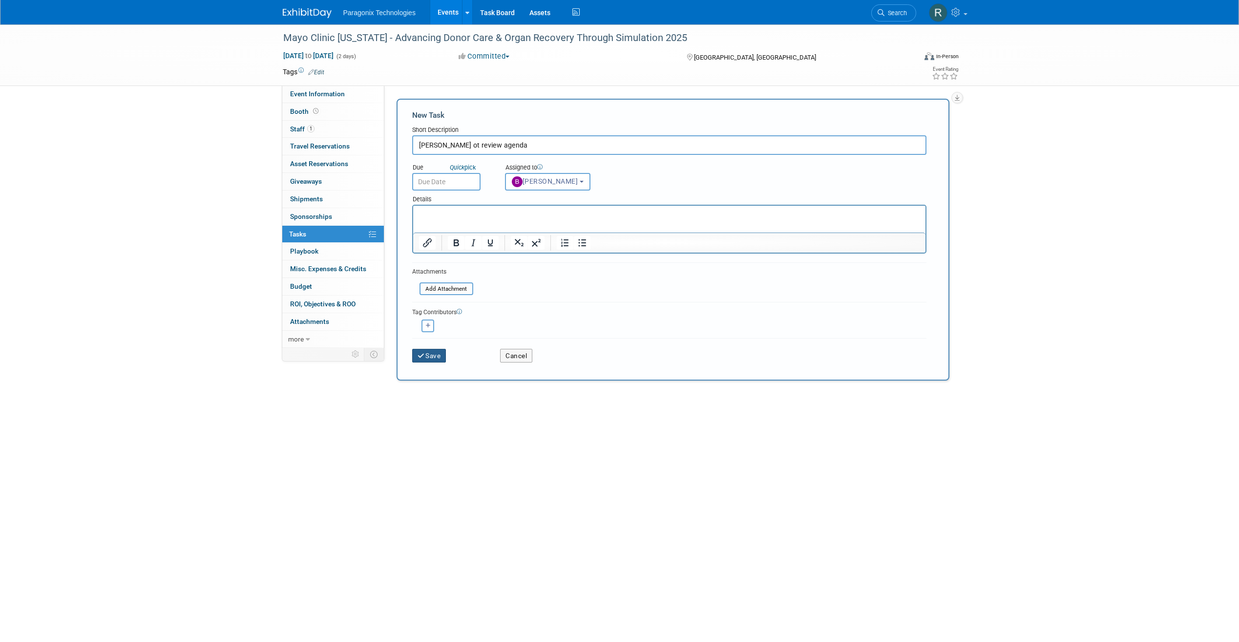
click at [431, 358] on button "Save" at bounding box center [429, 356] width 34 height 14
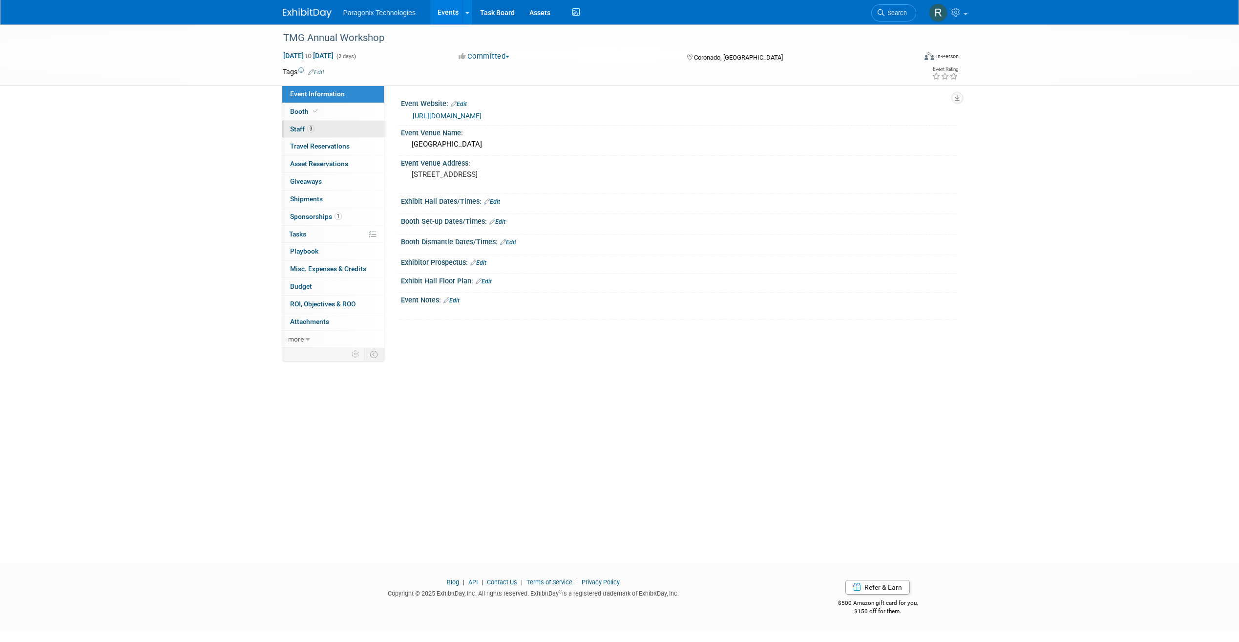
click at [338, 129] on link "3 Staff 3" at bounding box center [333, 129] width 102 height 17
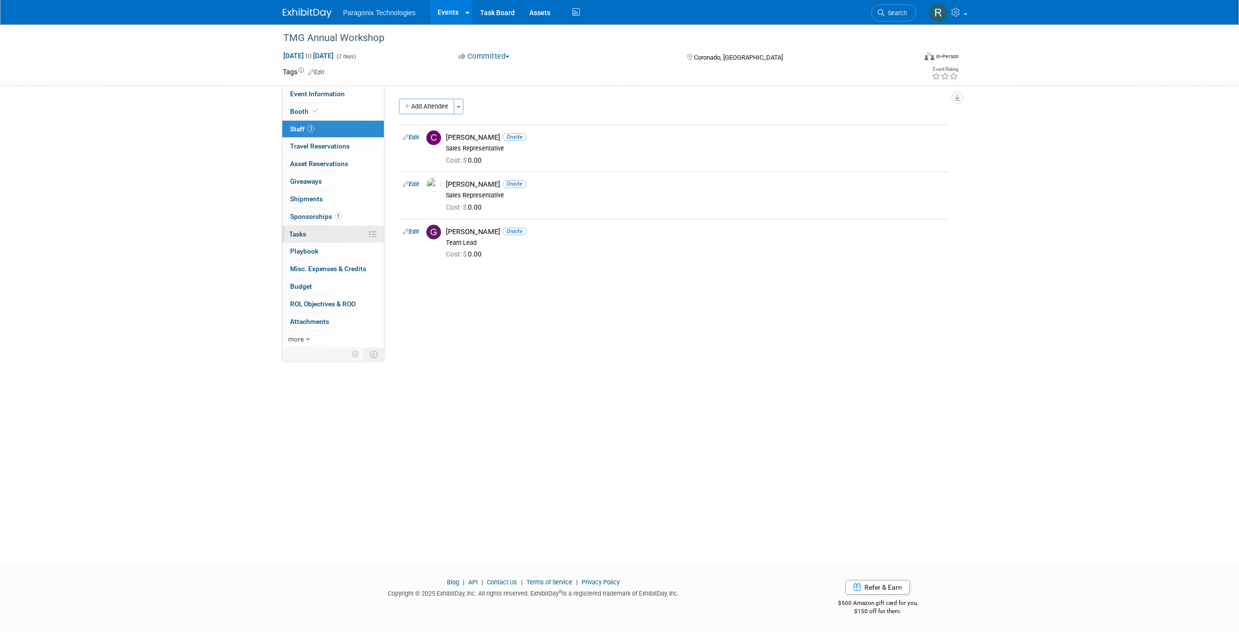
click at [308, 235] on link "0% Tasks 0%" at bounding box center [333, 234] width 102 height 17
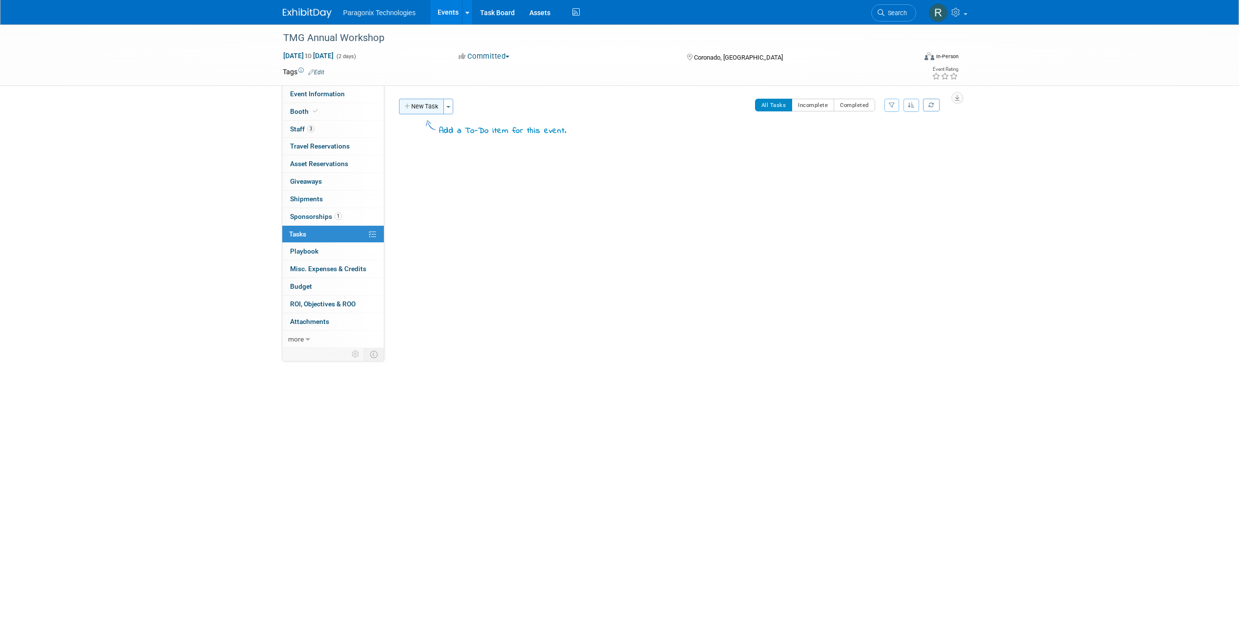
click at [426, 105] on button "New Task" at bounding box center [421, 107] width 45 height 16
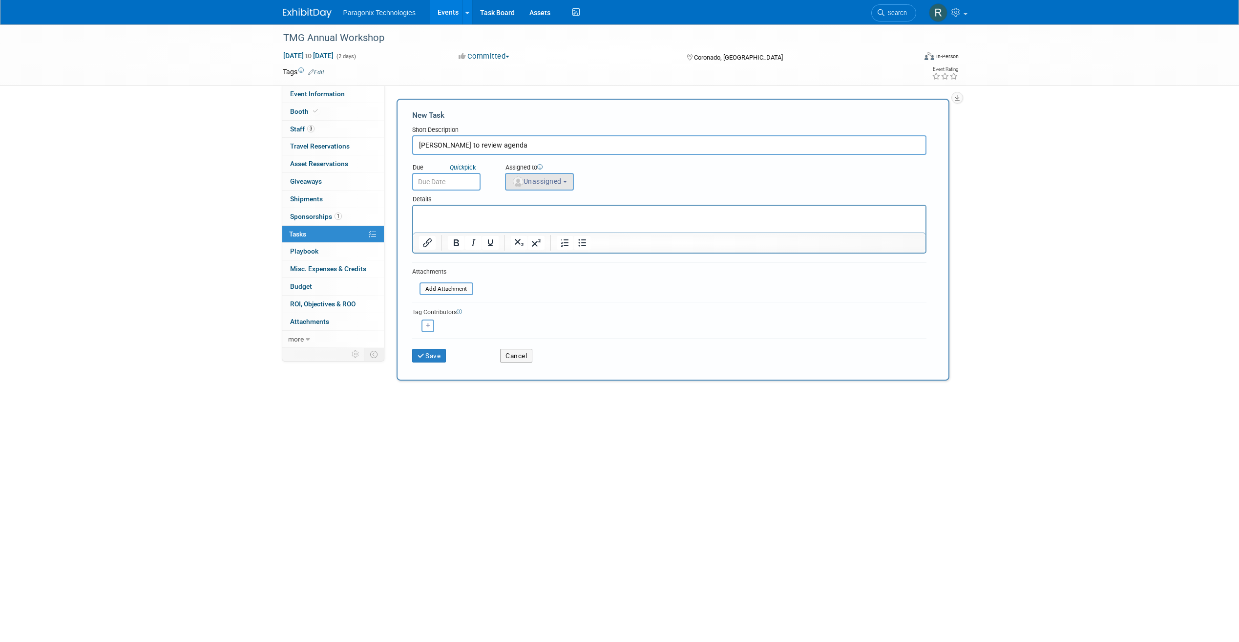
type input "Krista to review agenda"
click at [562, 183] on span "Unassigned" at bounding box center [537, 181] width 50 height 8
click at [552, 204] on input "text" at bounding box center [577, 205] width 138 height 17
type input "Kri"
click at [553, 223] on label "[PERSON_NAME]" at bounding box center [561, 226] width 102 height 16
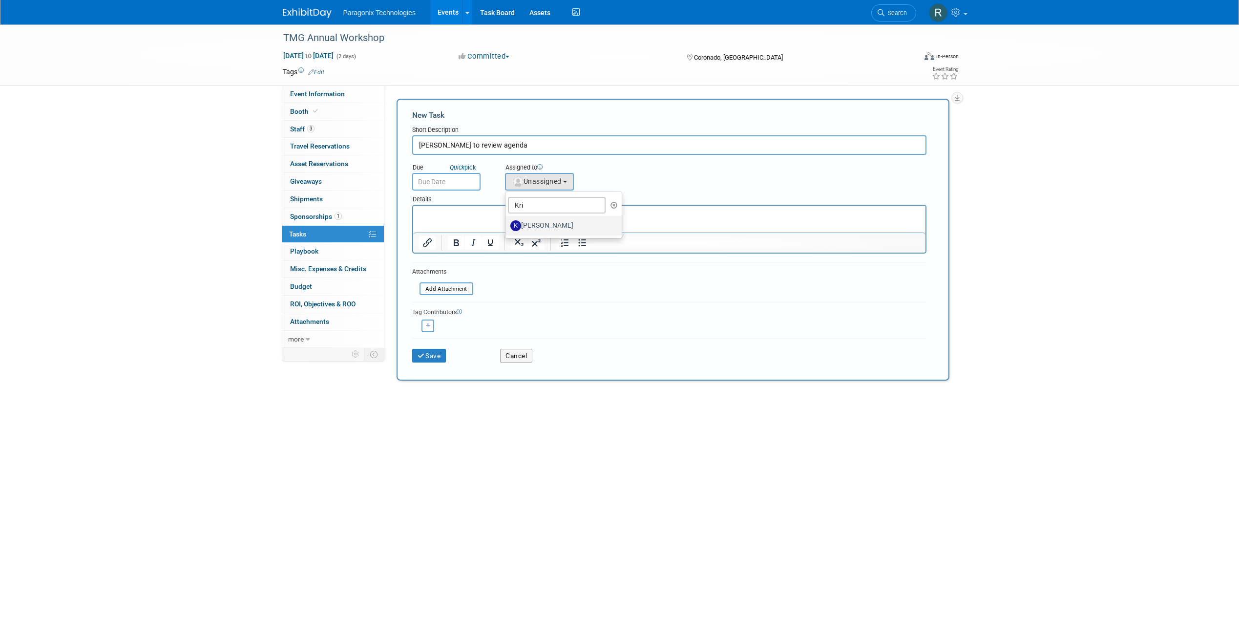
click at [507, 223] on input "[PERSON_NAME]" at bounding box center [504, 224] width 6 height 6
select select "af9079e6-1d85-46bc-81b5-5bbbecb18fb9"
click at [429, 356] on button "Save" at bounding box center [429, 356] width 34 height 14
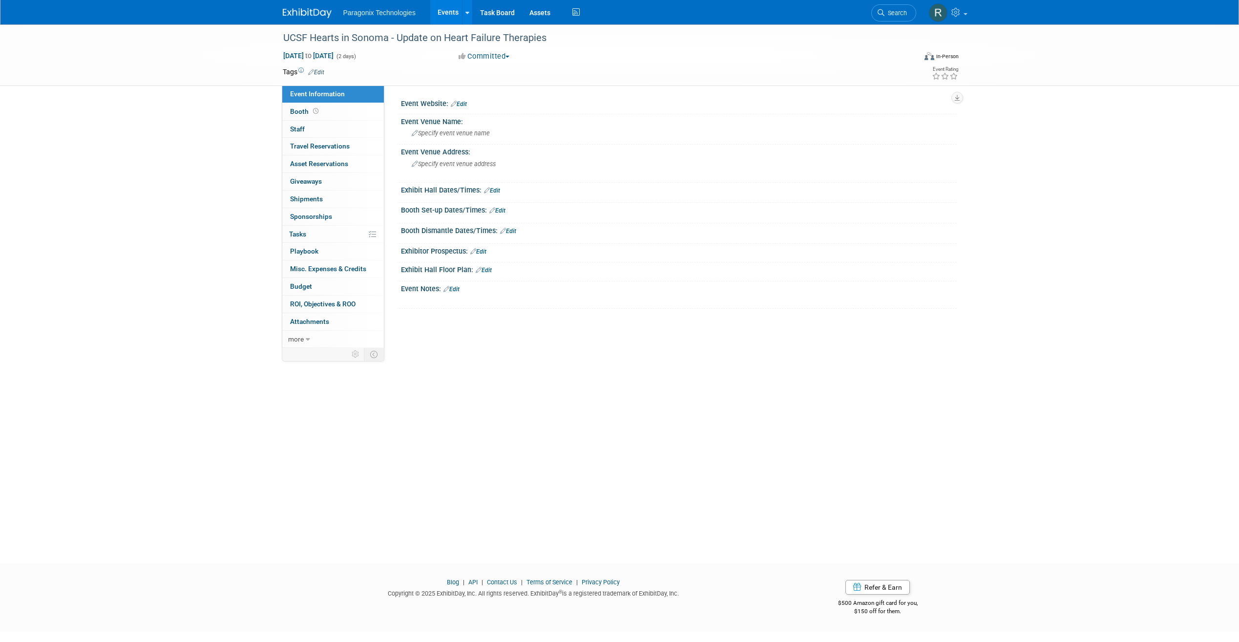
click at [486, 55] on button "Committed" at bounding box center [484, 56] width 58 height 10
click at [487, 82] on link "Considering" at bounding box center [494, 86] width 77 height 14
click at [465, 106] on link "Edit" at bounding box center [459, 104] width 16 height 7
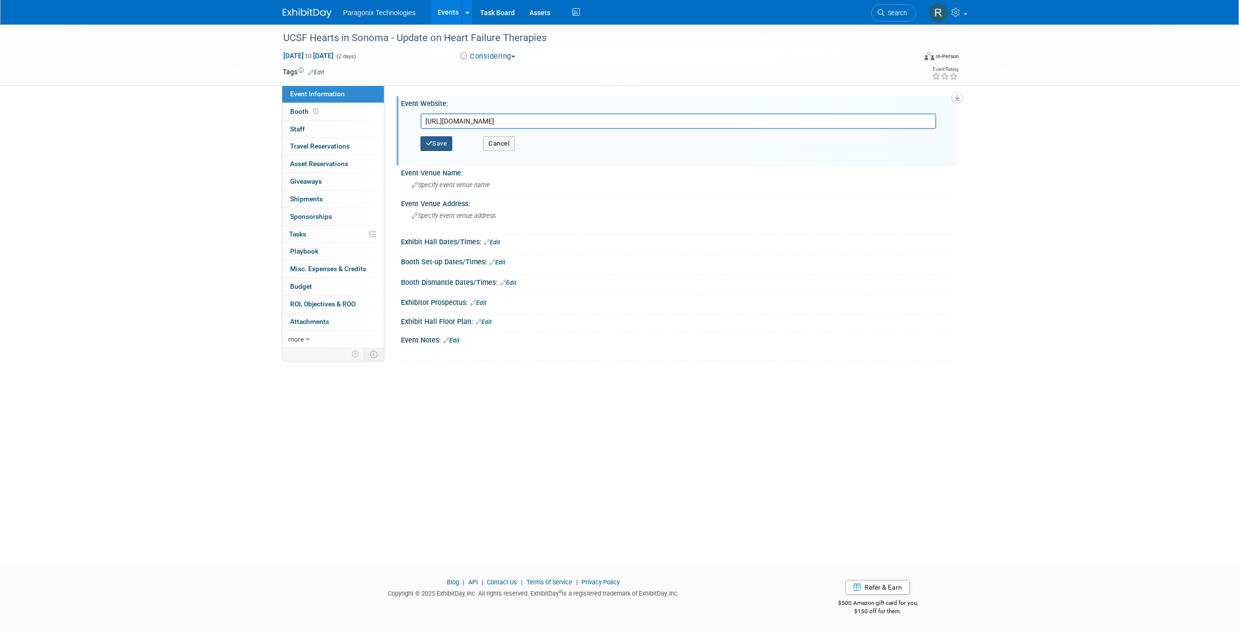
type input "[URL][DOMAIN_NAME]"
click at [448, 148] on button "Save" at bounding box center [436, 143] width 32 height 15
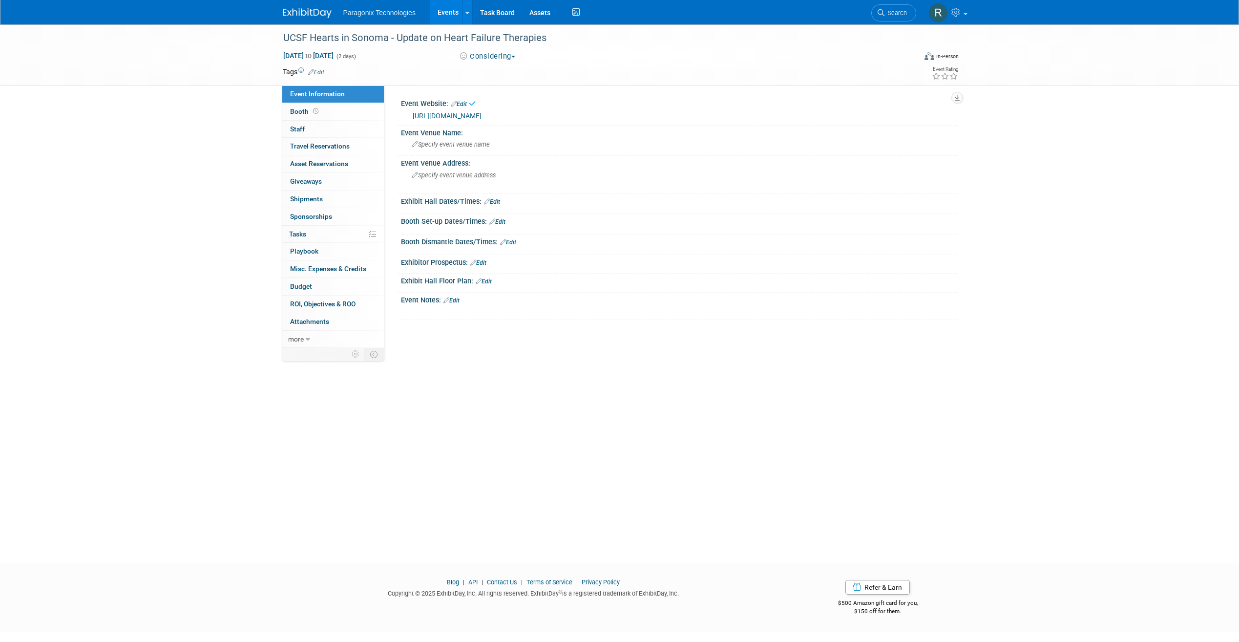
click at [450, 8] on link "Events" at bounding box center [448, 12] width 36 height 24
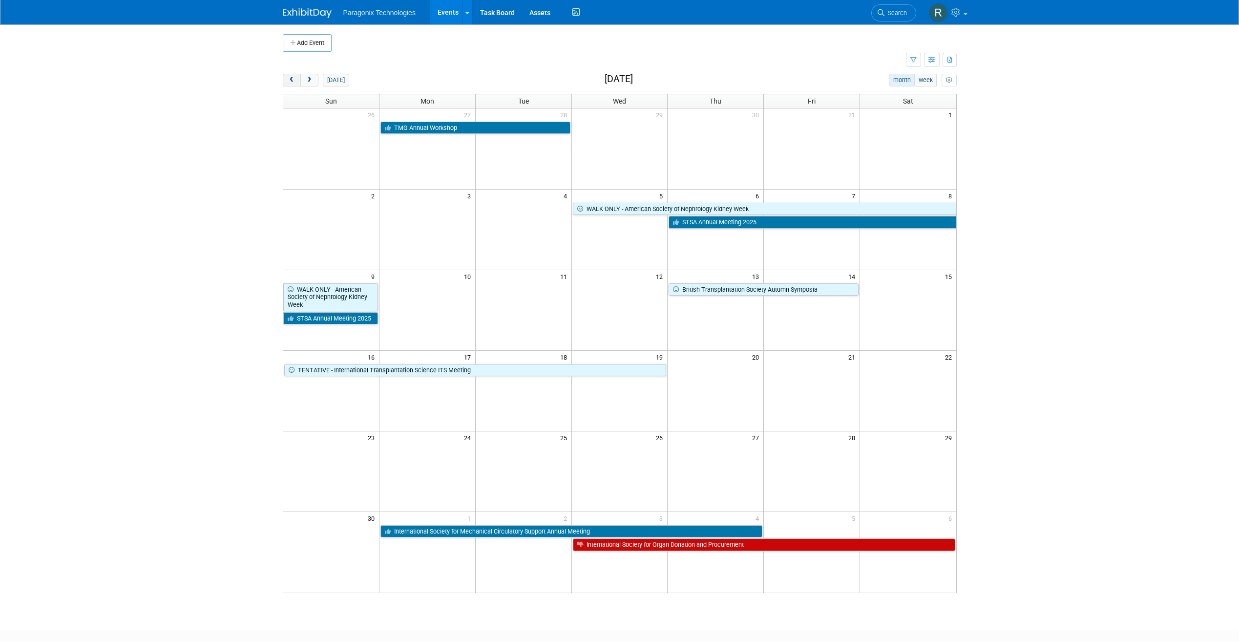
click at [292, 78] on span "prev" at bounding box center [291, 80] width 7 height 6
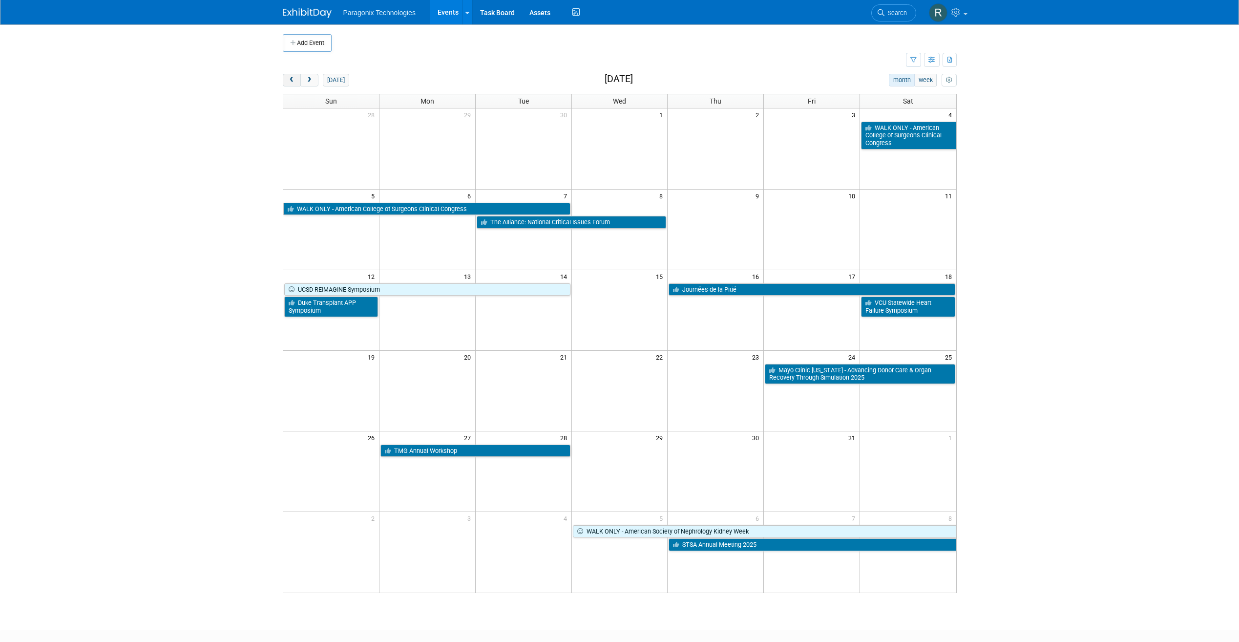
click at [288, 79] on span "prev" at bounding box center [291, 80] width 7 height 6
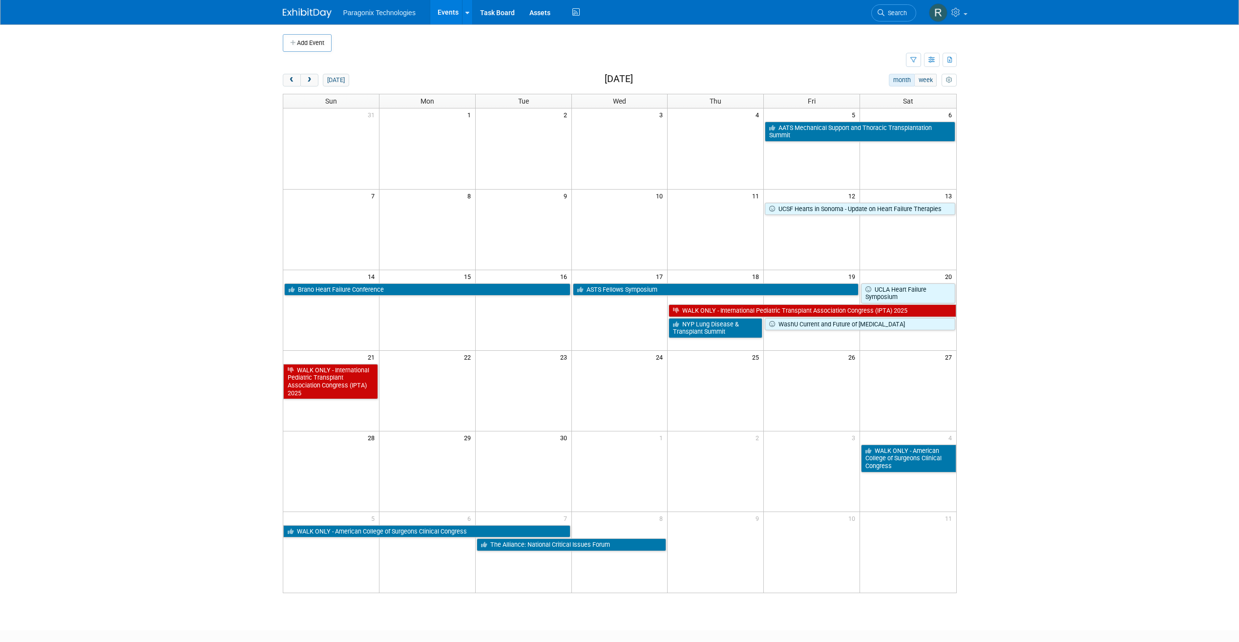
click at [325, 53] on td at bounding box center [594, 60] width 623 height 17
click at [315, 42] on button "Add Event" at bounding box center [307, 43] width 49 height 18
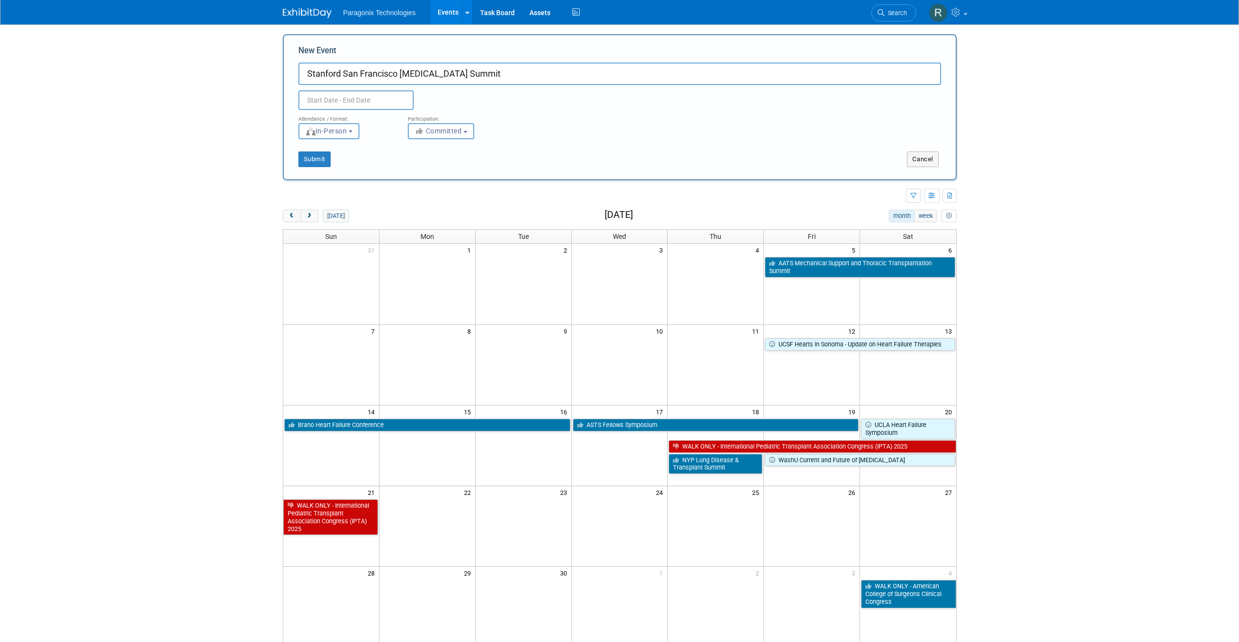
type input "Stanford San Francisco [MEDICAL_DATA] Summit"
click at [360, 102] on input "text" at bounding box center [355, 100] width 115 height 20
click at [437, 125] on icon at bounding box center [438, 122] width 7 height 7
select select "9"
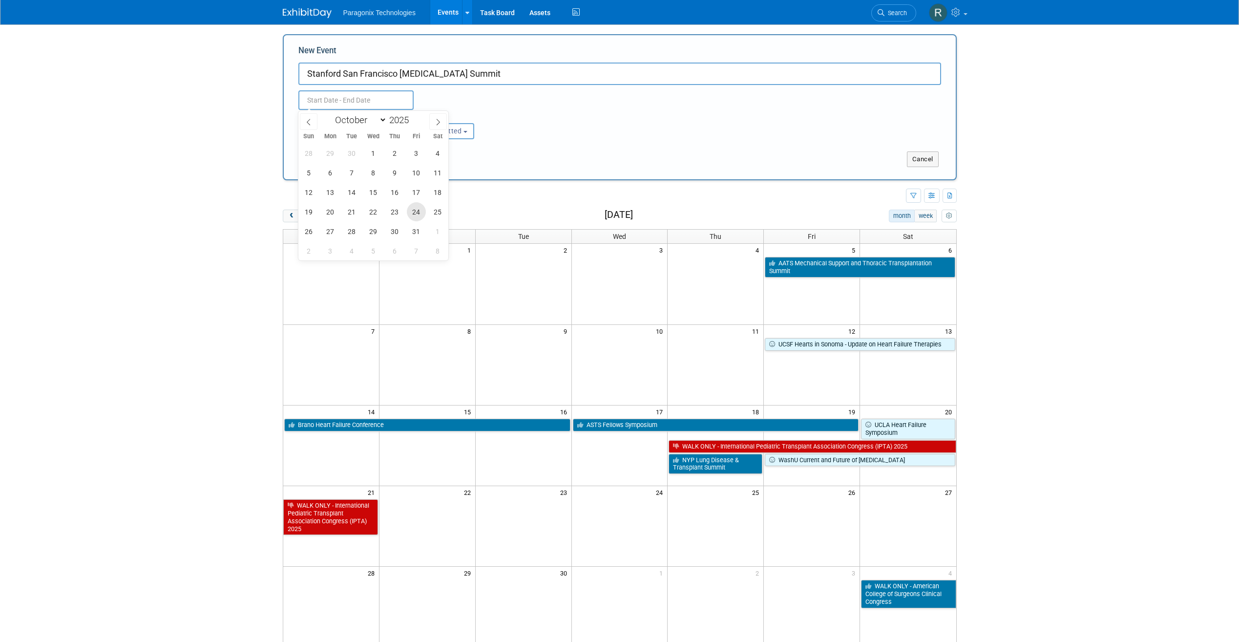
click at [412, 210] on span "24" at bounding box center [416, 211] width 19 height 19
type input "[DATE] to [DATE]"
click at [495, 79] on input "Stanford San Francisco [MEDICAL_DATA] Summit" at bounding box center [619, 74] width 643 height 22
click at [408, 141] on div "Submit Cancel" at bounding box center [619, 153] width 657 height 28
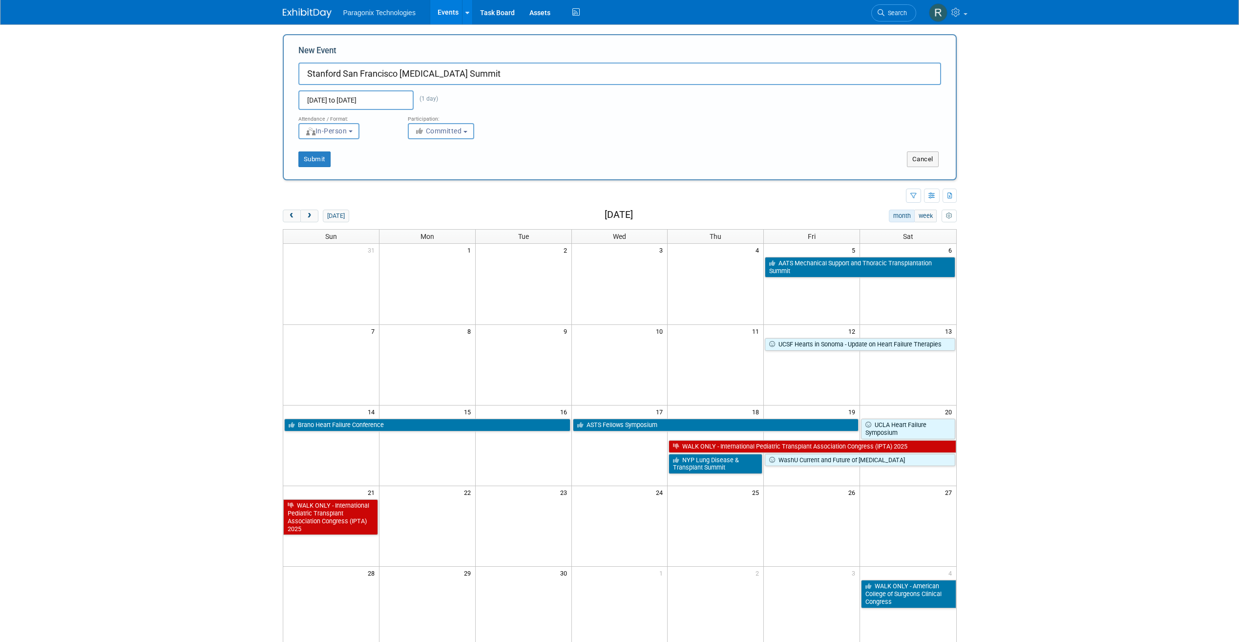
click at [418, 136] on button "Committed" at bounding box center [441, 131] width 66 height 16
click at [436, 168] on label "Considering" at bounding box center [445, 168] width 64 height 13
click at [417, 168] on input "Considering" at bounding box center [414, 168] width 6 height 6
select select "2"
click at [320, 156] on button "Submit" at bounding box center [314, 159] width 32 height 16
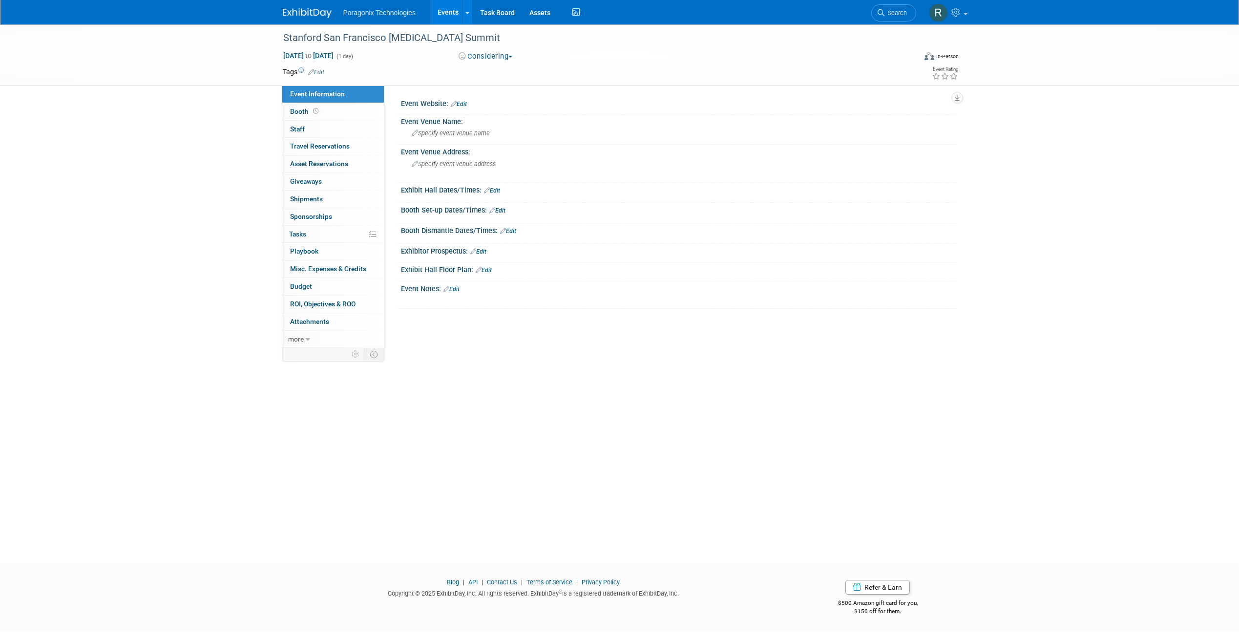
click at [459, 107] on link "Edit" at bounding box center [459, 104] width 16 height 7
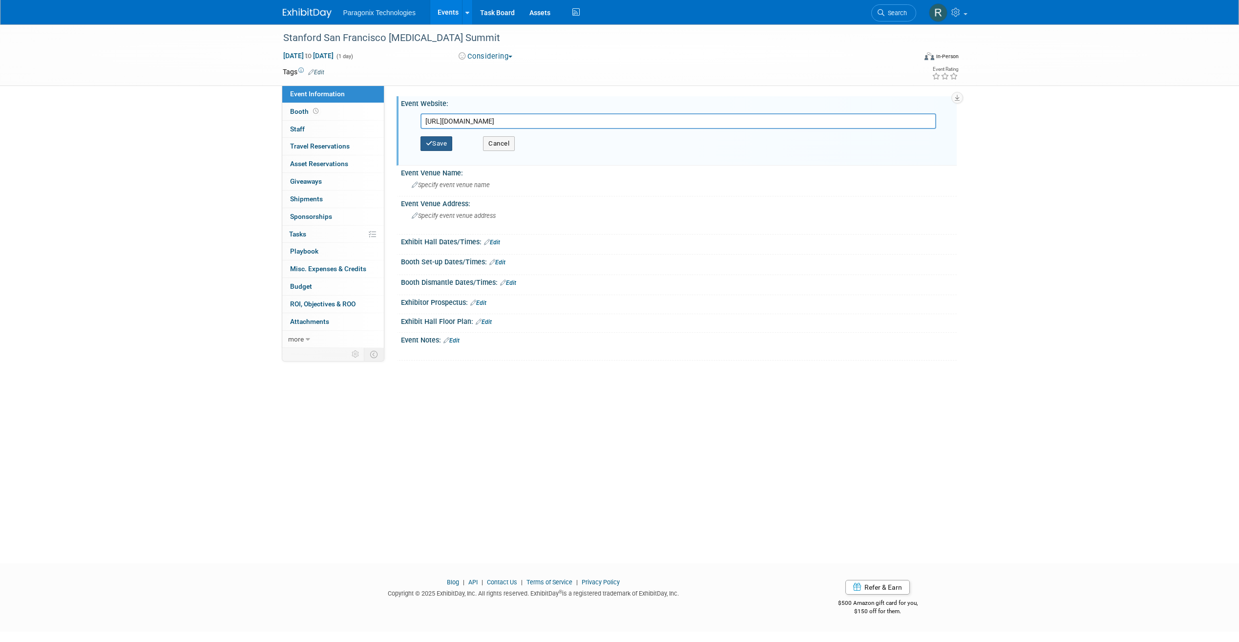
type input "[URL][DOMAIN_NAME]"
click at [444, 138] on button "Save" at bounding box center [436, 143] width 32 height 15
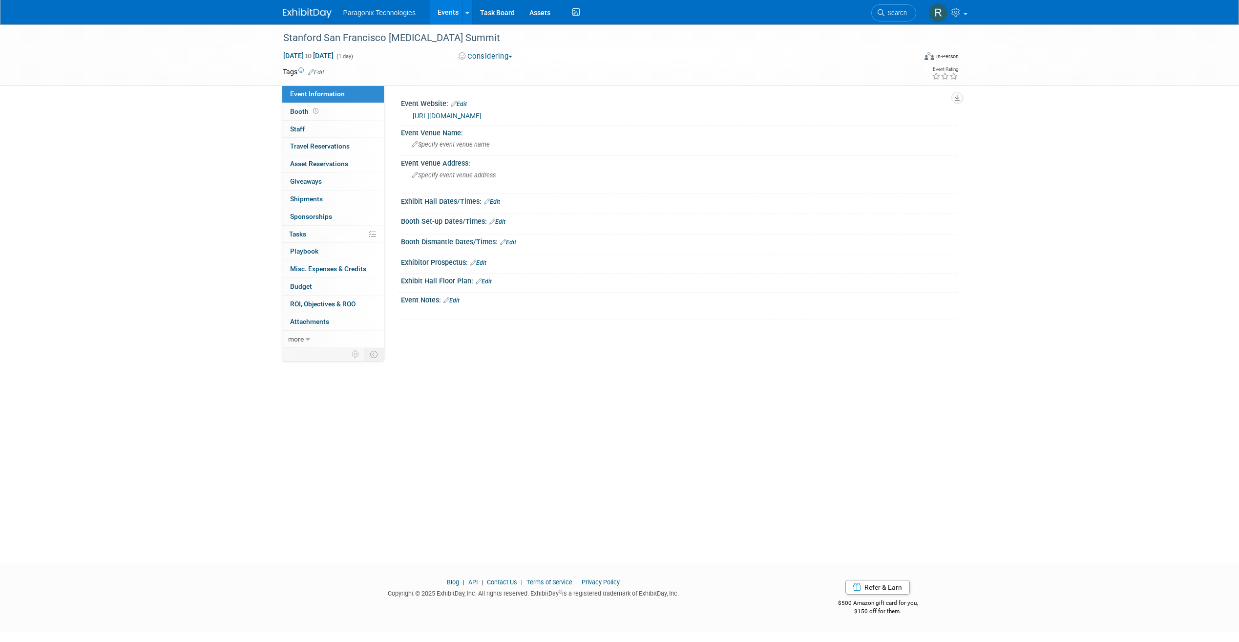
drag, startPoint x: 1142, startPoint y: 192, endPoint x: 450, endPoint y: 261, distance: 695.4
click at [450, 261] on div "Stanford San Francisco [MEDICAL_DATA] Summit [DATE] to [DATE] (1 day) [DATE] to…" at bounding box center [619, 284] width 1239 height 521
click at [1007, 97] on div "Stanford San Francisco [MEDICAL_DATA] Summit [DATE] to [DATE] (1 day) [DATE] to…" at bounding box center [619, 284] width 1239 height 521
click at [489, 37] on div "Stanford San Francisco [MEDICAL_DATA] Summit" at bounding box center [591, 38] width 622 height 18
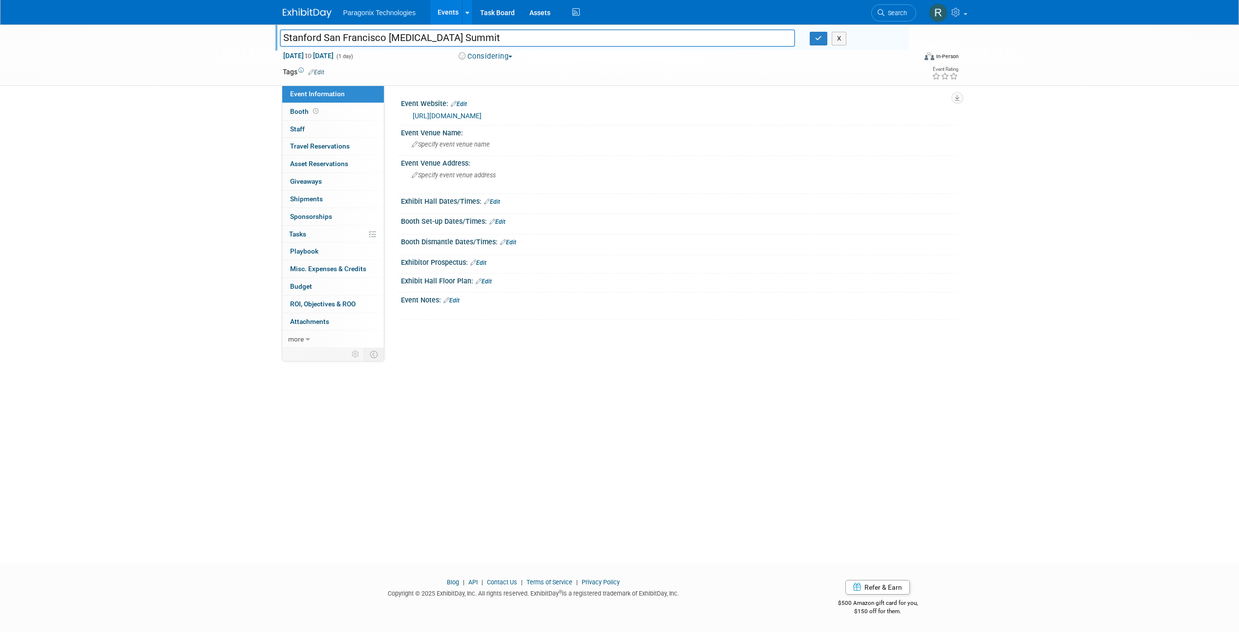
click at [501, 38] on input "Stanford San Francisco [MEDICAL_DATA] Summit" at bounding box center [538, 37] width 516 height 17
click at [236, 103] on div "Stanford San Francisco [MEDICAL_DATA] Summit Stanford San Francisco [MEDICAL_DA…" at bounding box center [619, 284] width 1239 height 521
click at [231, 108] on div "Stanford San Francisco [MEDICAL_DATA] Summit Stanford San Francisco [MEDICAL_DA…" at bounding box center [619, 284] width 1239 height 521
click at [823, 34] on button "button" at bounding box center [819, 39] width 18 height 14
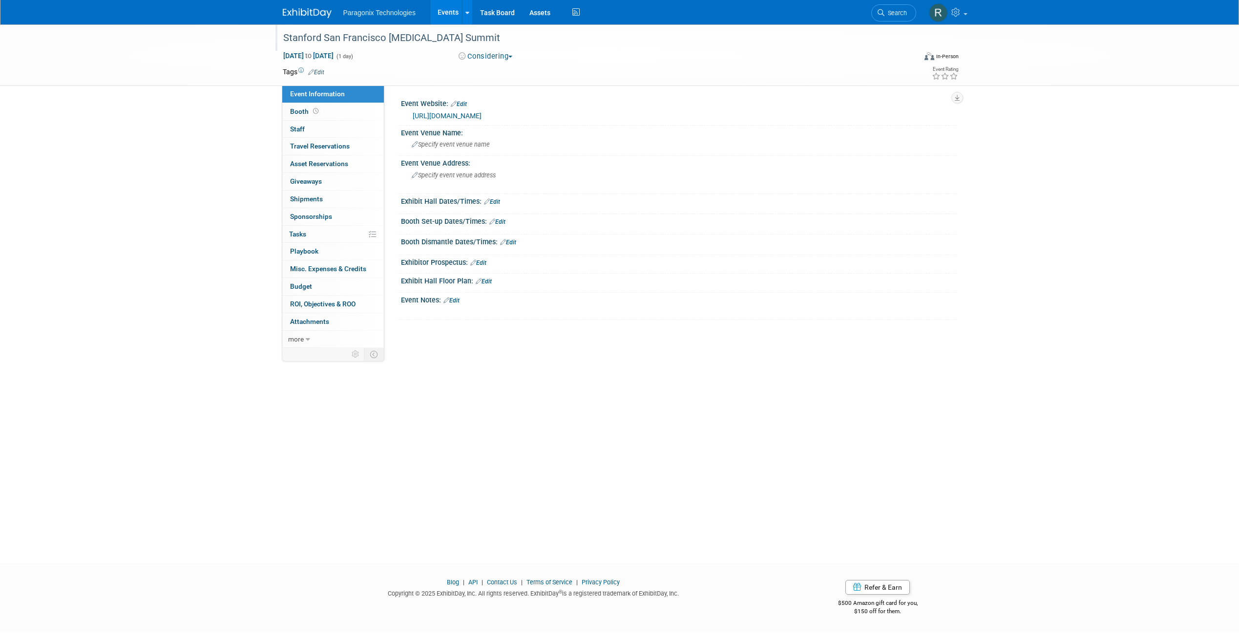
click at [441, 14] on link "Events" at bounding box center [448, 12] width 36 height 24
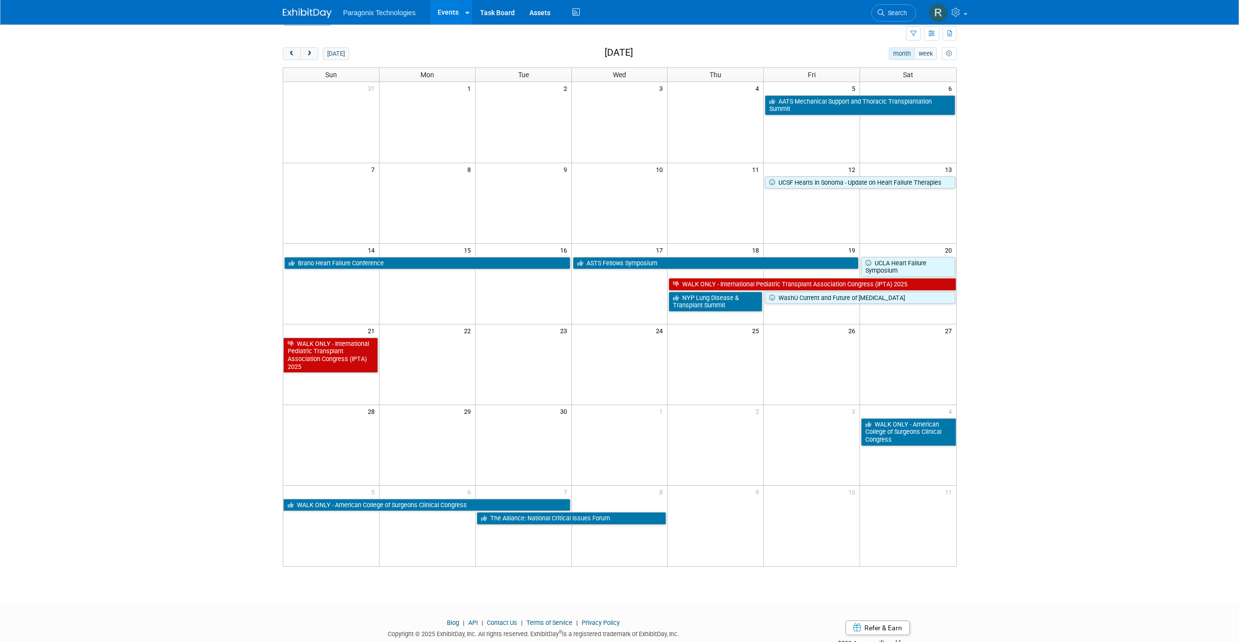
scroll to position [49, 0]
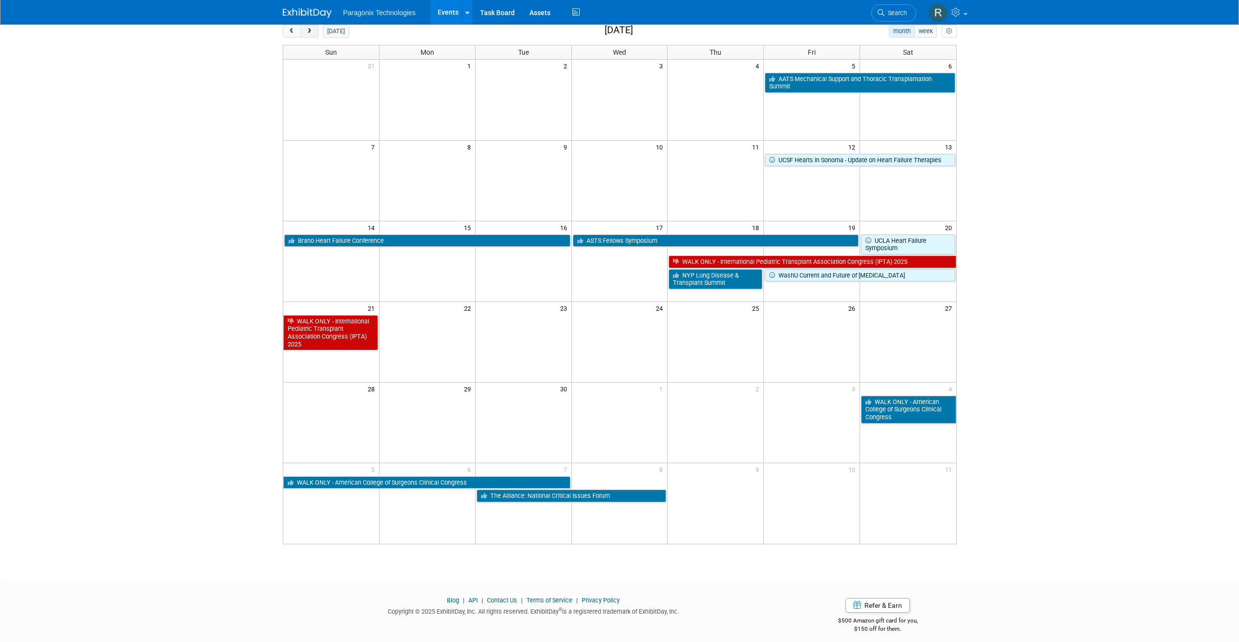
click at [311, 36] on button "next" at bounding box center [309, 31] width 18 height 13
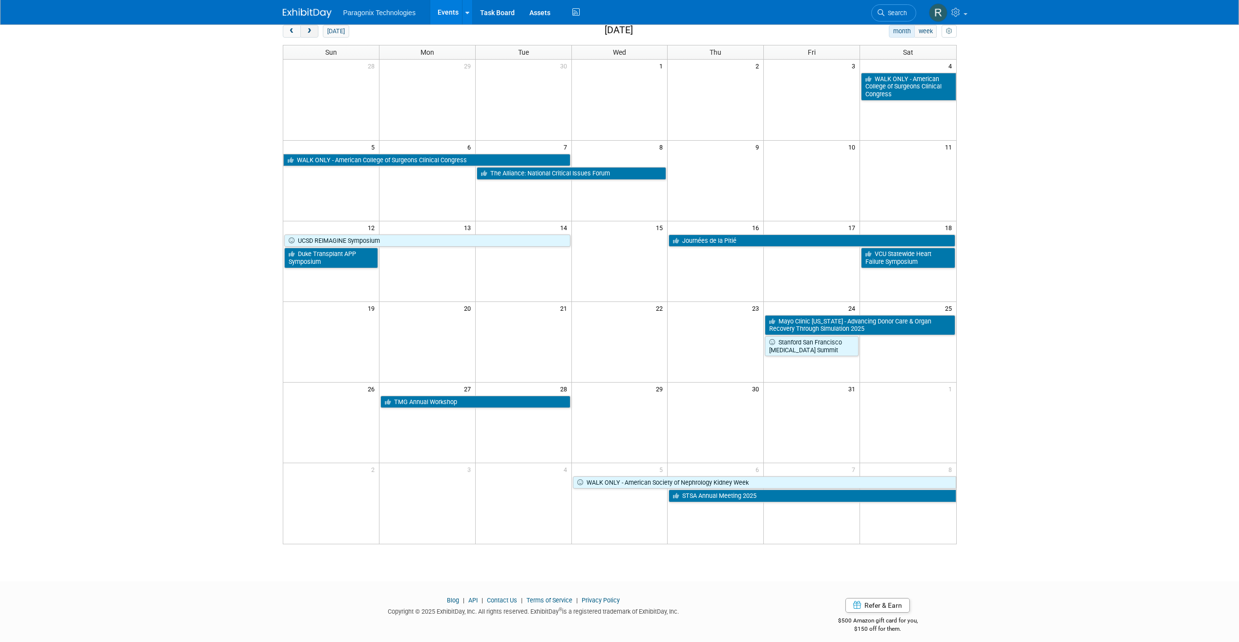
click at [311, 32] on span "next" at bounding box center [309, 31] width 7 height 6
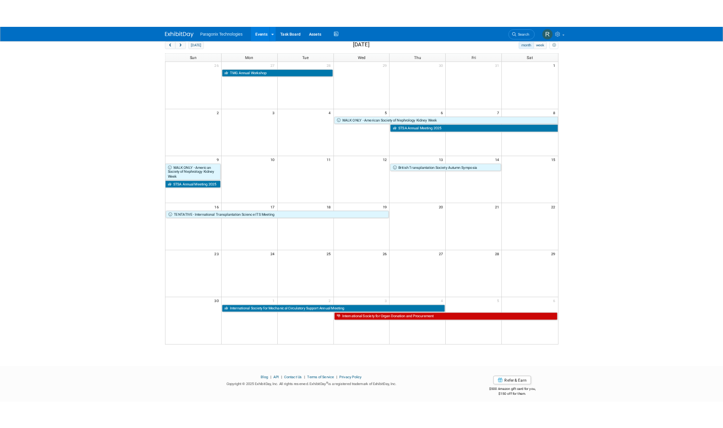
scroll to position [0, 0]
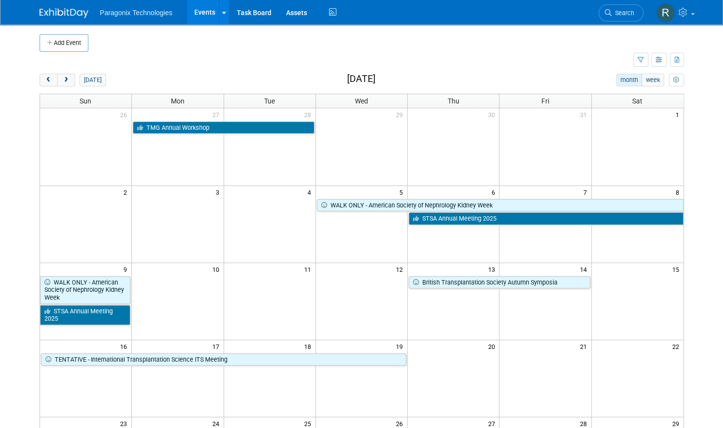
click at [66, 29] on div "Add Event" at bounding box center [362, 37] width 645 height 27
drag, startPoint x: 67, startPoint y: 37, endPoint x: 77, endPoint y: 39, distance: 10.1
click at [68, 37] on button "Add Event" at bounding box center [64, 43] width 49 height 18
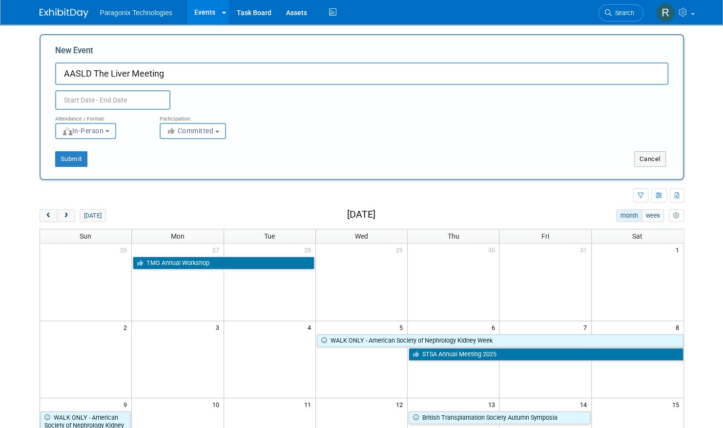
type input "AASLD The Liver Meeting"
click at [126, 114] on div "Attendance / Format:" at bounding box center [100, 116] width 90 height 13
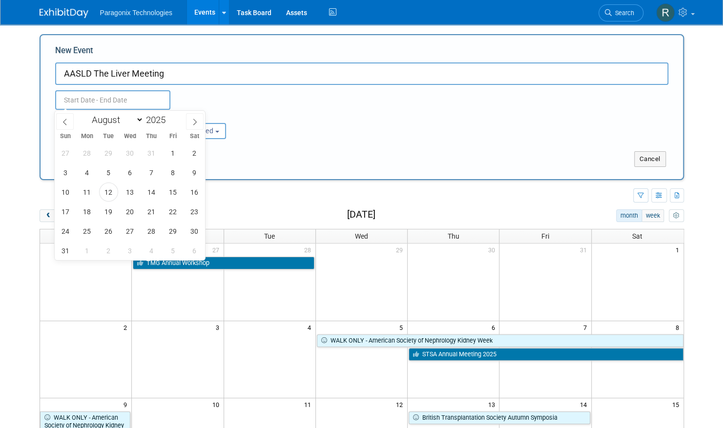
click at [122, 103] on input "text" at bounding box center [112, 100] width 115 height 20
click at [188, 117] on span at bounding box center [195, 121] width 18 height 17
click at [189, 118] on span at bounding box center [195, 121] width 18 height 17
select select "10"
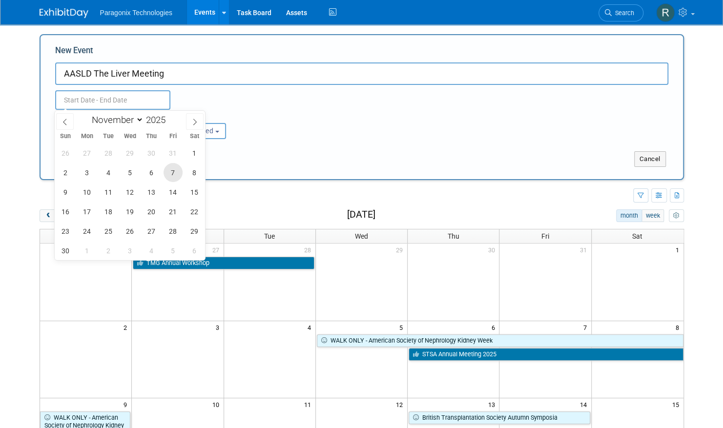
click at [182, 173] on span "7" at bounding box center [173, 172] width 19 height 19
click at [112, 191] on span "11" at bounding box center [108, 192] width 19 height 19
type input "[DATE] to [DATE]"
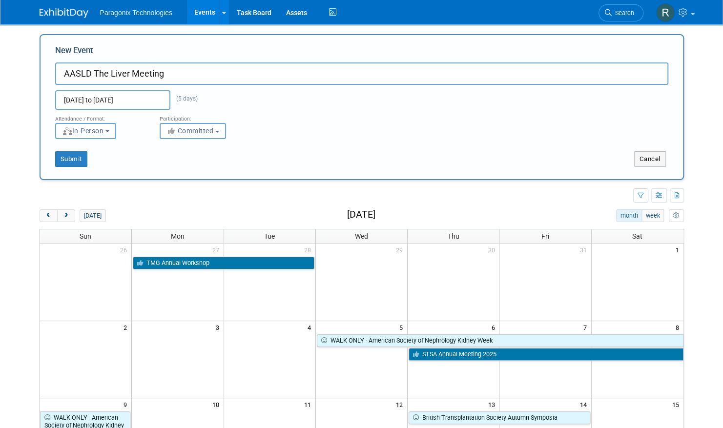
click at [63, 72] on input "AASLD The Liver Meeting" at bounding box center [361, 74] width 613 height 22
click at [74, 159] on button "Submit" at bounding box center [71, 159] width 32 height 16
type input "WALK ONLY - AASLD The Liver Meeting"
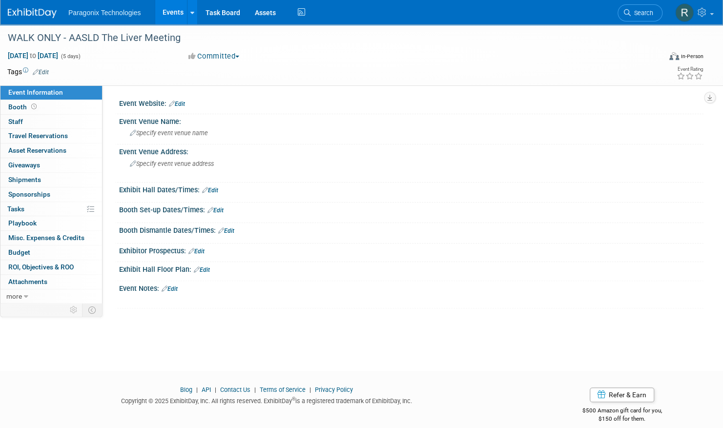
drag, startPoint x: 175, startPoint y: 105, endPoint x: 183, endPoint y: 105, distance: 7.3
click at [175, 105] on link "Edit" at bounding box center [177, 104] width 16 height 7
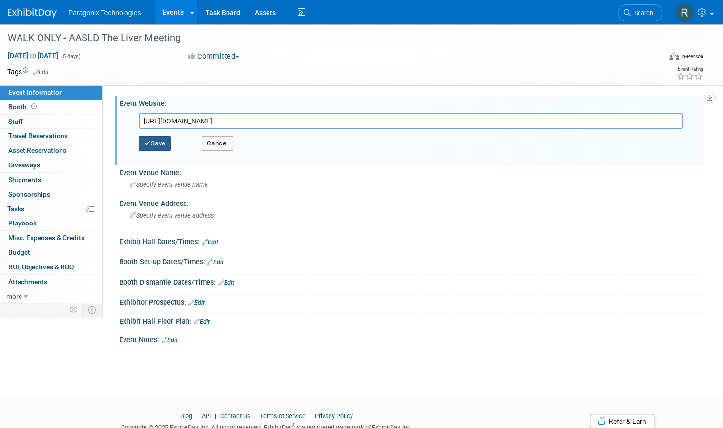
type input "[URL][DOMAIN_NAME]"
click at [153, 138] on button "Save" at bounding box center [155, 143] width 32 height 15
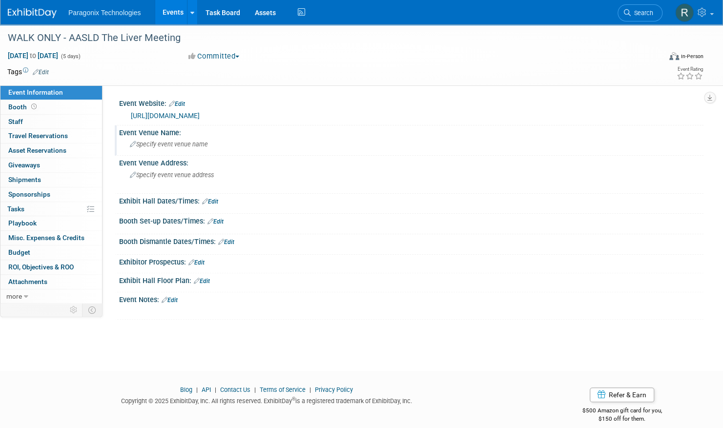
click at [197, 145] on span "Specify event venue name" at bounding box center [169, 144] width 78 height 7
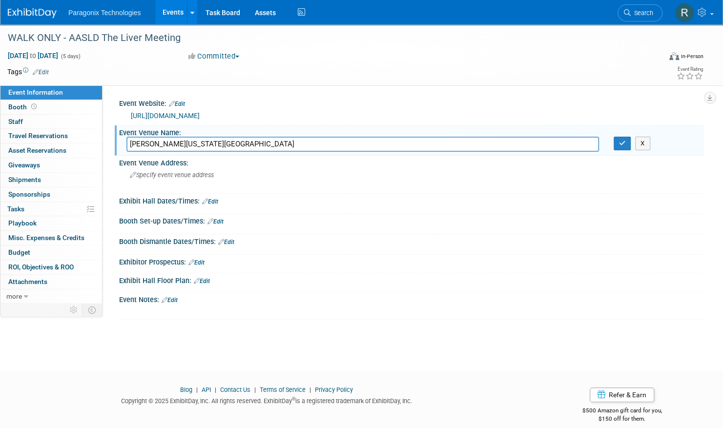
type input "[PERSON_NAME][US_STATE][GEOGRAPHIC_DATA]"
click at [199, 173] on span "Specify event venue address" at bounding box center [172, 174] width 84 height 7
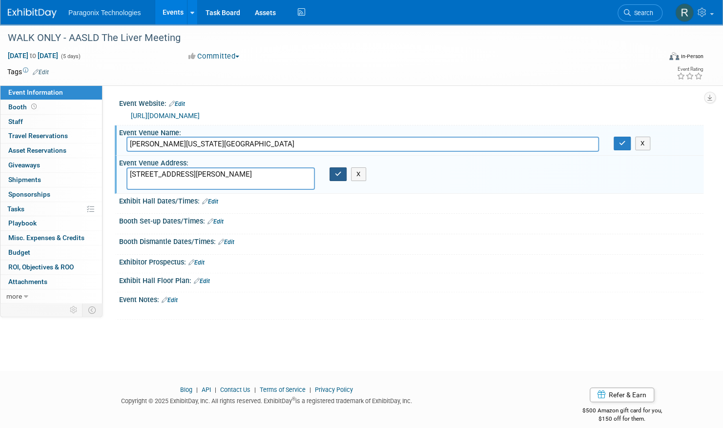
type textarea "[STREET_ADDRESS][PERSON_NAME]"
click at [335, 173] on icon "button" at bounding box center [338, 174] width 7 height 6
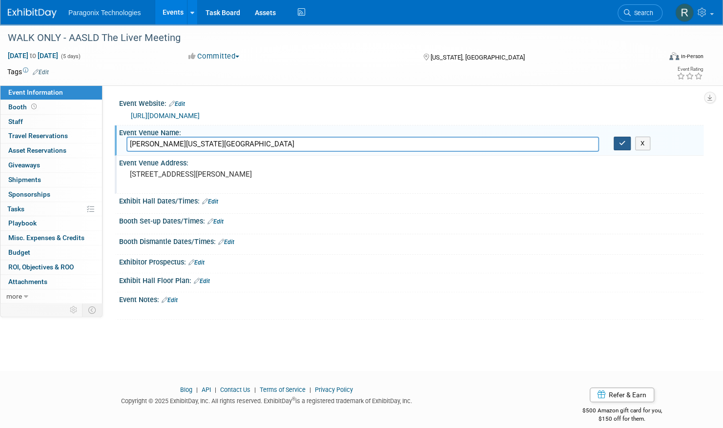
click at [627, 142] on button "button" at bounding box center [623, 144] width 18 height 14
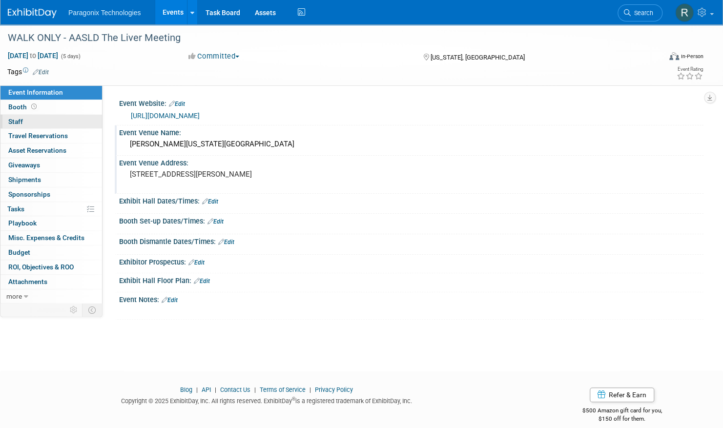
click at [68, 122] on link "0 Staff 0" at bounding box center [51, 122] width 102 height 14
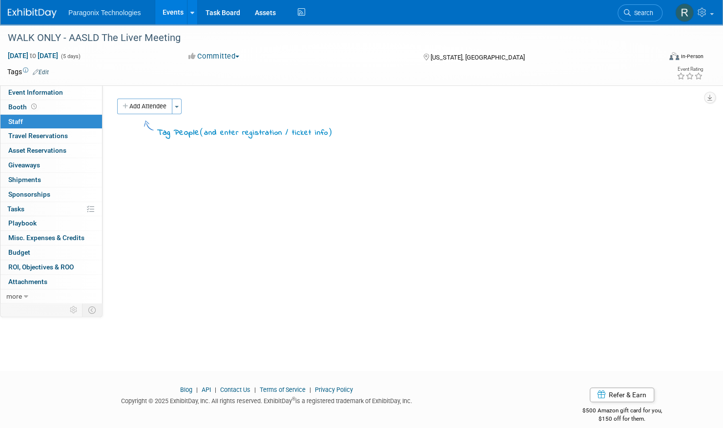
click at [170, 8] on link "Events" at bounding box center [173, 12] width 36 height 24
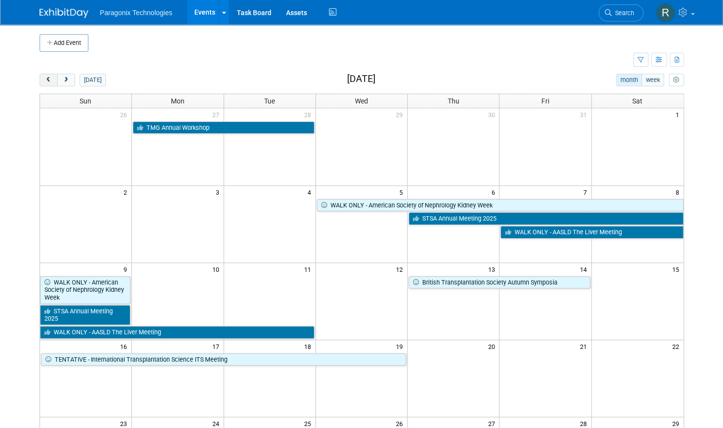
click at [53, 77] on button "prev" at bounding box center [49, 80] width 18 height 13
